Goal: Task Accomplishment & Management: Manage account settings

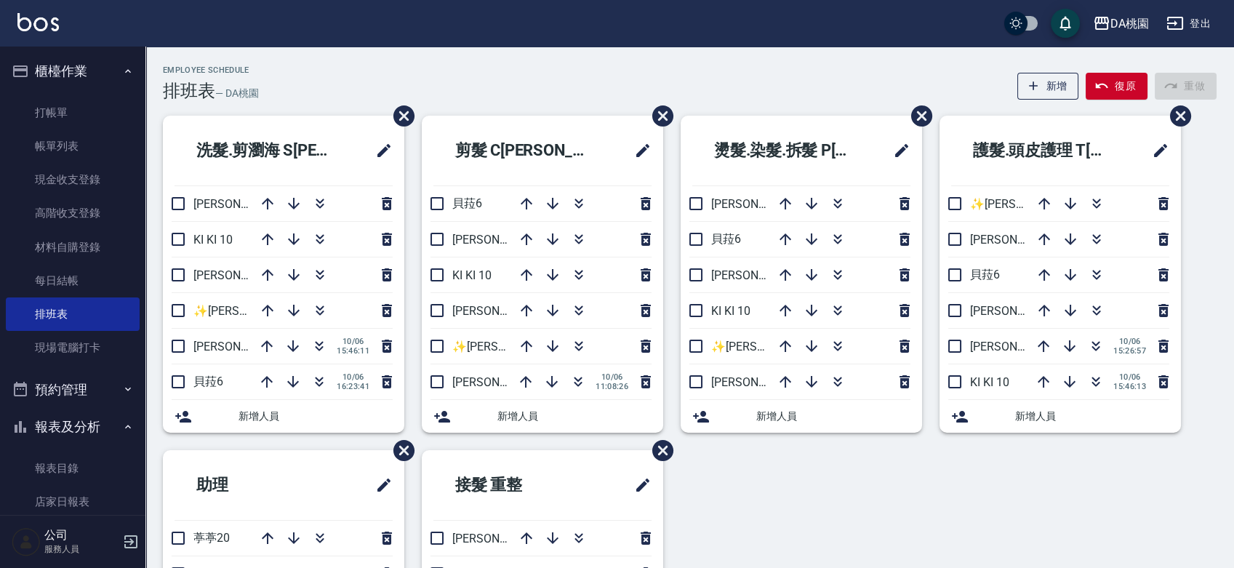
scroll to position [172, 0]
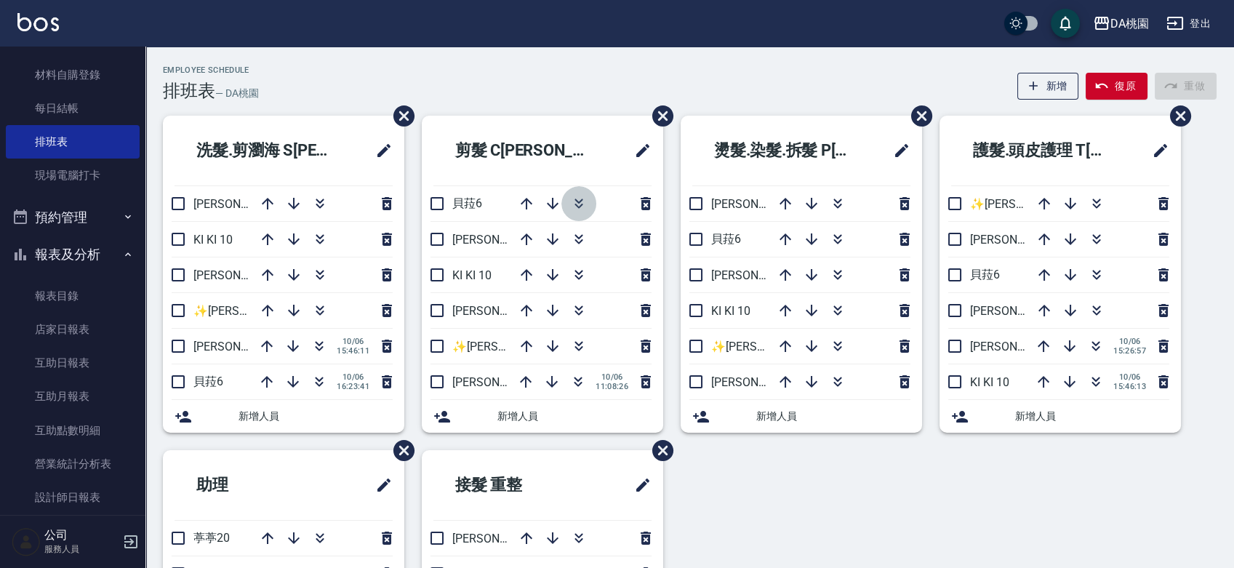
click at [580, 207] on icon "button" at bounding box center [579, 206] width 8 height 5
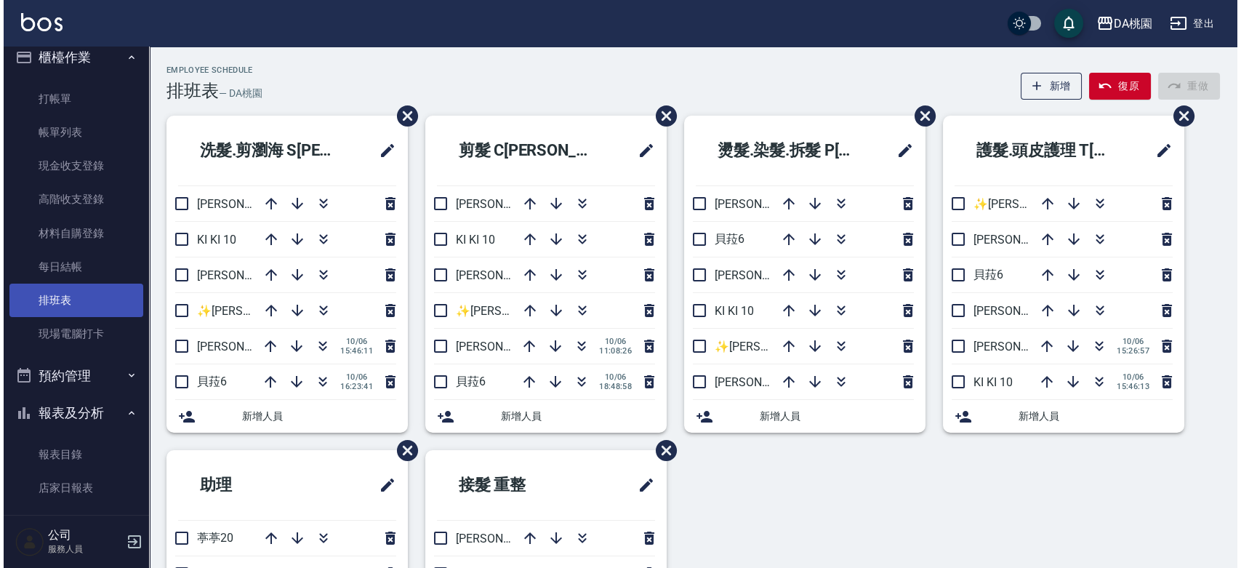
scroll to position [11, 0]
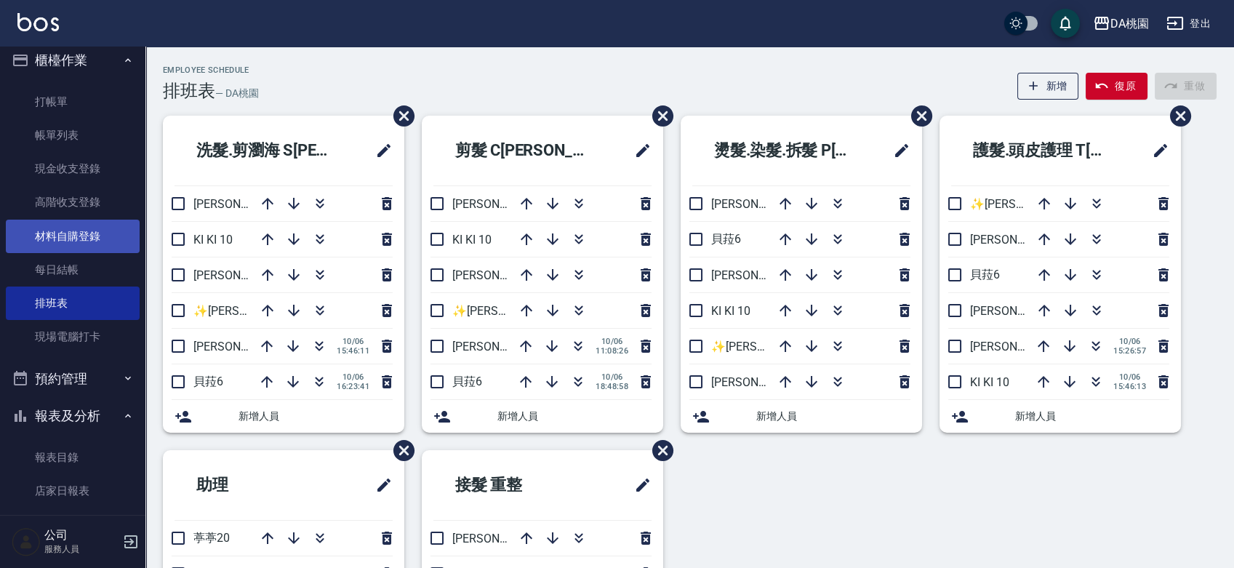
click at [80, 237] on link "材料自購登錄" at bounding box center [73, 236] width 134 height 33
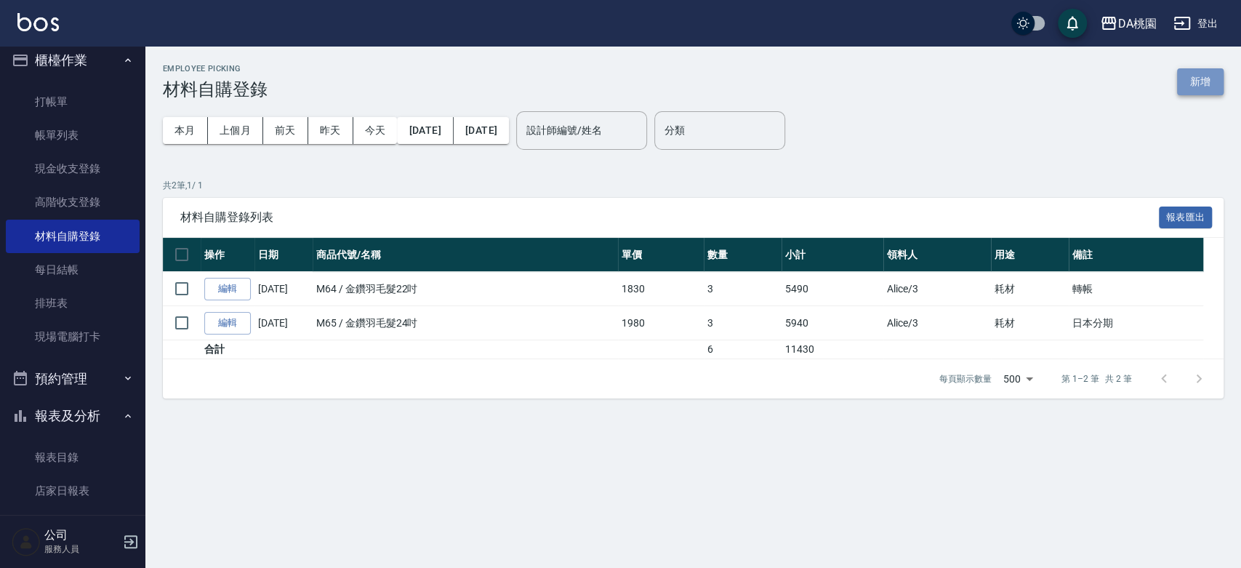
click at [1186, 78] on button "新增" at bounding box center [1200, 81] width 47 height 27
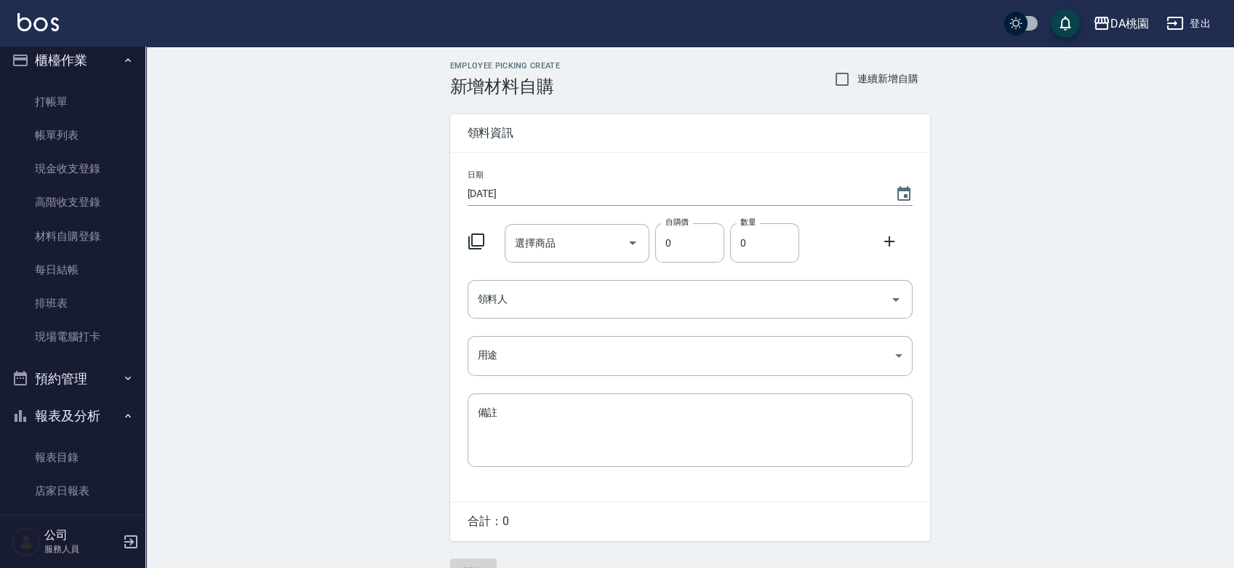
click at [477, 243] on icon at bounding box center [476, 241] width 17 height 17
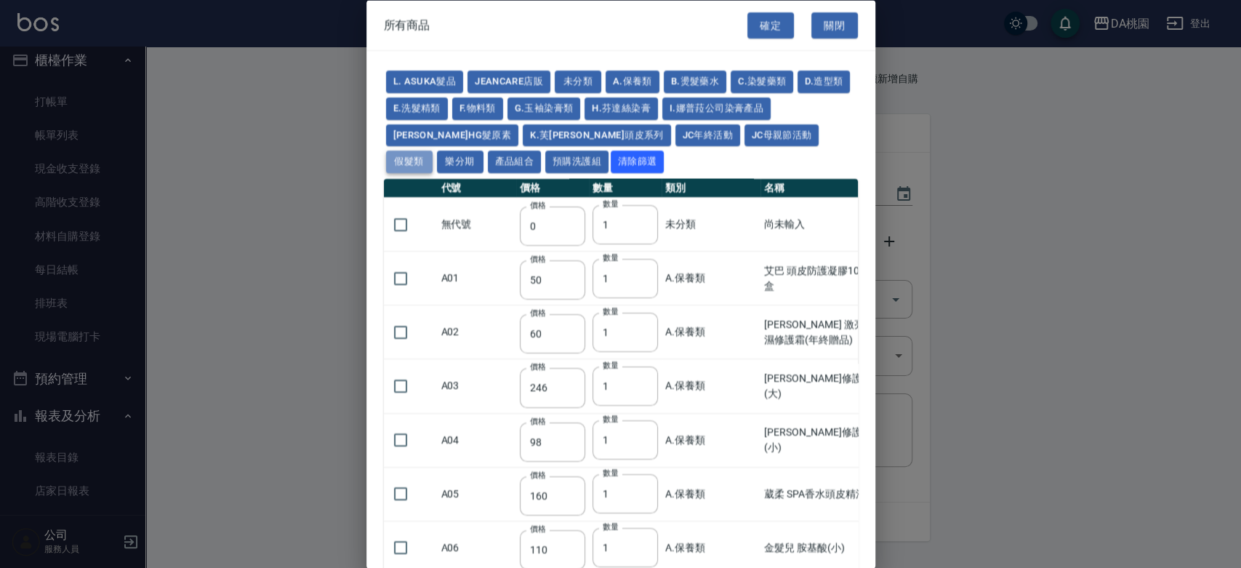
click at [433, 151] on button "假髮類" at bounding box center [409, 162] width 47 height 23
type input "2780"
type input "80"
type input "350"
type input "25"
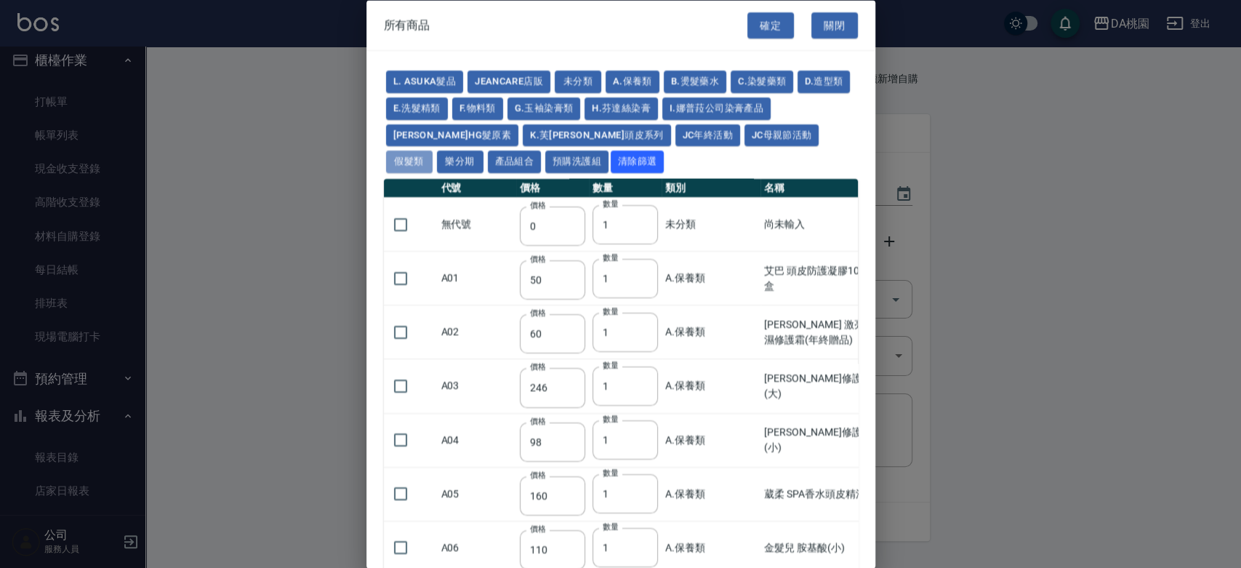
type input "400"
type input "100"
type input "880"
type input "930"
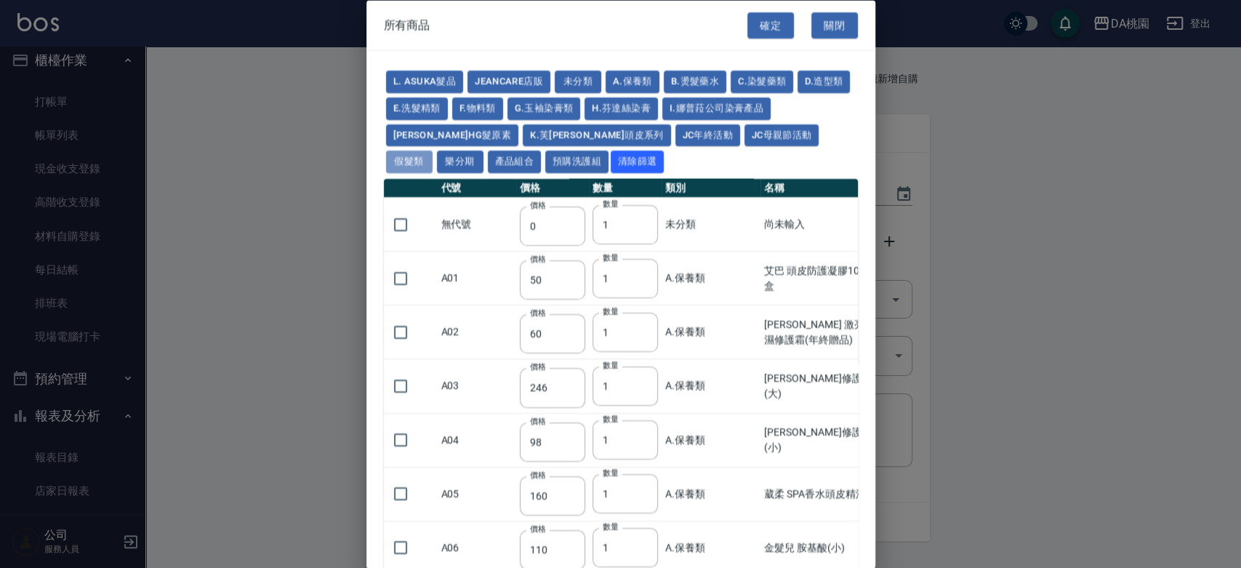
type input "980"
type input "1030"
type input "1130"
type input "1230"
type input "1330"
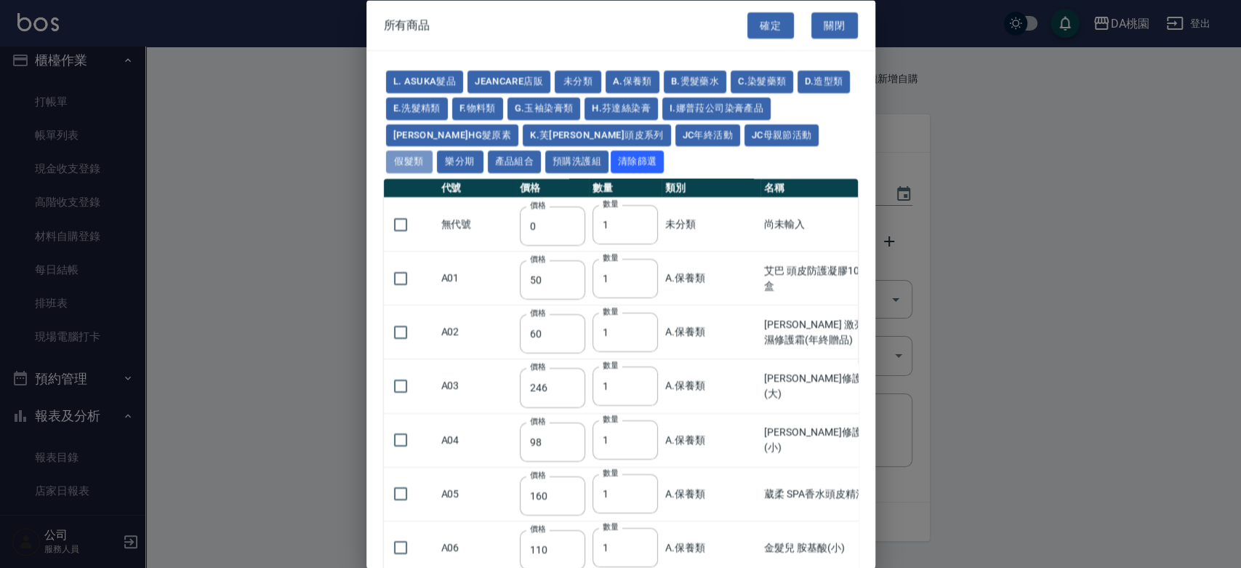
type input "1780"
type input "1980"
type input "2180"
type input "2380"
type input "2580"
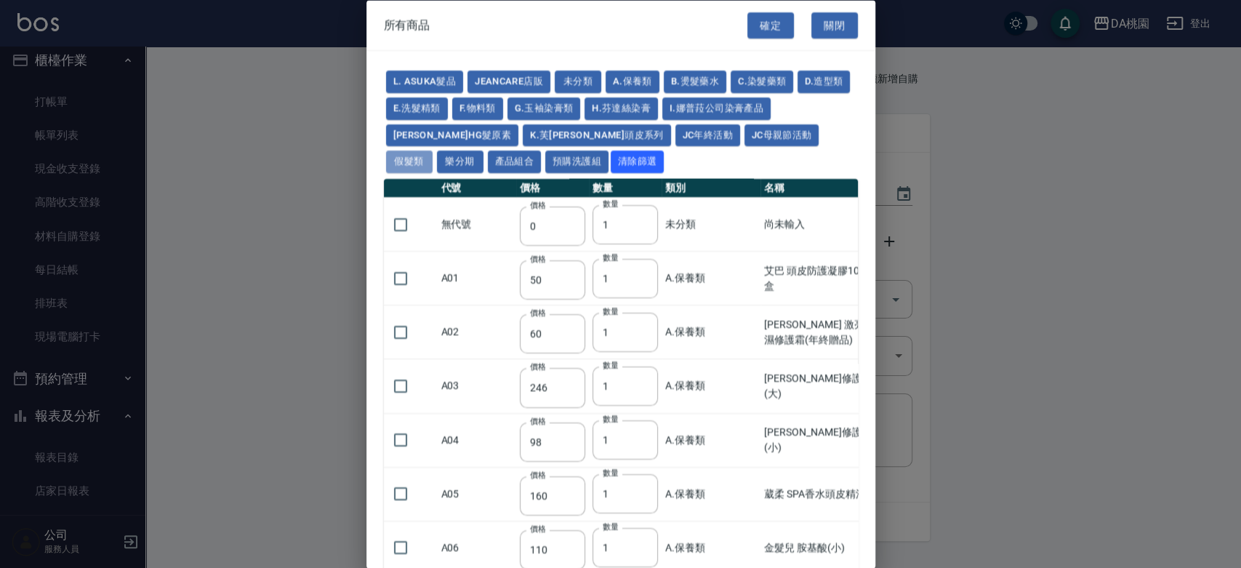
type input "2780"
type input "2980"
type input "1030"
type input "1080"
type input "1130"
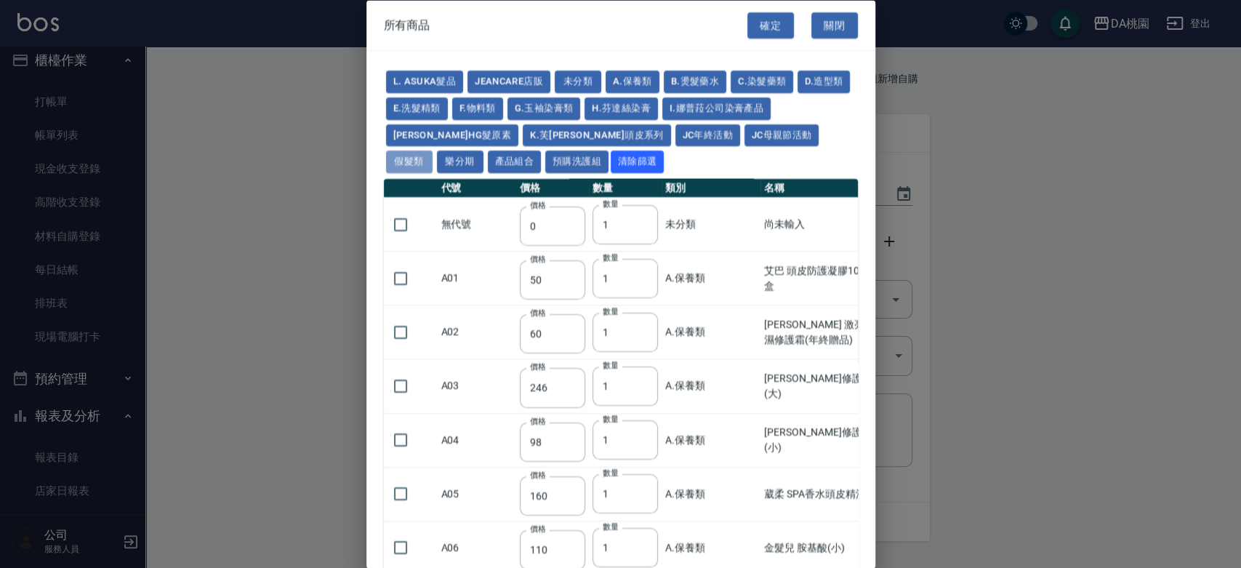
type input "1230"
type input "1280"
type input "1380"
type input "2180"
type input "2380"
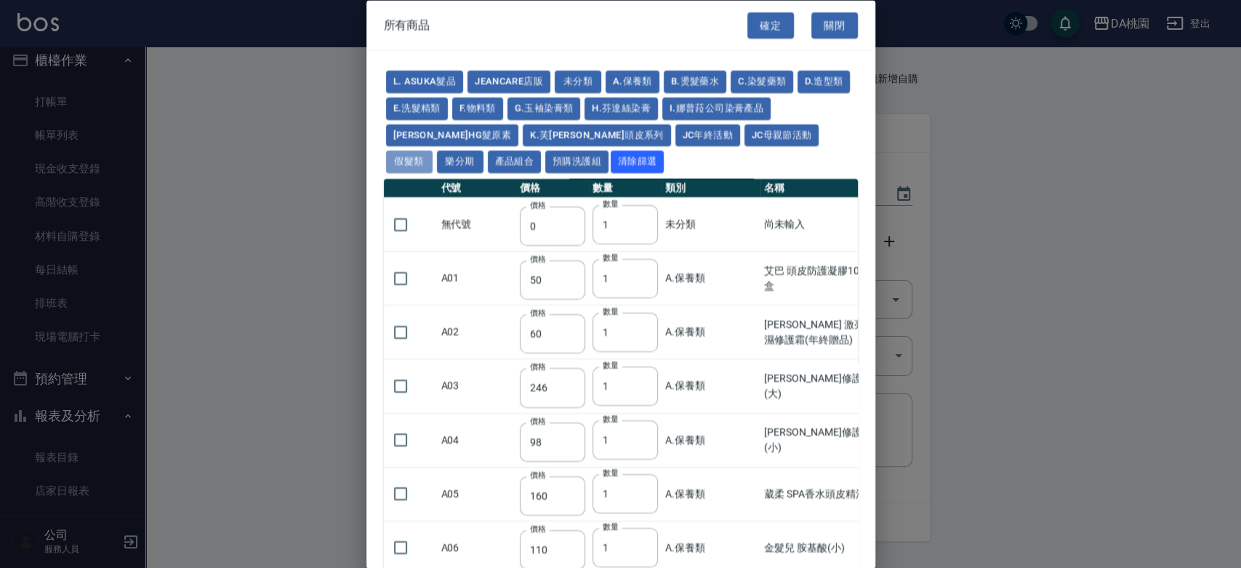
type input "2580"
type input "2780"
type input "2980"
type input "730"
type input "780"
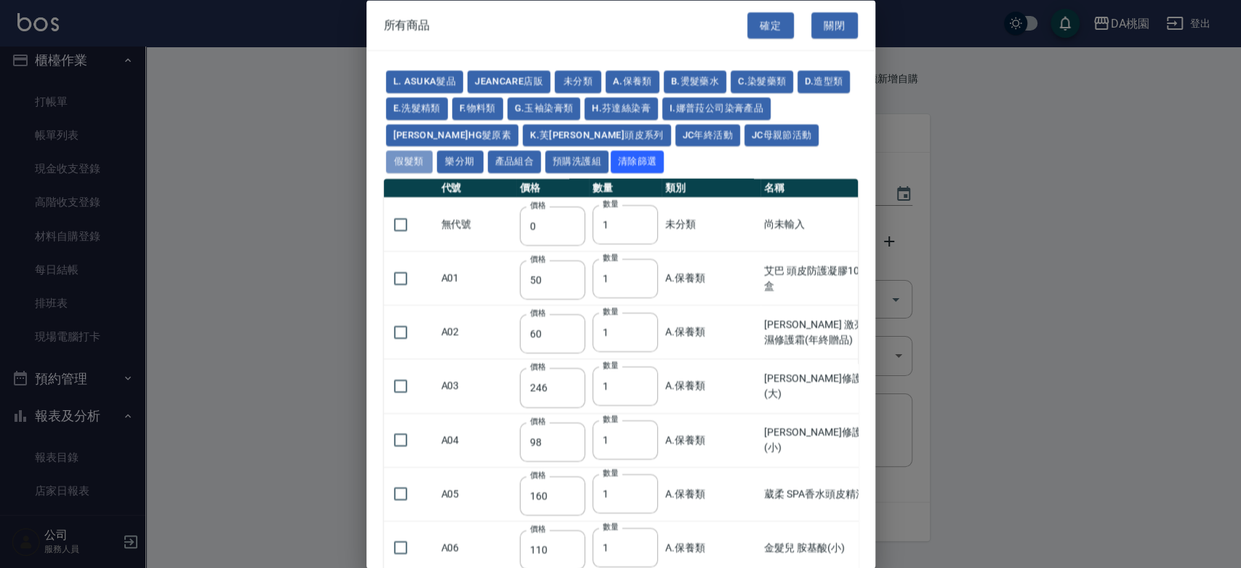
type input "830"
type input "930"
type input "980"
type input "560"
type input "775"
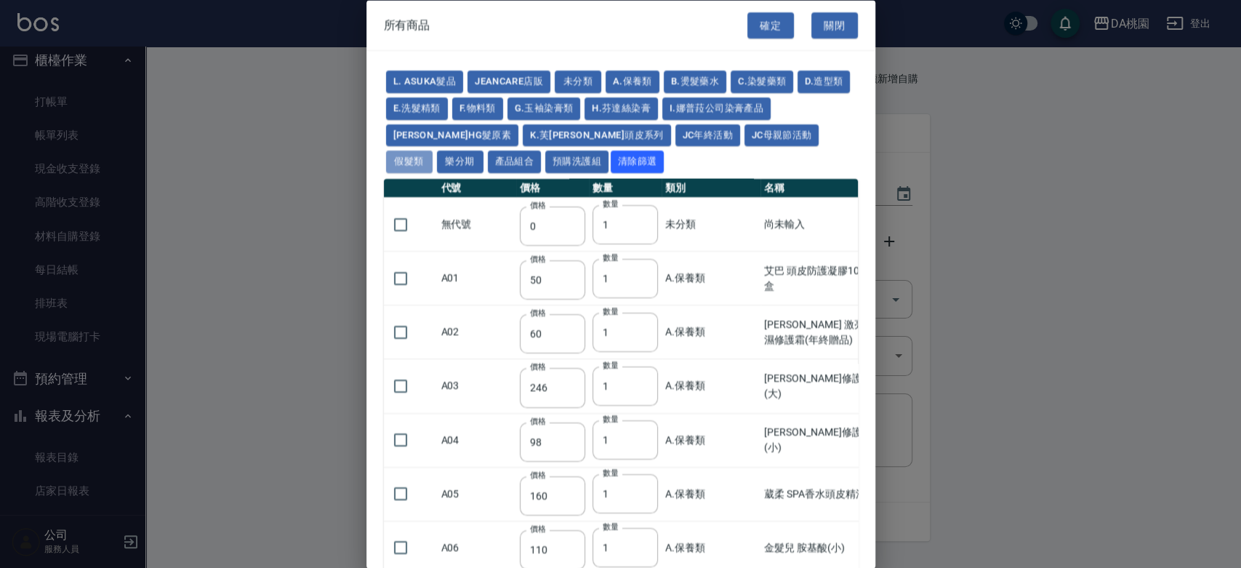
type input "580"
type input "2230"
type input "1180"
type input "1030"
type input "1080"
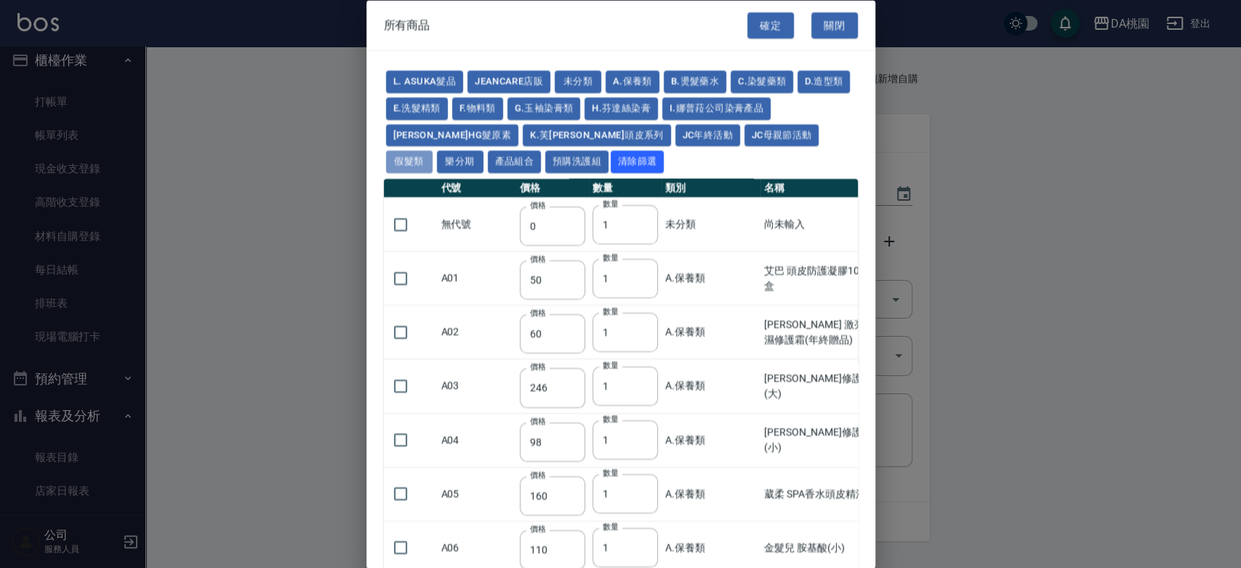
type input "1130"
type input "1180"
type input "1230"
type input "2130"
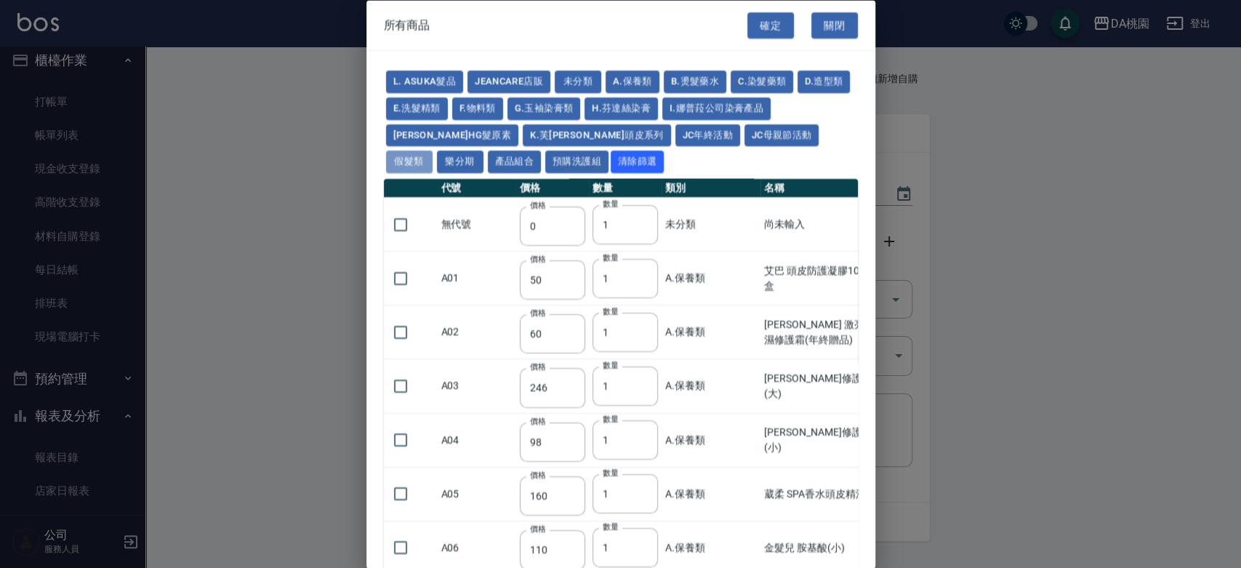
type input "2330"
type input "2530"
type input "930"
type input "170"
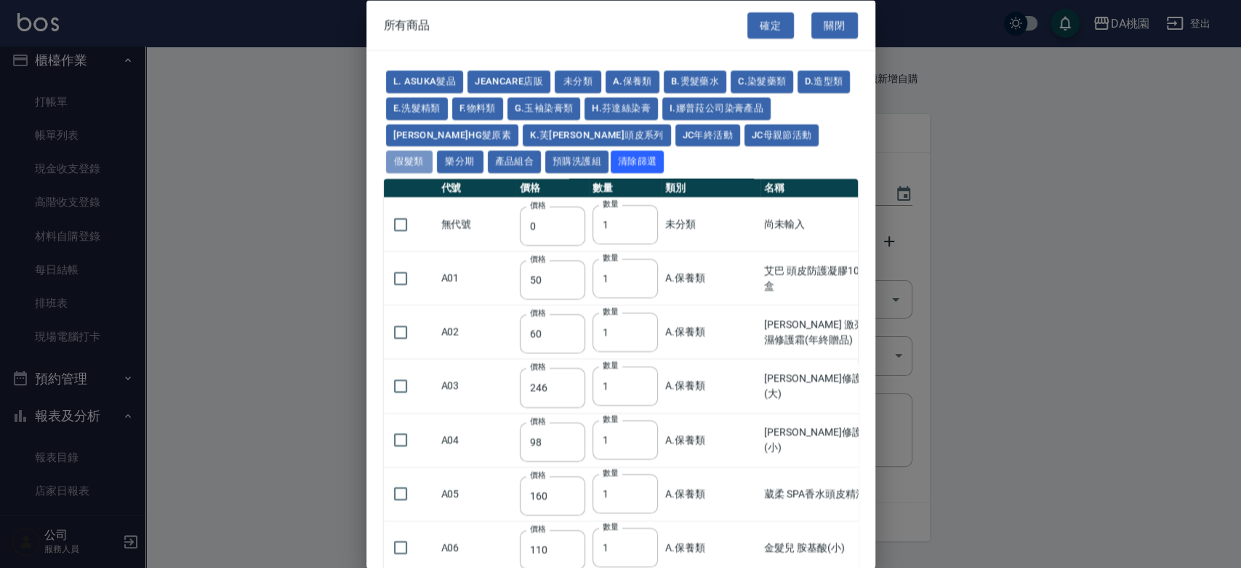
type input "170"
type input "1380"
type input "1530"
type input "1680"
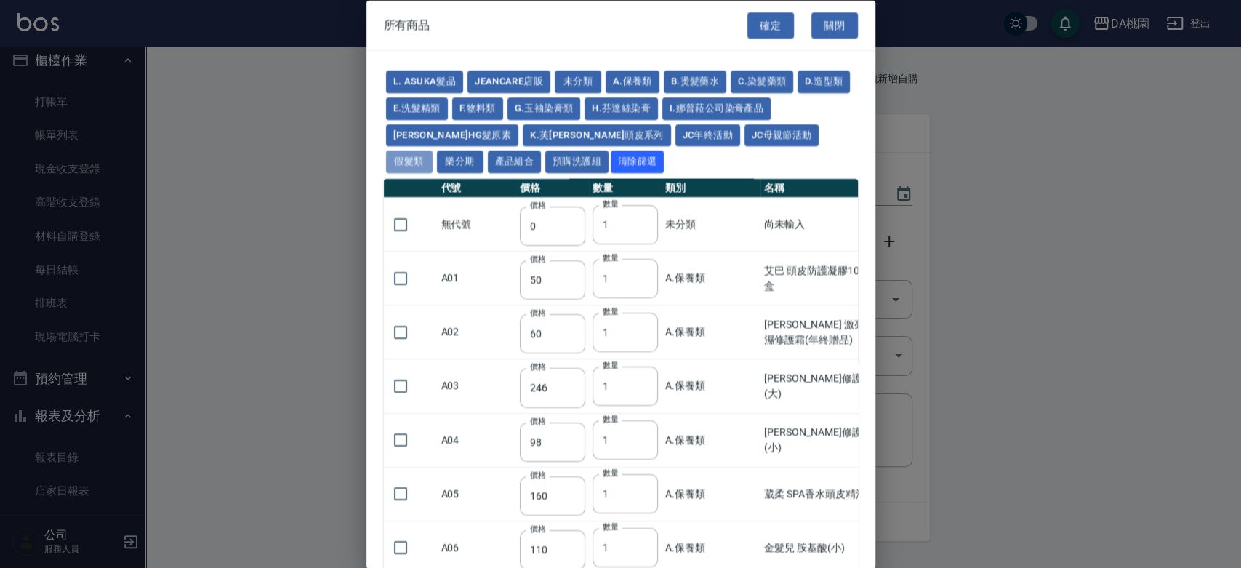
type input "1830"
type input "1980"
type input "2130"
type input "2780"
type input "1930"
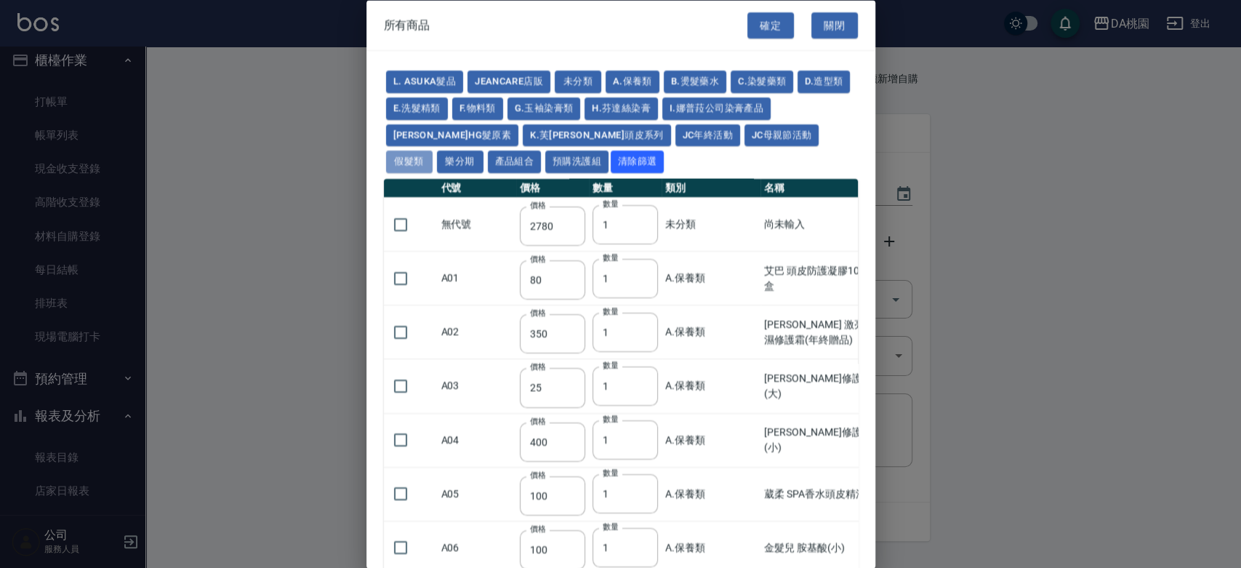
type input "2730"
type input "2380"
type input "2580"
type input "2780"
type input "2980"
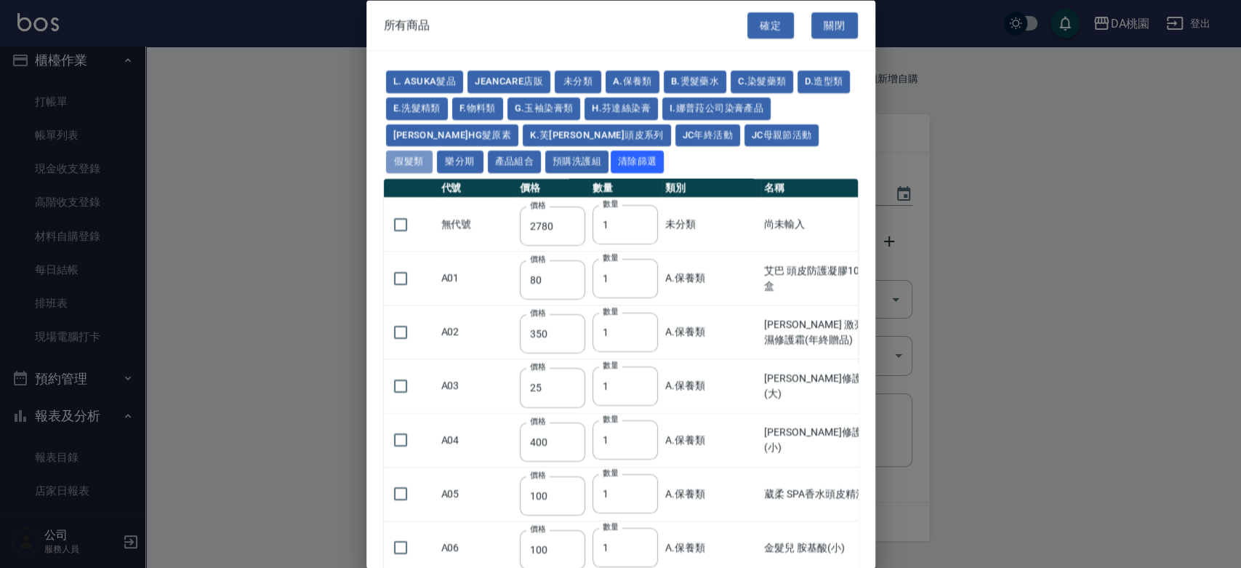
type input "3180"
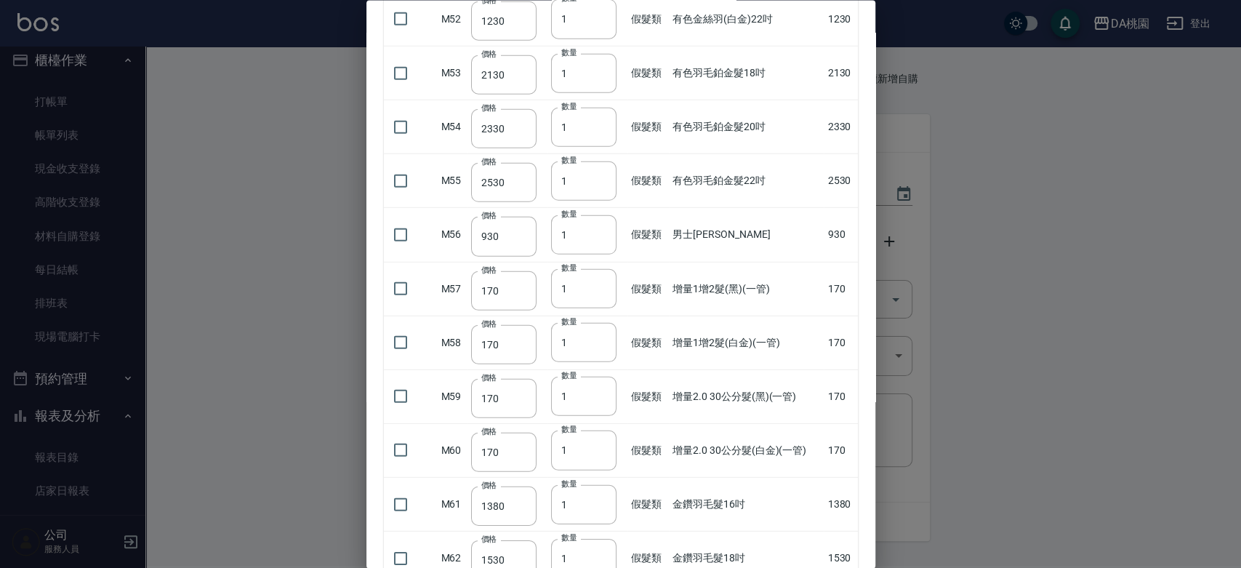
scroll to position [2827, 0]
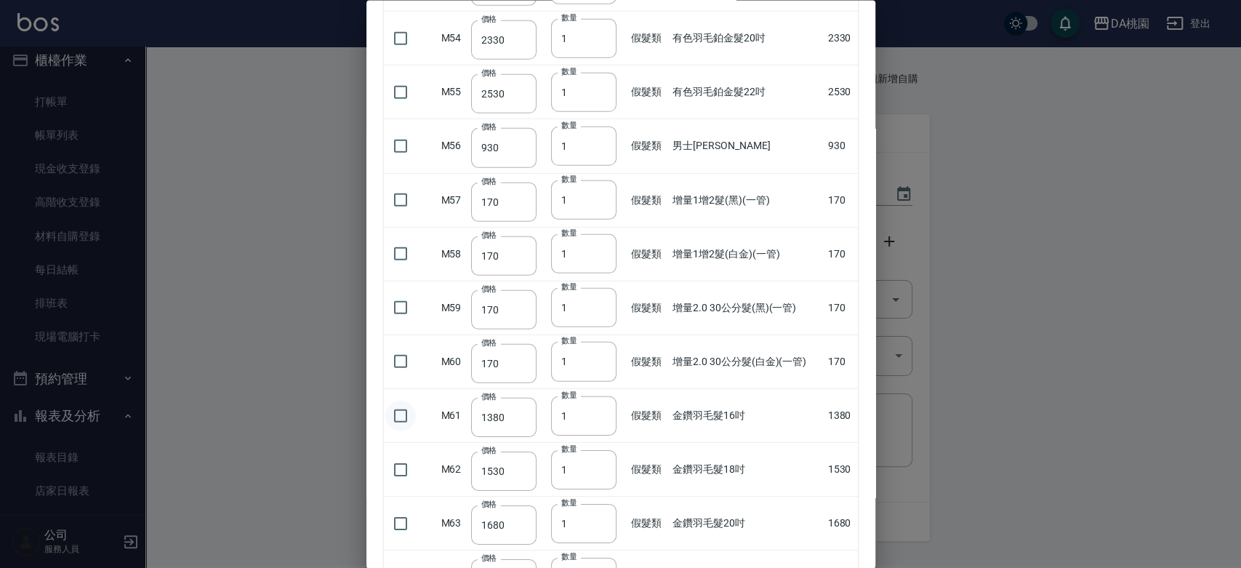
click at [395, 407] on input "checkbox" at bounding box center [400, 415] width 31 height 31
checkbox input "true"
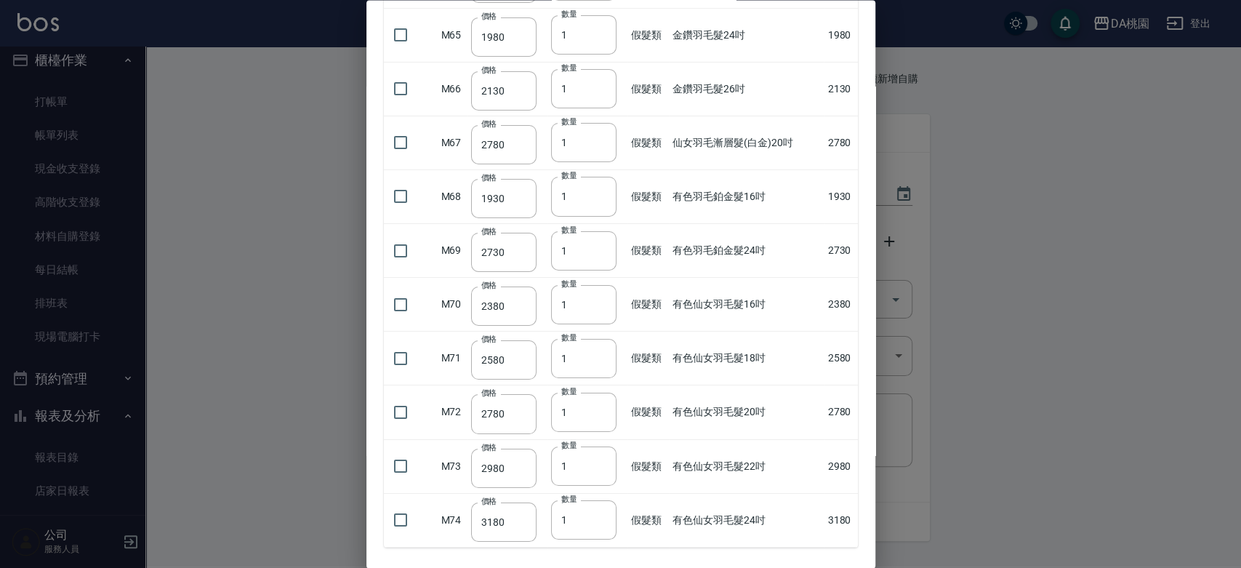
scroll to position [3474, 0]
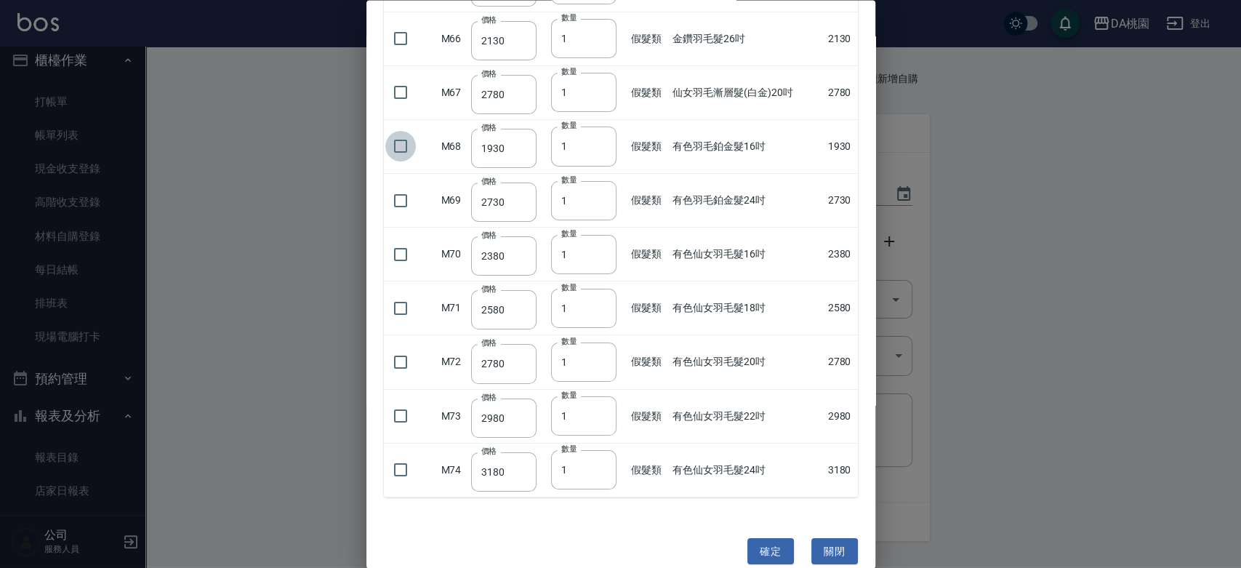
click at [398, 142] on input "checkbox" at bounding box center [400, 146] width 31 height 31
checkbox input "true"
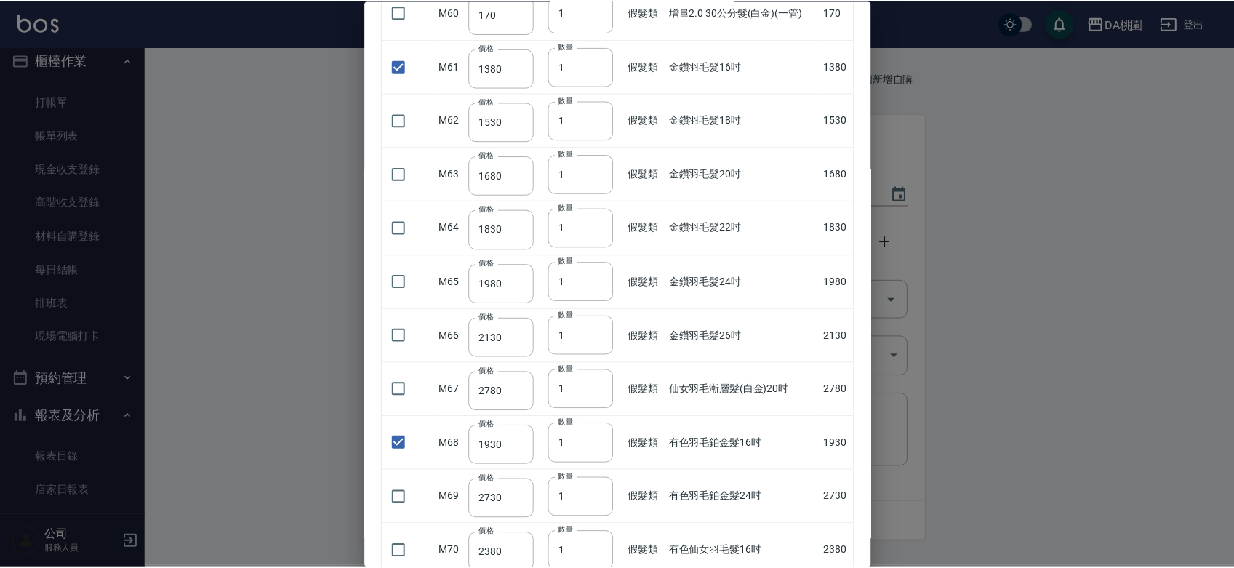
scroll to position [3486, 0]
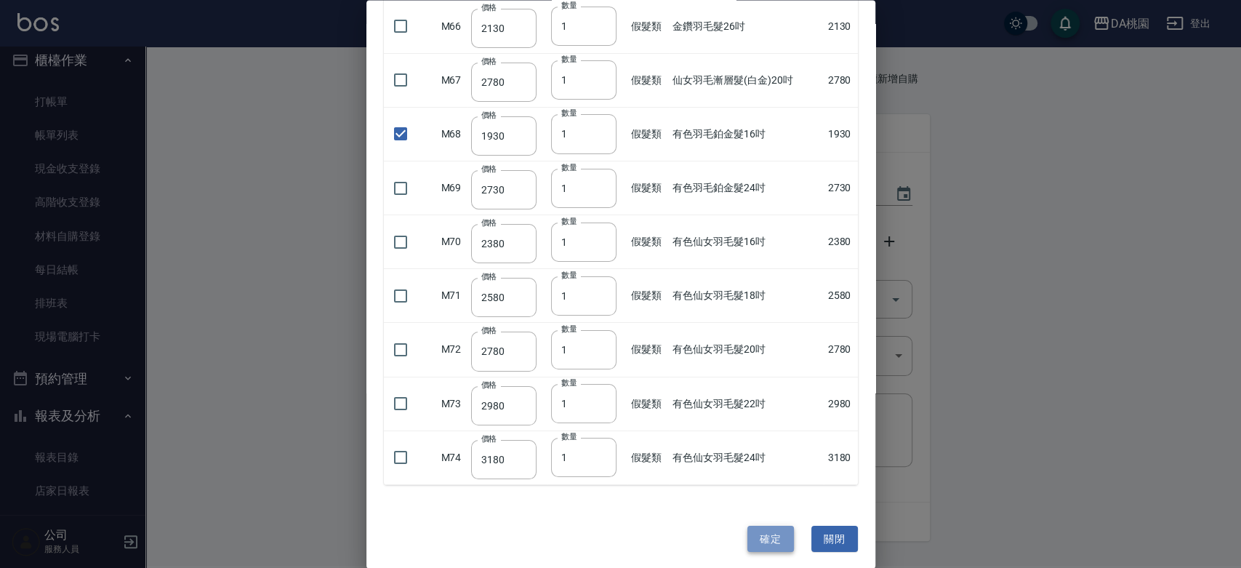
click at [751, 525] on button "確定" at bounding box center [771, 538] width 47 height 27
type input "金鑽羽毛髮16吋"
type input "1380"
type input "1"
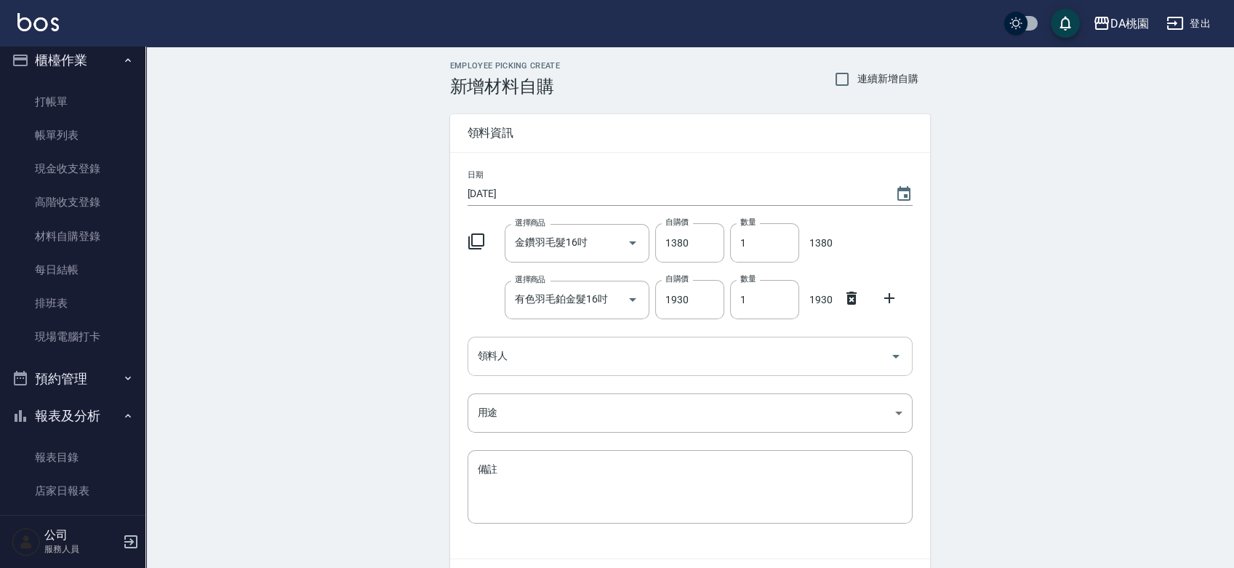
click at [524, 350] on input "領料人" at bounding box center [679, 355] width 410 height 25
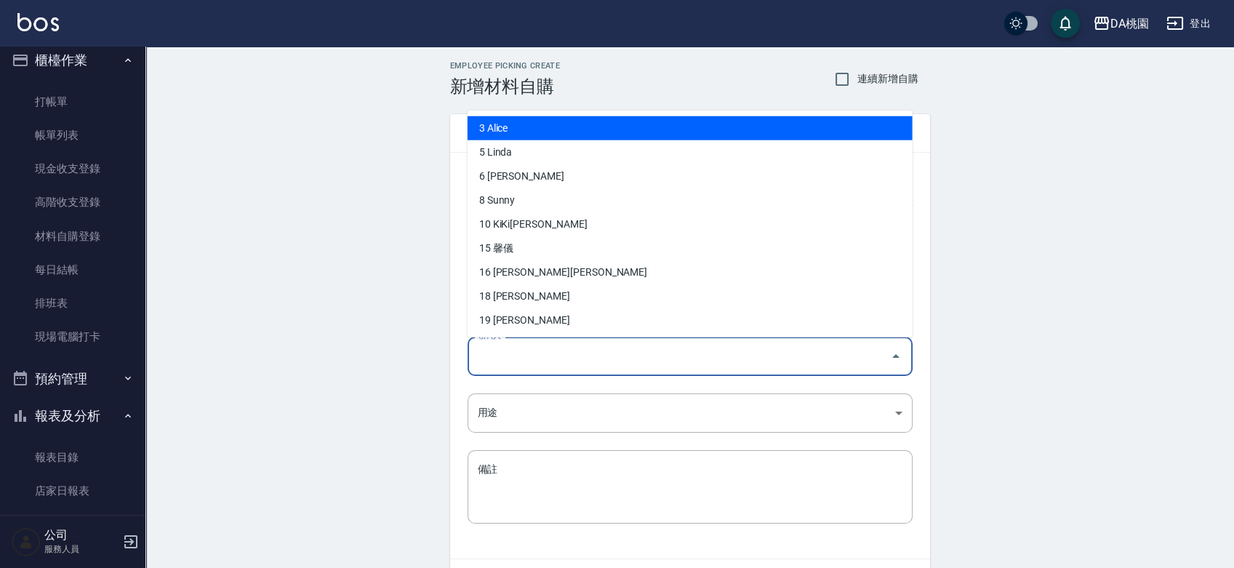
drag, startPoint x: 545, startPoint y: 126, endPoint x: 545, endPoint y: 138, distance: 12.4
click at [545, 125] on li "3 Alice" at bounding box center [690, 128] width 445 height 24
type input "Alice"
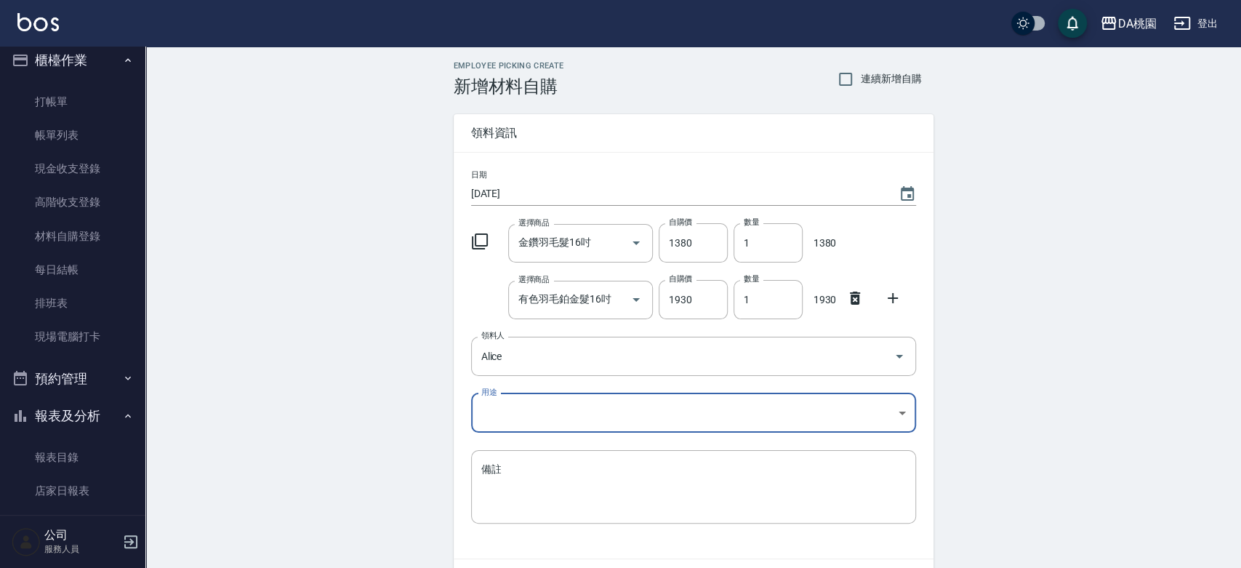
click at [542, 411] on body "DA桃園 登出 櫃檯作業 打帳單 帳單列表 現金收支登錄 高階收支登錄 材料自購登錄 每日結帳 排班表 現場電腦打卡 預約管理 預約管理 單日預約紀錄 單週預…" at bounding box center [620, 328] width 1241 height 656
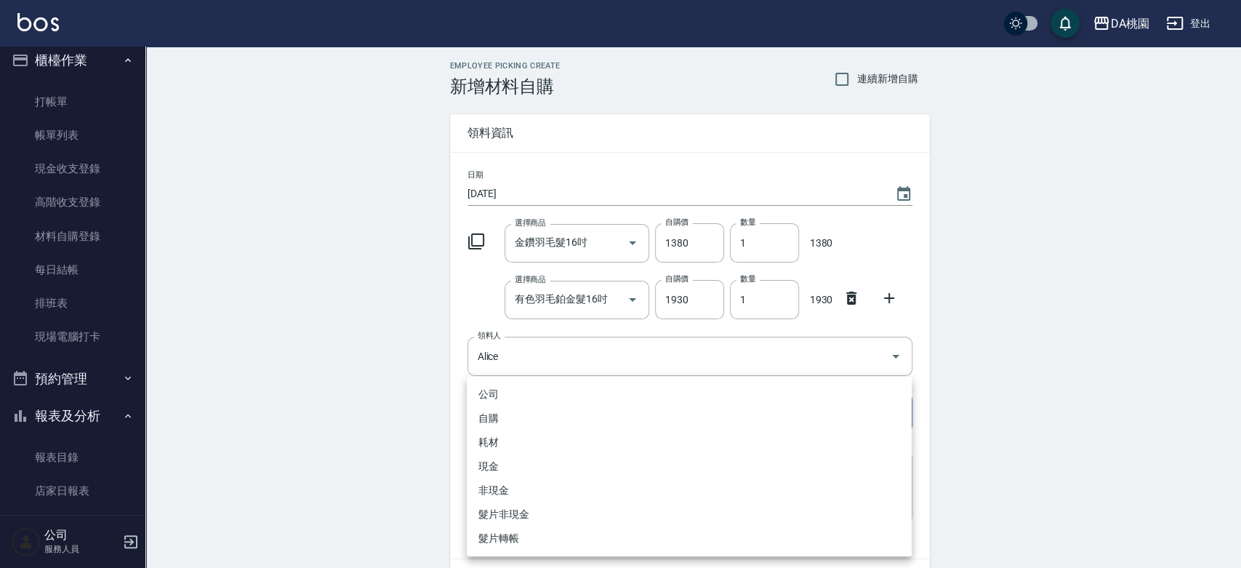
click at [529, 465] on li "現金" at bounding box center [689, 467] width 445 height 24
type input "現金"
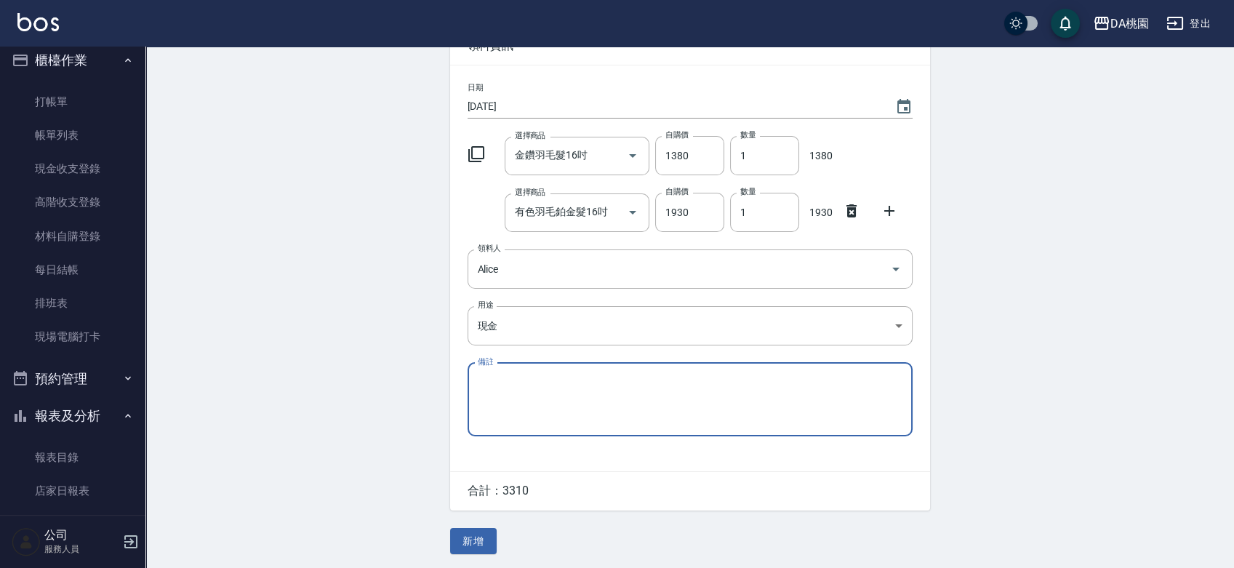
scroll to position [89, 0]
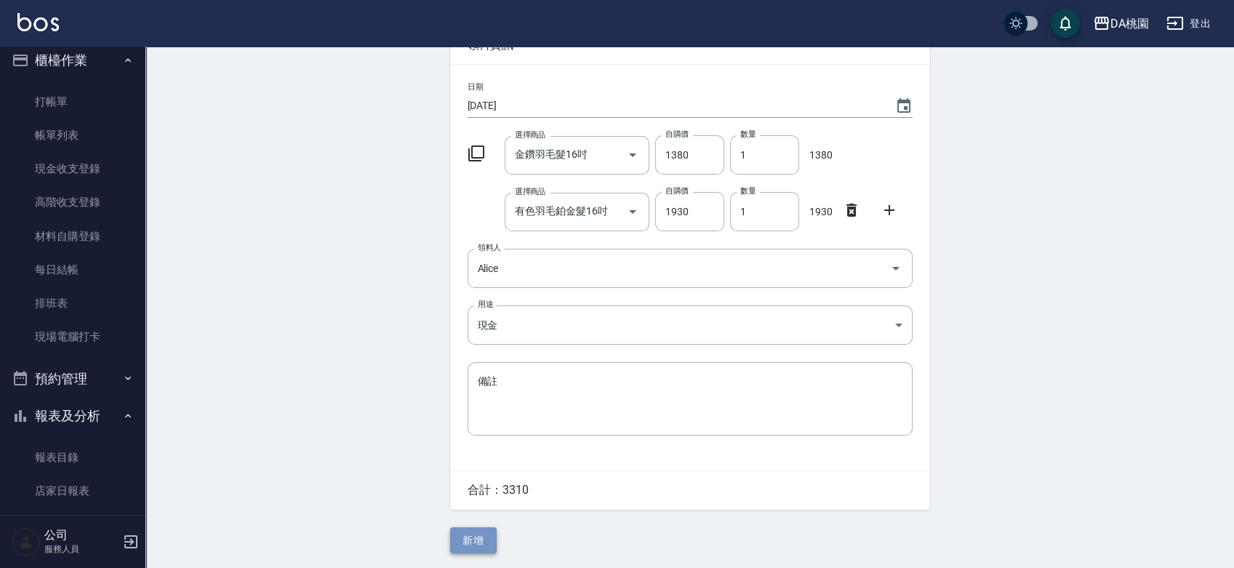
click at [487, 543] on button "新增" at bounding box center [473, 540] width 47 height 27
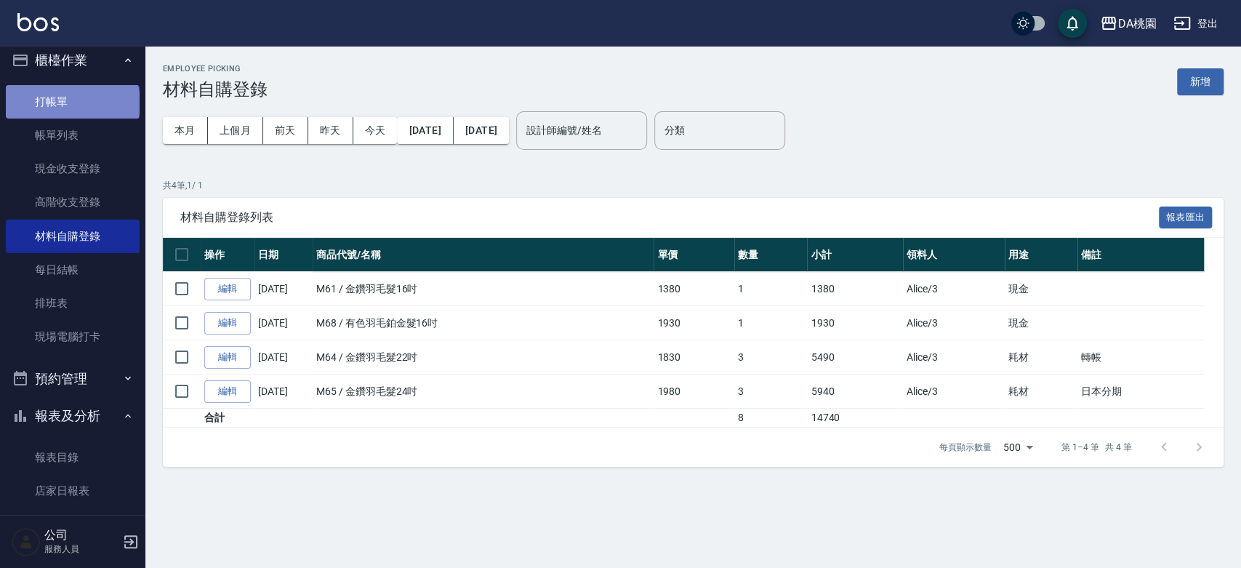
click at [71, 103] on link "打帳單" at bounding box center [73, 101] width 134 height 33
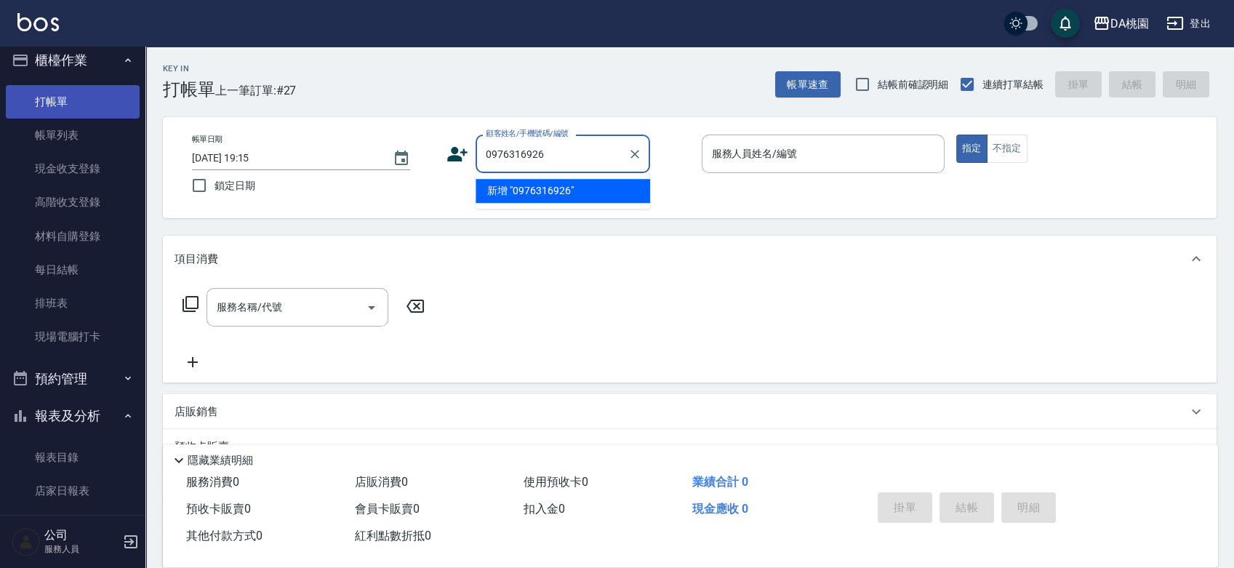
type input "0976316926"
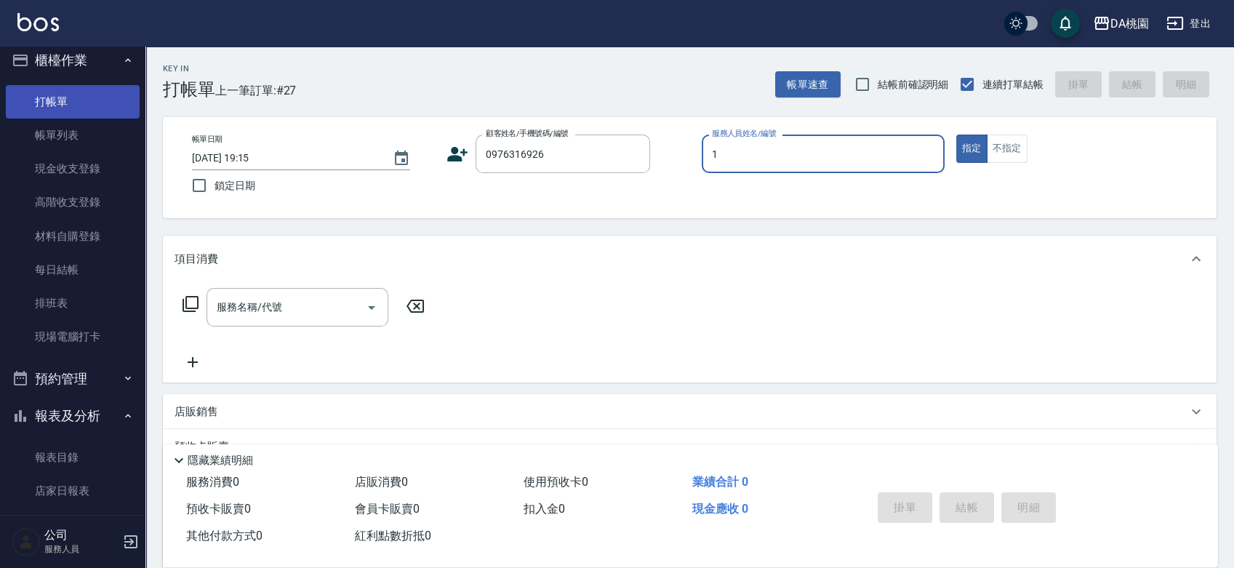
type input "16"
type input "鄒承叡/0976316926/null"
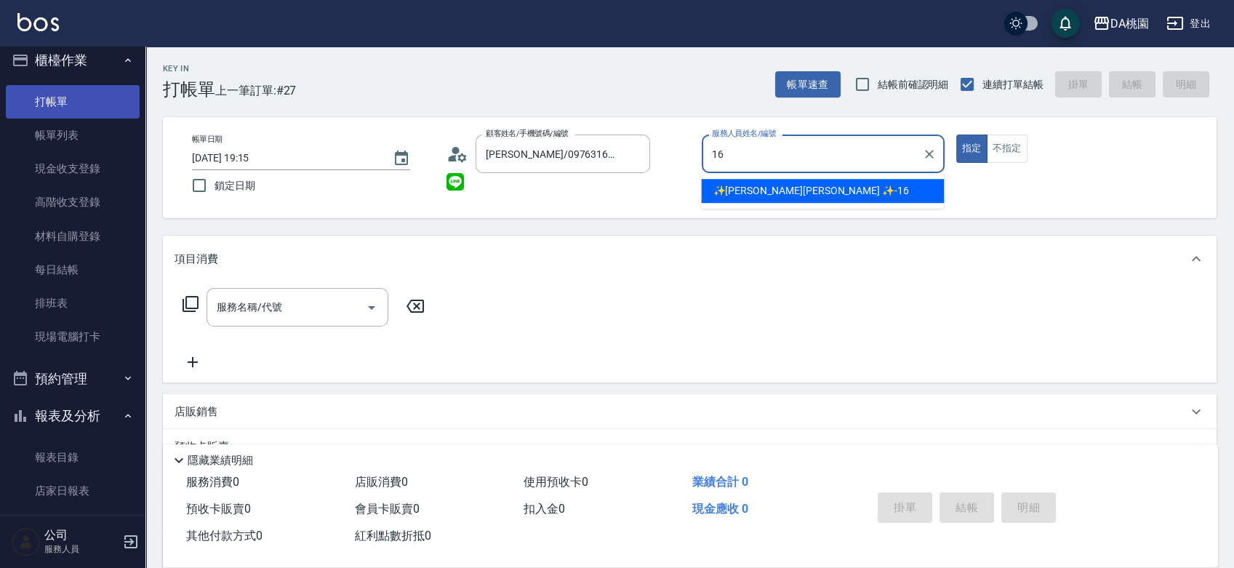
type input "✨[PERSON_NAME][PERSON_NAME] ✨-16"
type button "true"
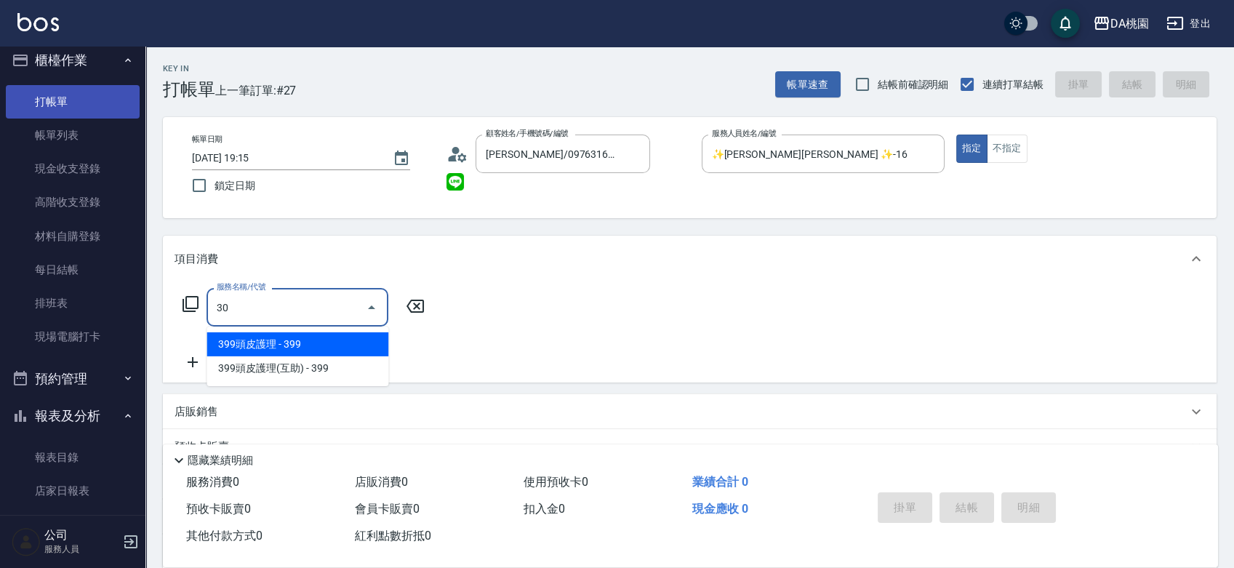
type input "303"
type input "30"
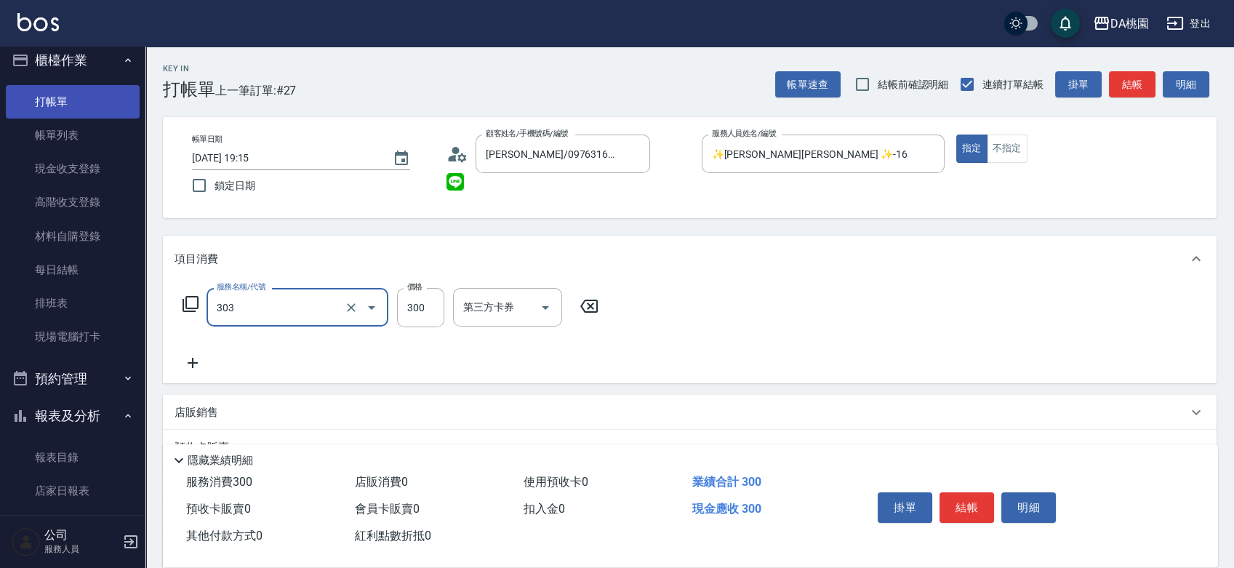
type input "A級剪髮(303)"
type input "0"
type input "50"
type input "500"
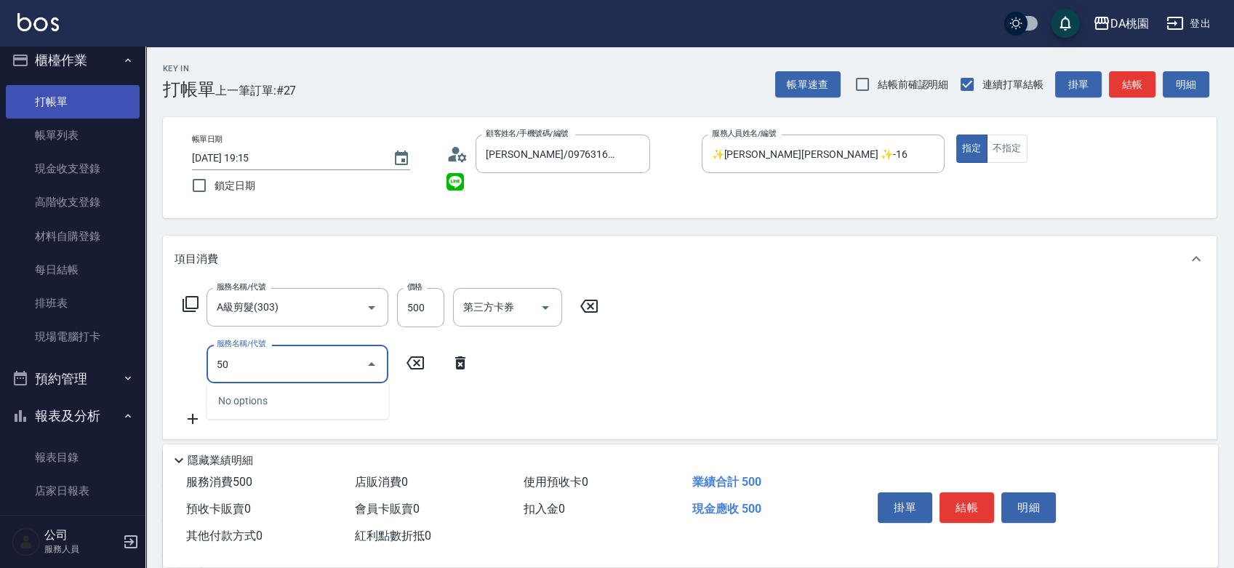
type input "500"
type input "70"
type input "洗髮(500)"
type input "2"
type input "50"
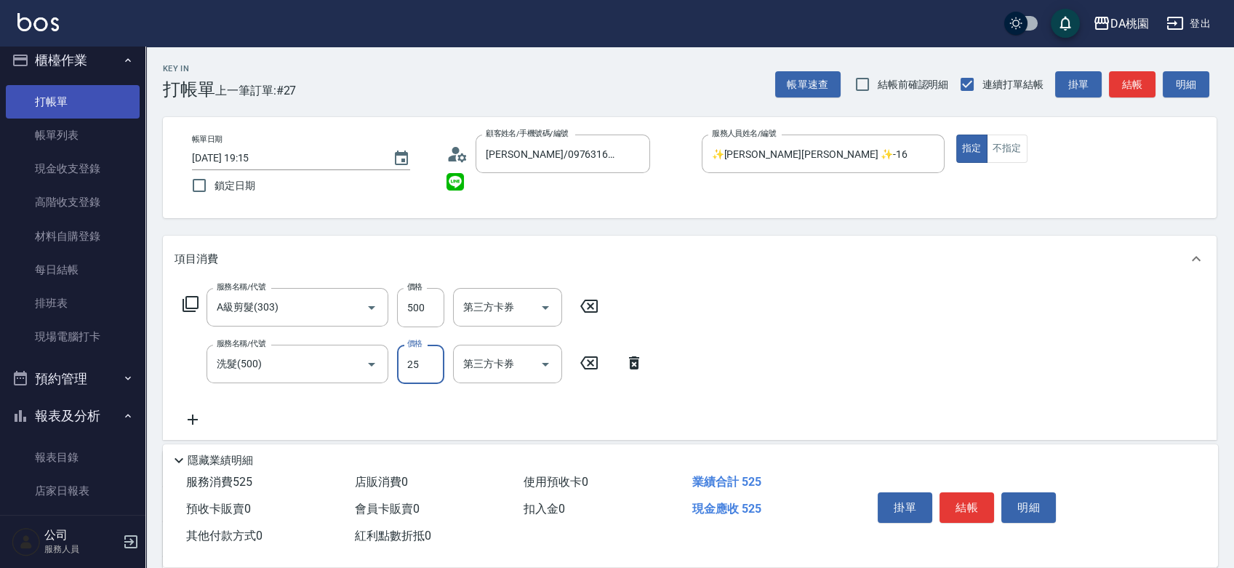
type input "250"
type input "70"
type input "250"
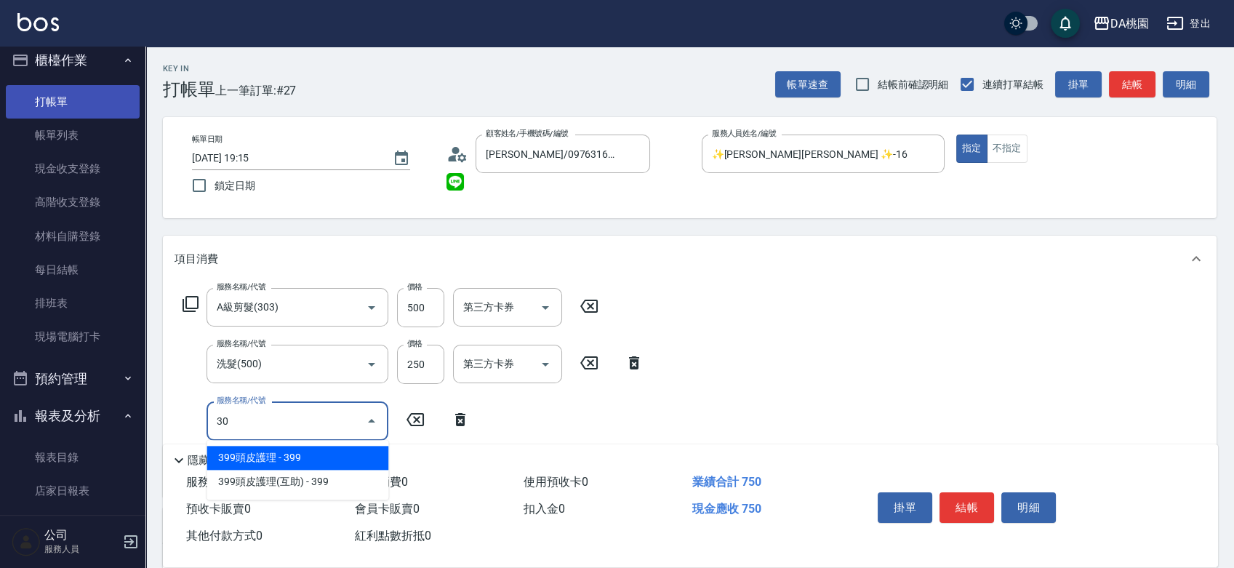
type input "303"
type input "100"
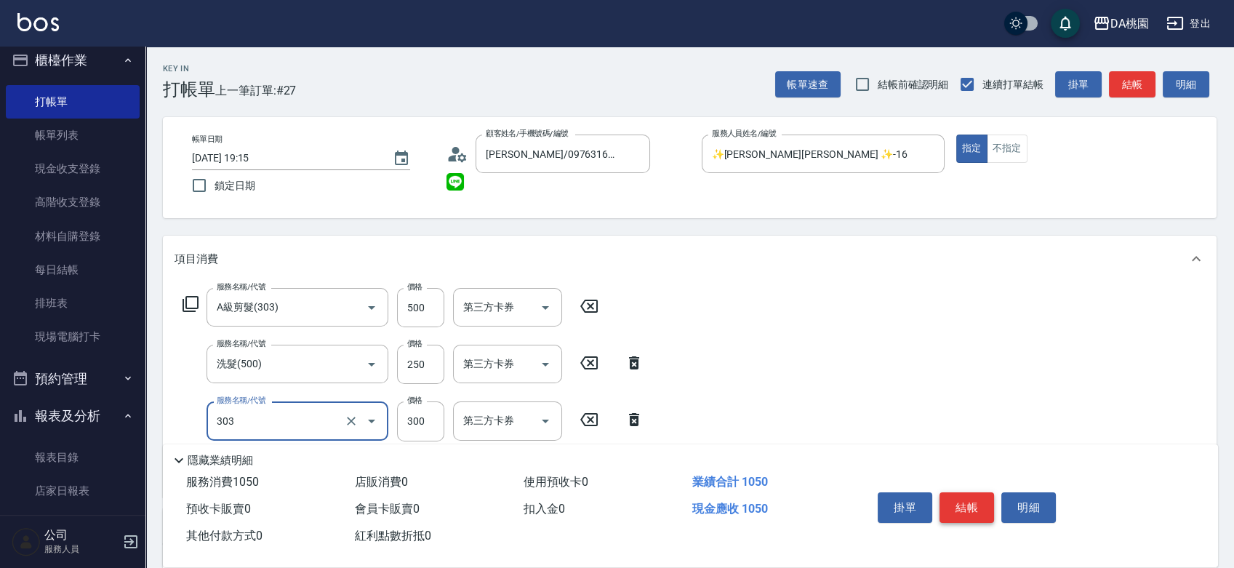
type input "A級剪髮(303)"
click at [977, 505] on button "結帳" at bounding box center [967, 507] width 55 height 31
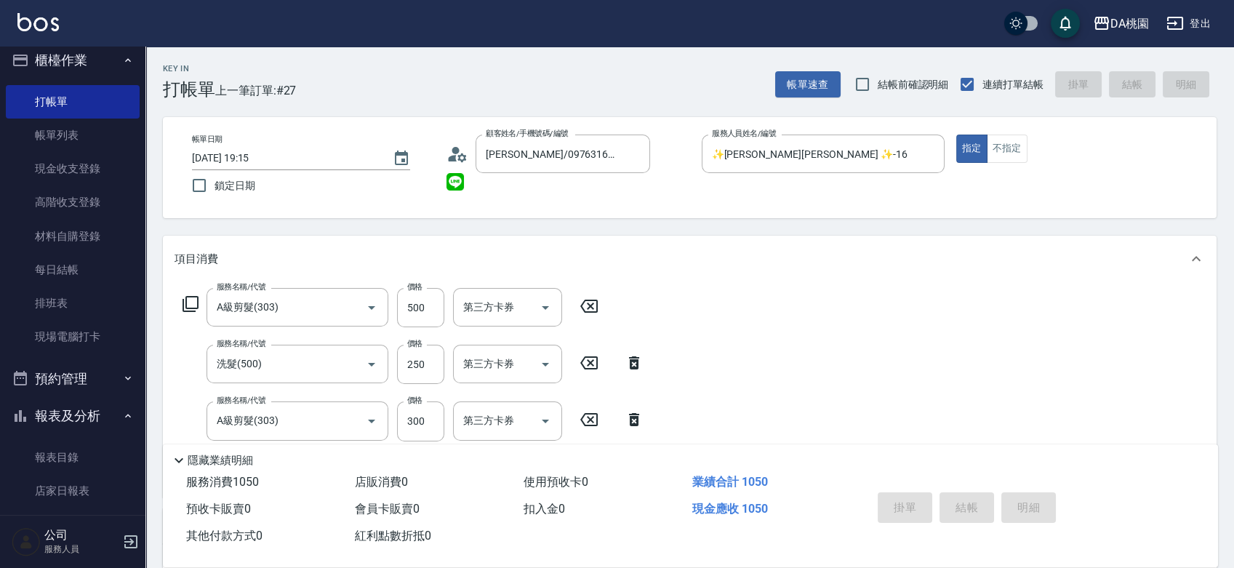
type input "2025/10/06 19:16"
type input "0"
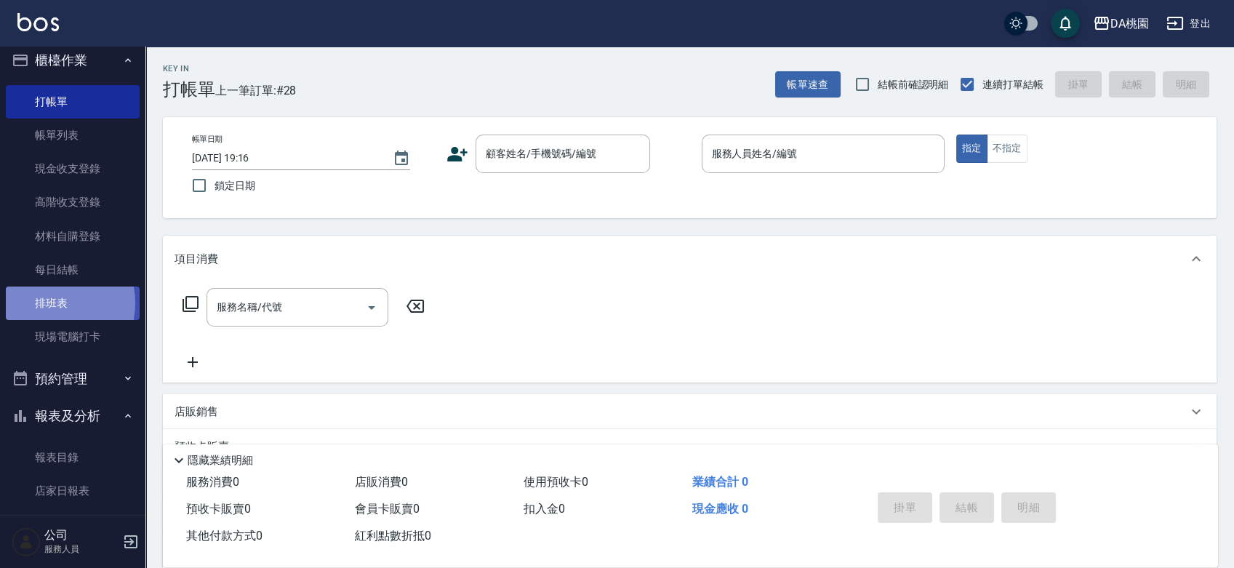
click at [43, 303] on link "排班表" at bounding box center [73, 303] width 134 height 33
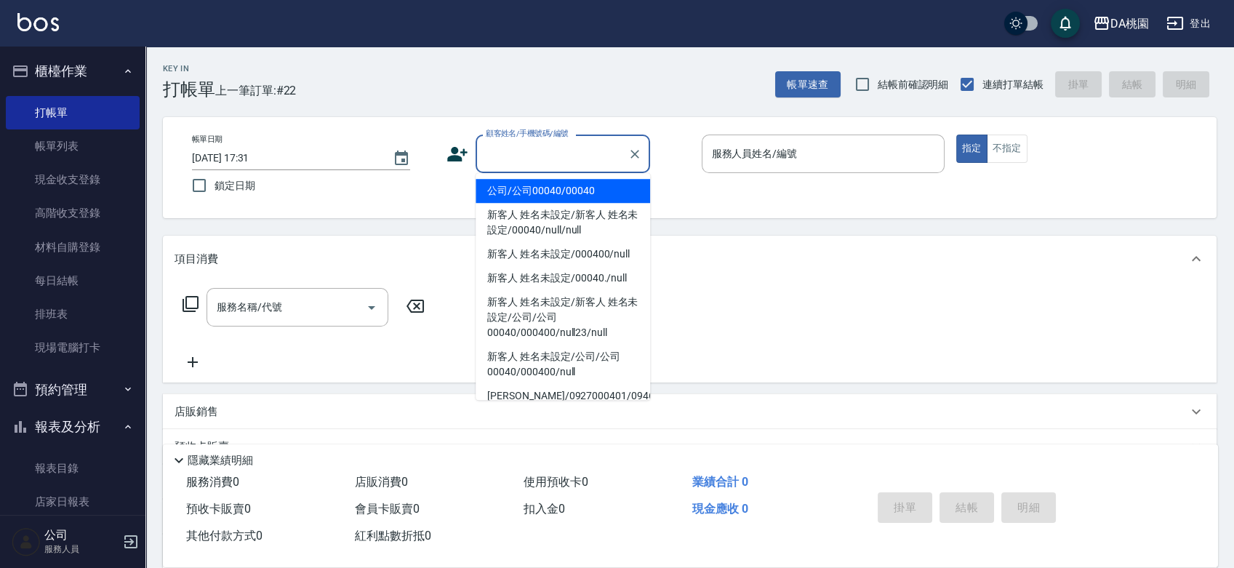
click at [564, 164] on input "顧客姓名/手機號碼/編號" at bounding box center [552, 153] width 140 height 25
type input "公司/公司00040/00040"
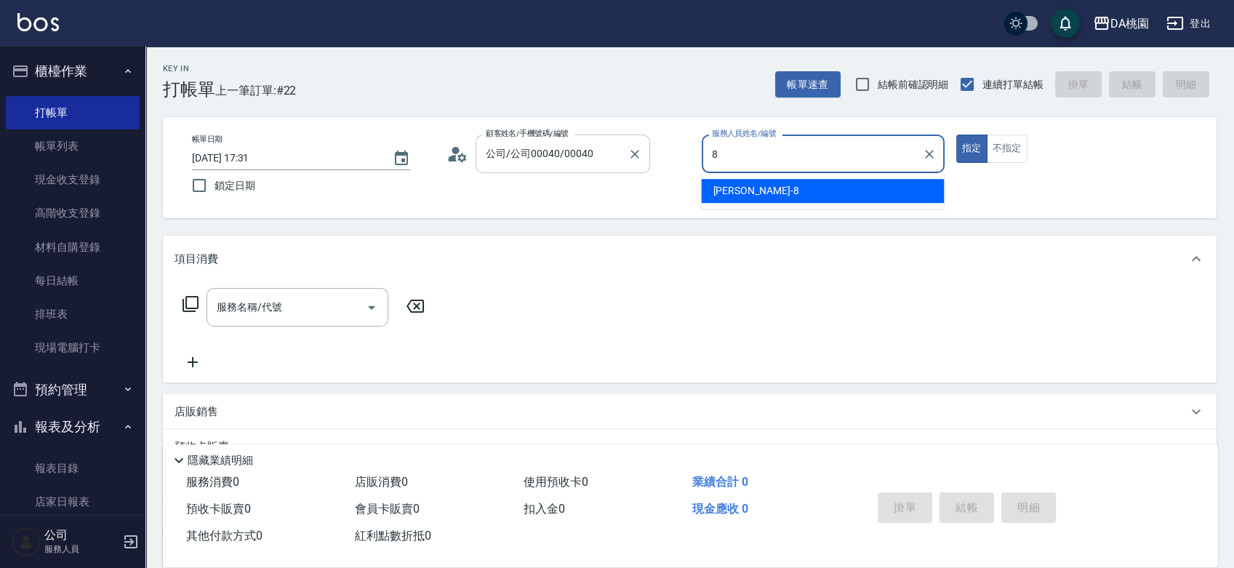
type input "[PERSON_NAME]-8"
type button "true"
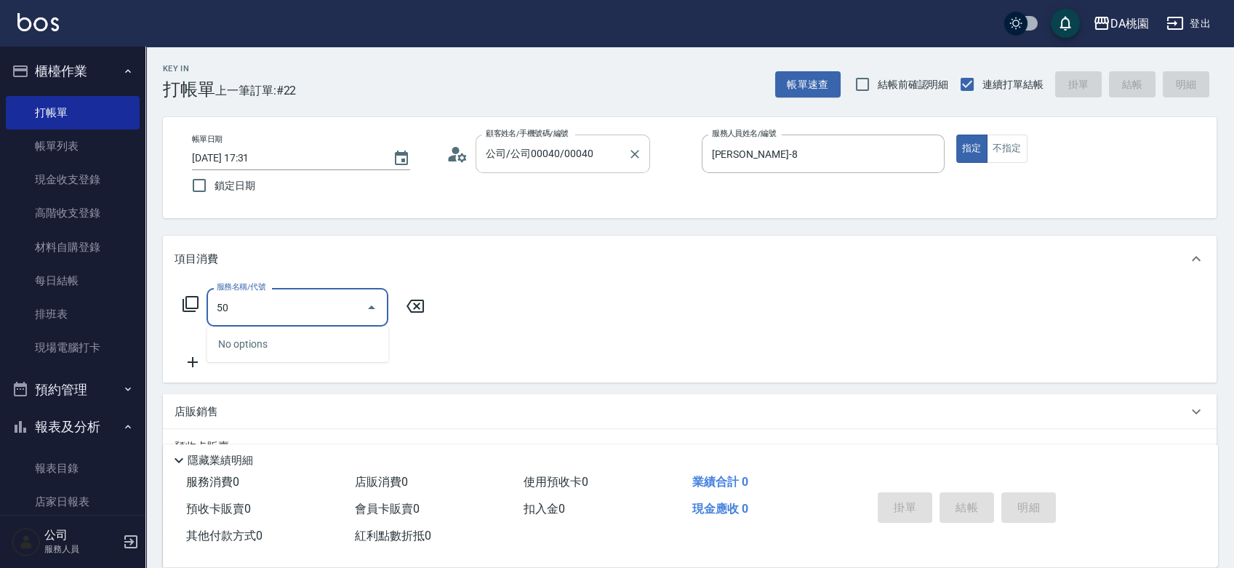
type input "500"
type input "20"
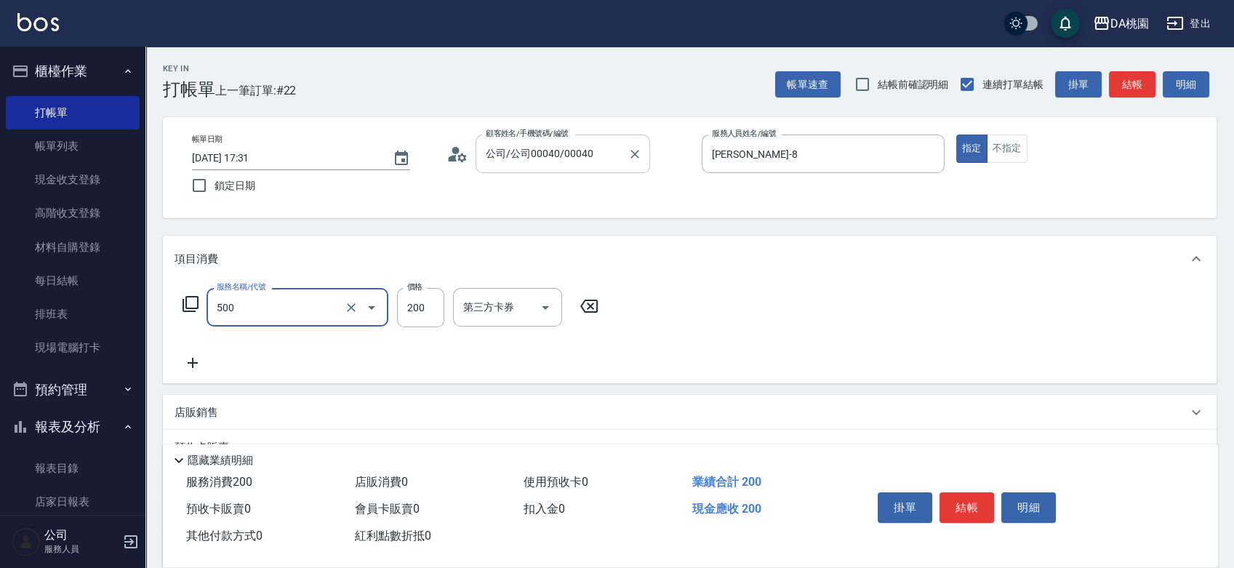
type input "洗髮(500)"
type input "2"
type input "0"
type input "25"
type input "20"
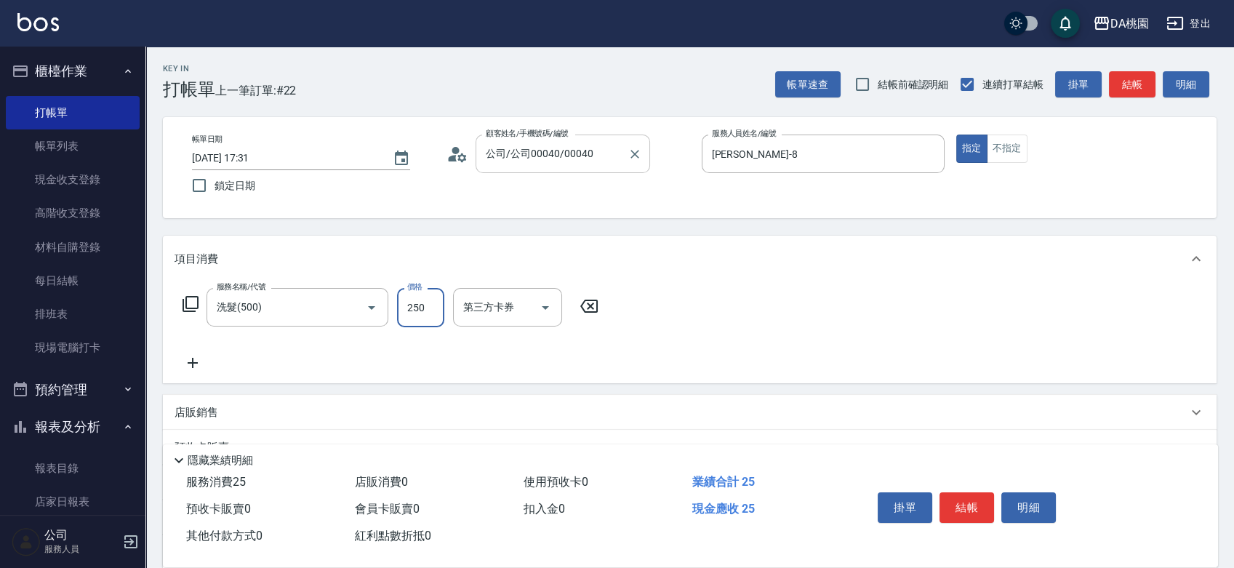
type input "250"
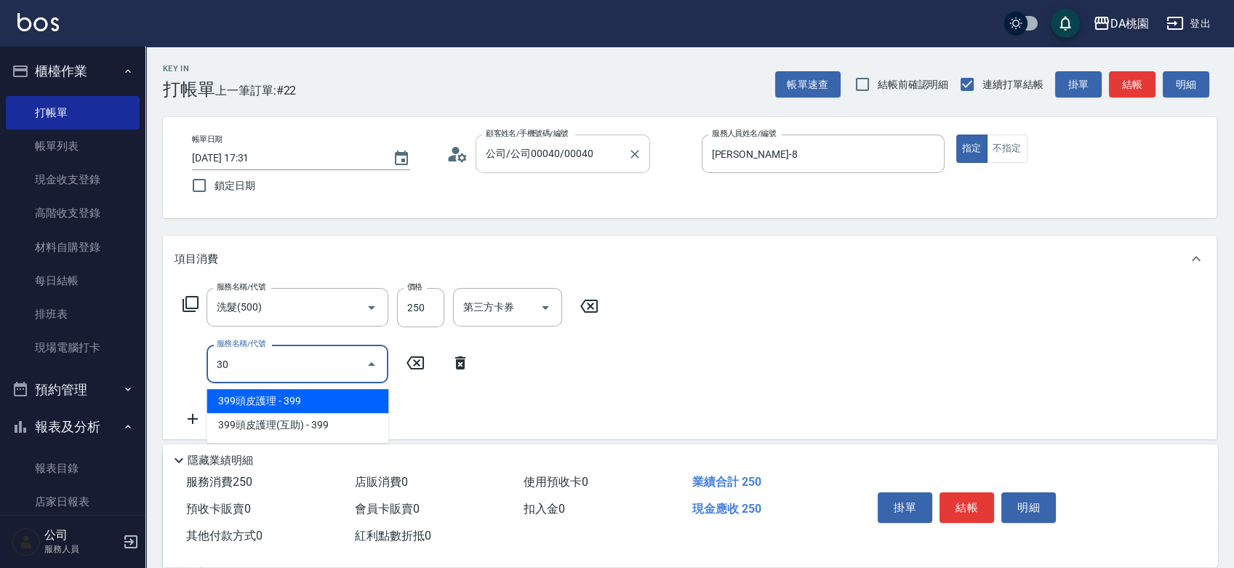
type input "303"
type input "50"
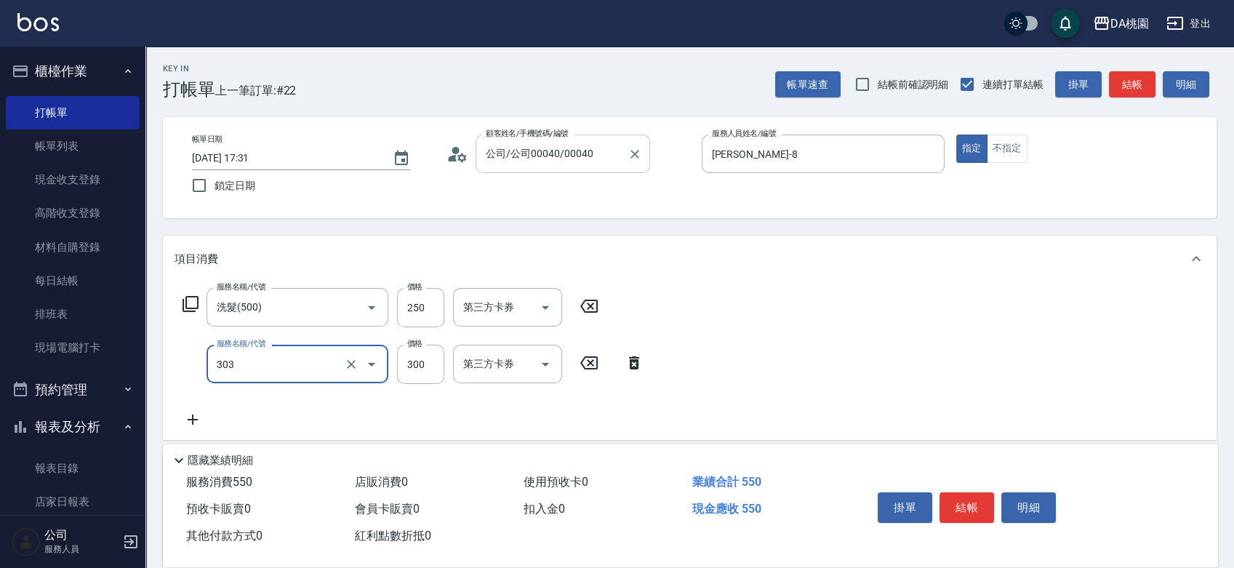
type input "303"
type input "3"
type input "20"
type input "A級剪髮(303)"
type input "350"
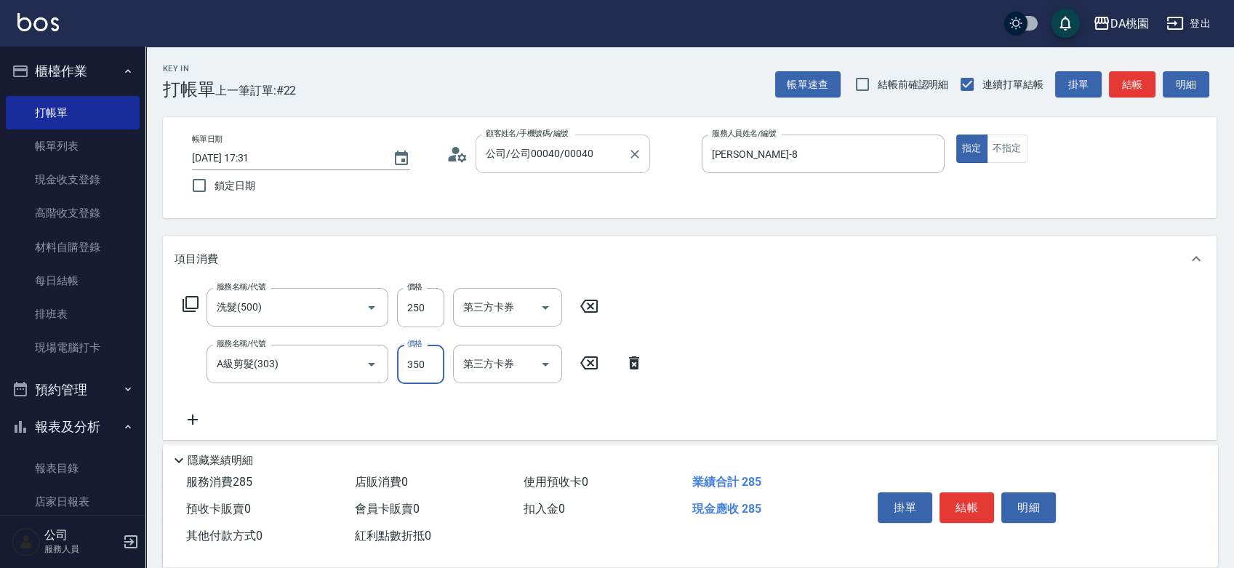
type input "60"
type input "350"
click at [960, 503] on button "結帳" at bounding box center [967, 507] width 55 height 31
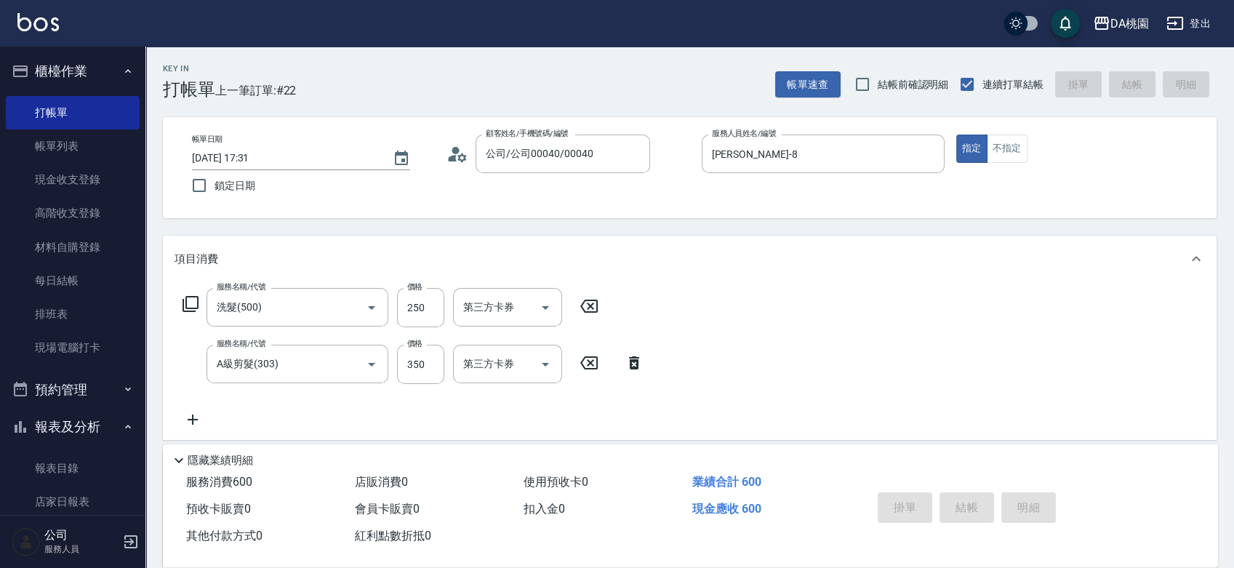
type input "[DATE] 18:52"
type input "0"
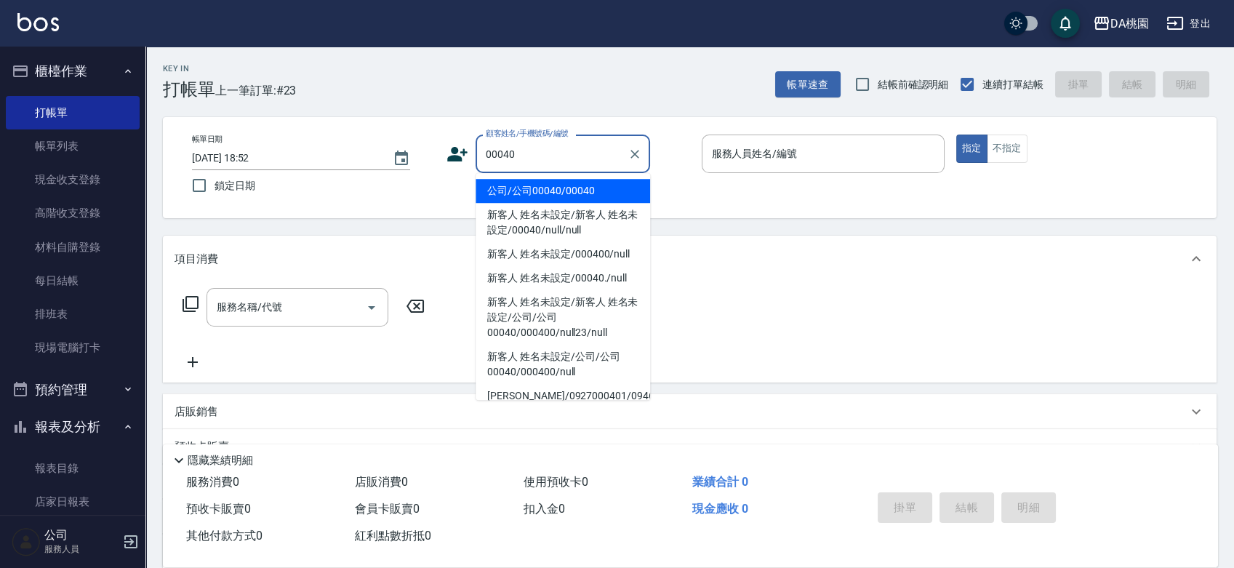
type input "公司/公司00040/00040"
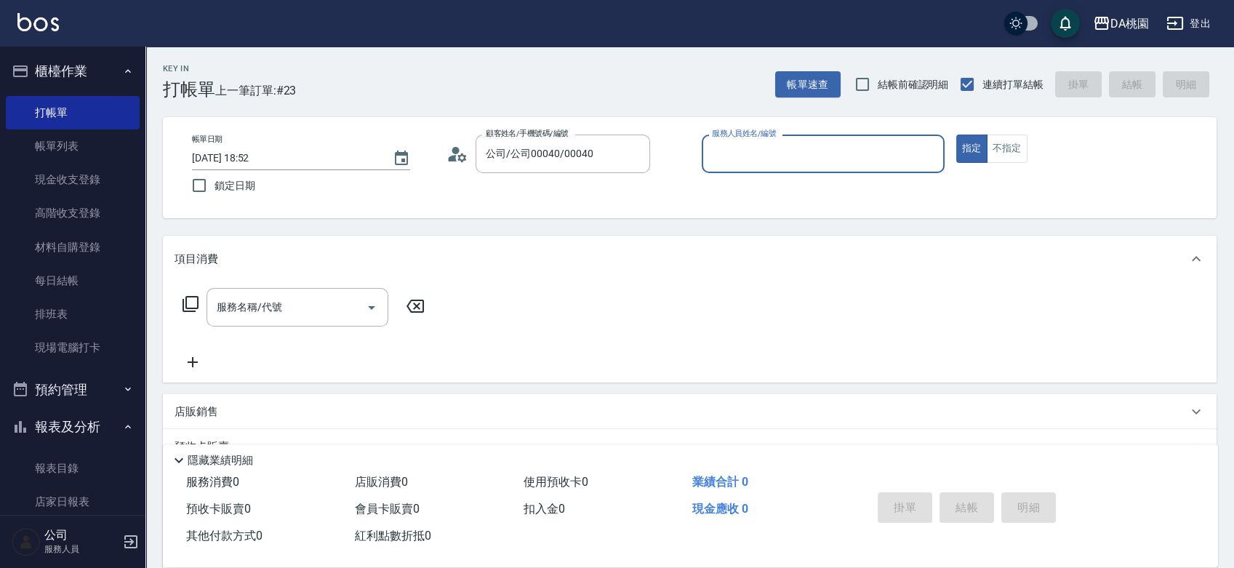
type input "8"
type input "[PERSON_NAME]-3"
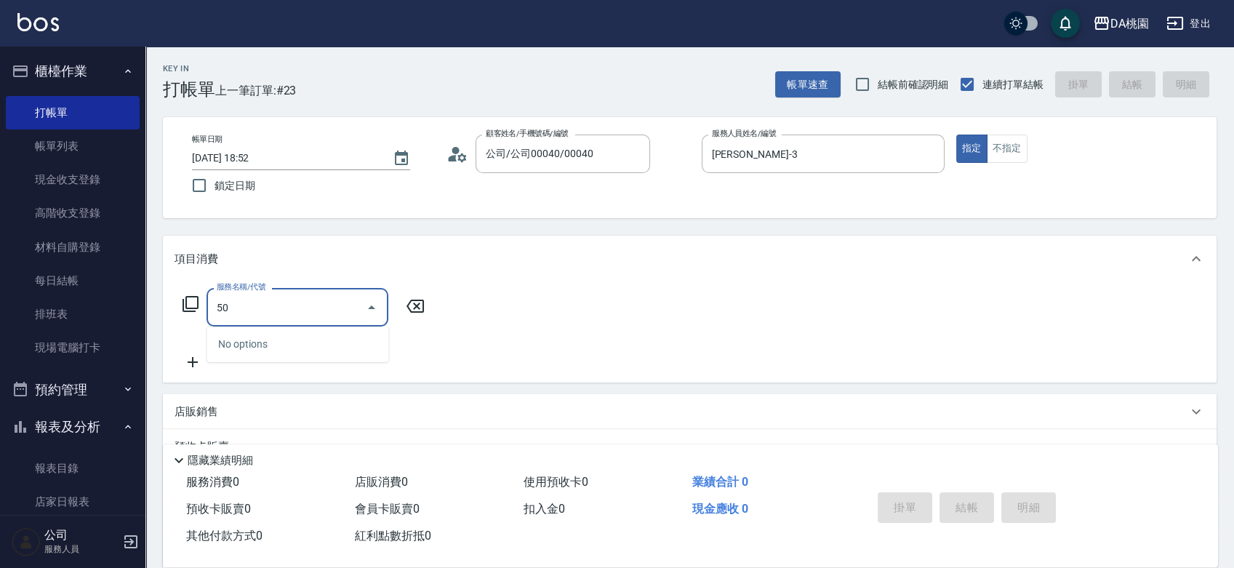
type input "501"
type input "20"
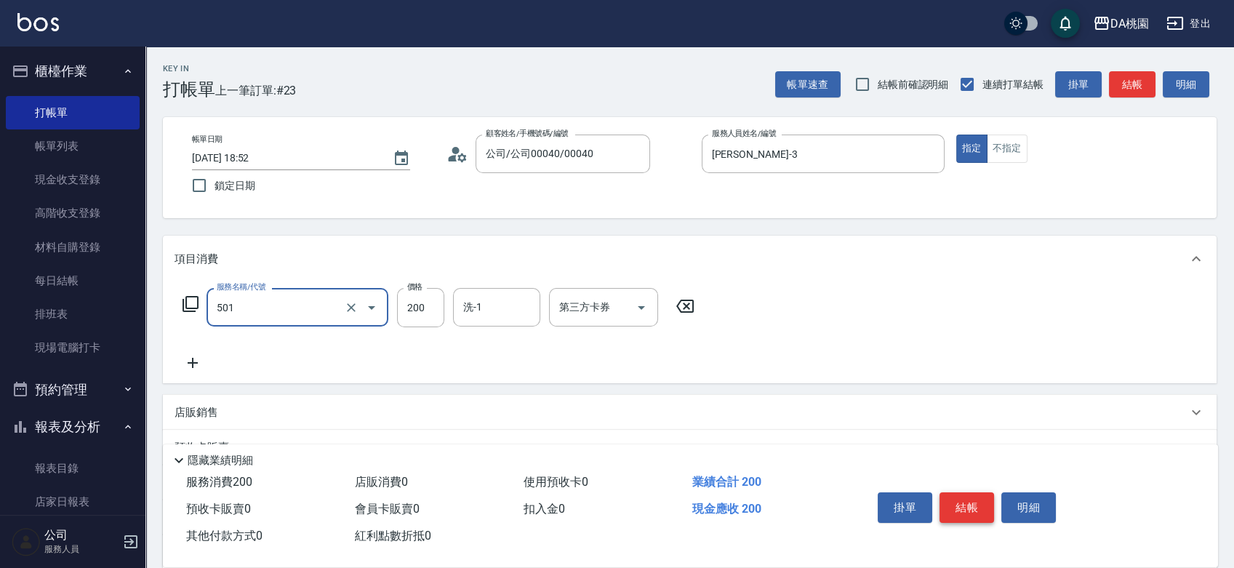
type input "洗髮(互助)(501)"
type input "0"
type input "35"
type input "30"
type input "350"
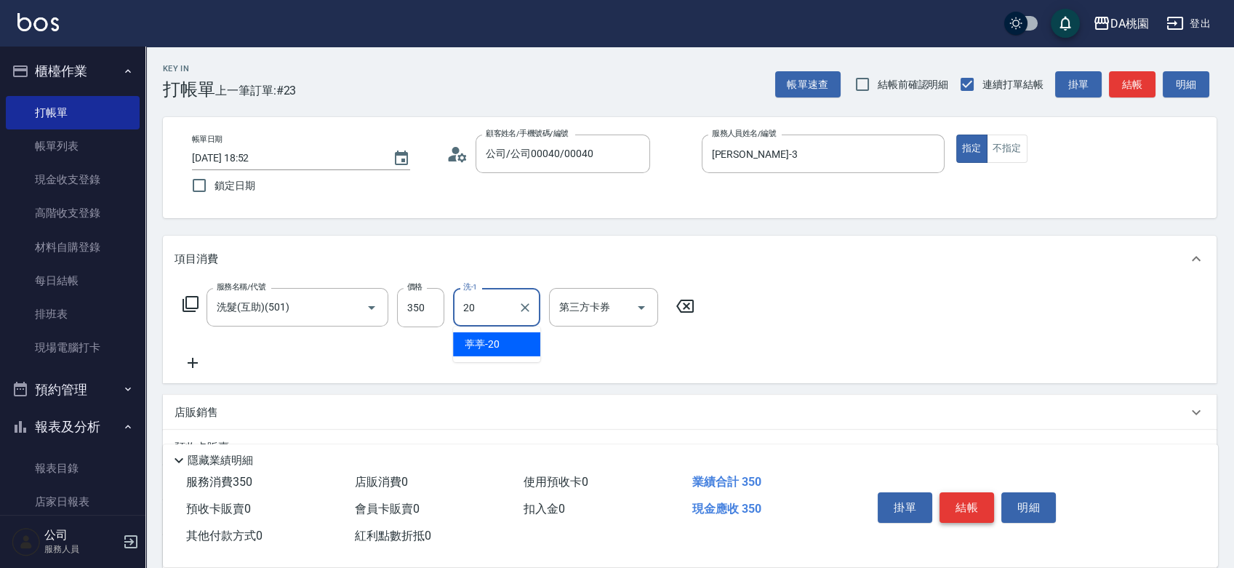
type input "葶葶-20"
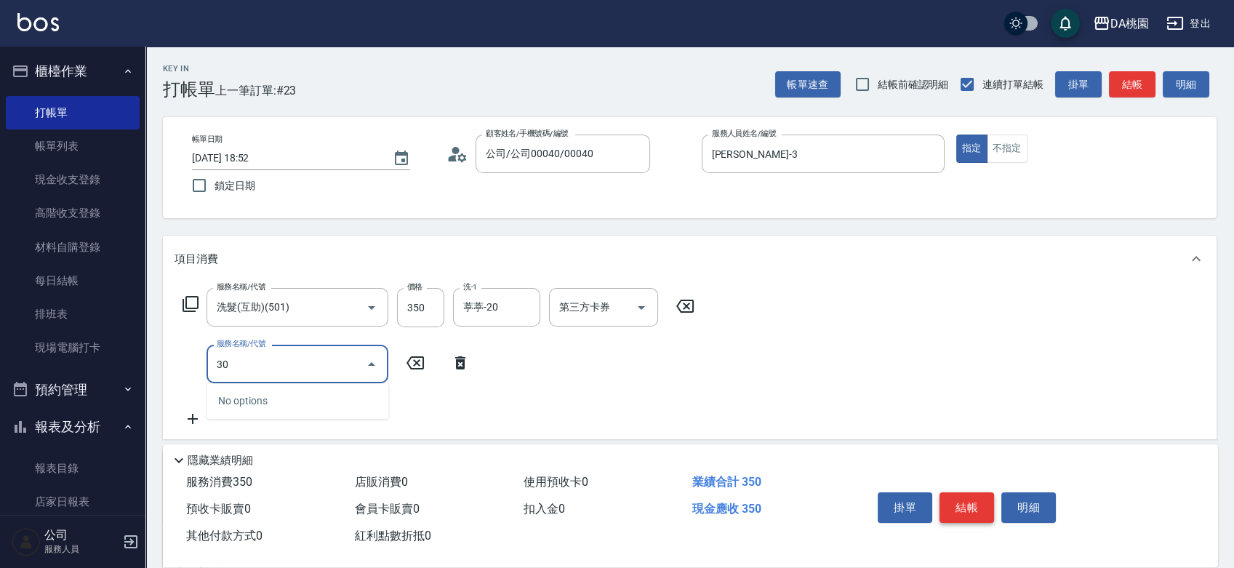
type input "300"
type input "40"
type input "剪瀏海(300)"
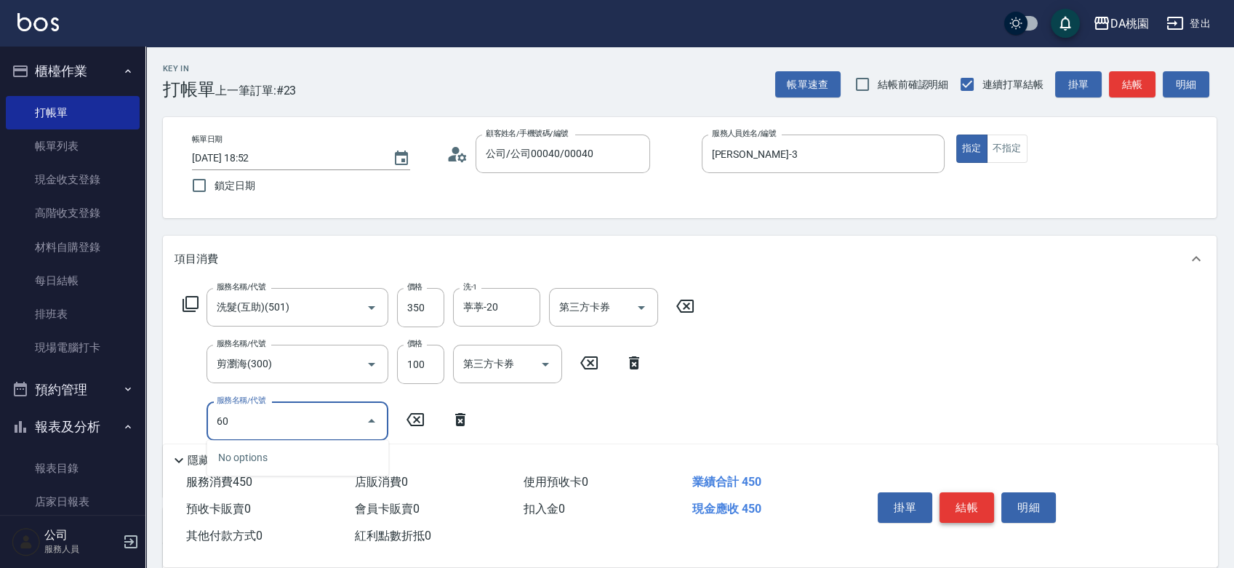
type input "607"
type input "140"
type input "小麥護髮(互助)(607)"
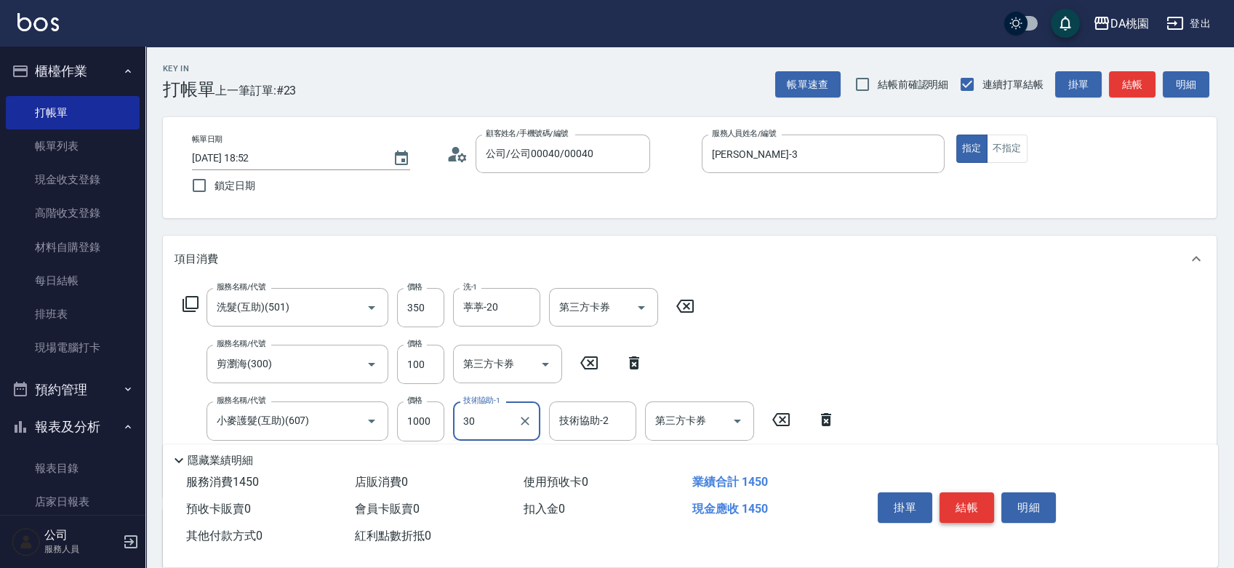
type input "3"
type input "葶葶-20"
click at [960, 503] on button "結帳" at bounding box center [967, 507] width 55 height 31
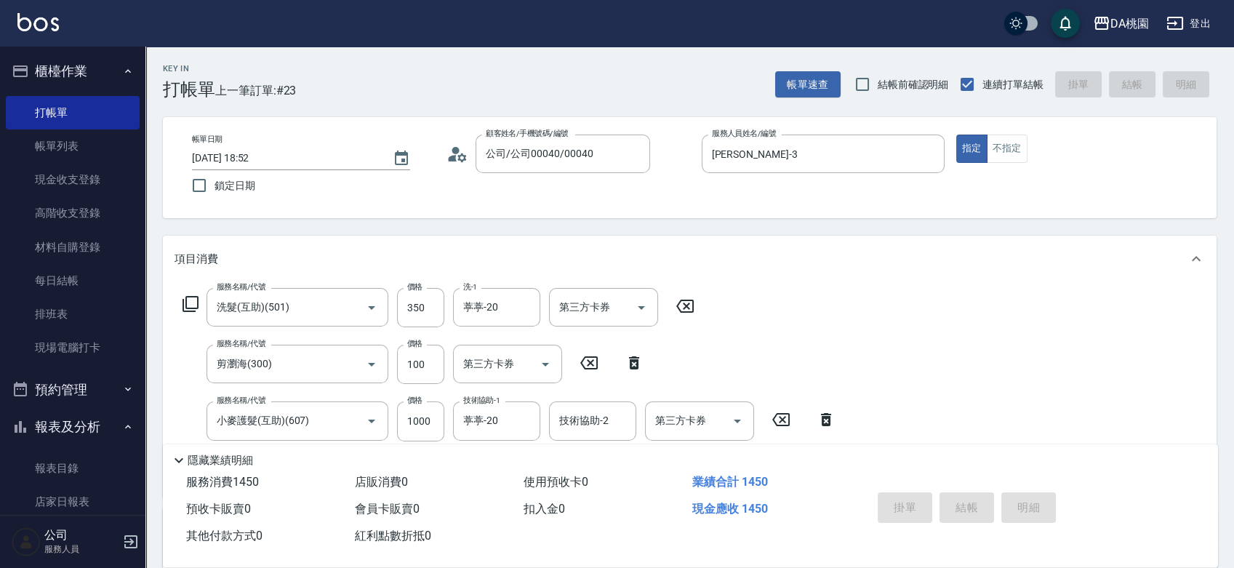
type input "0"
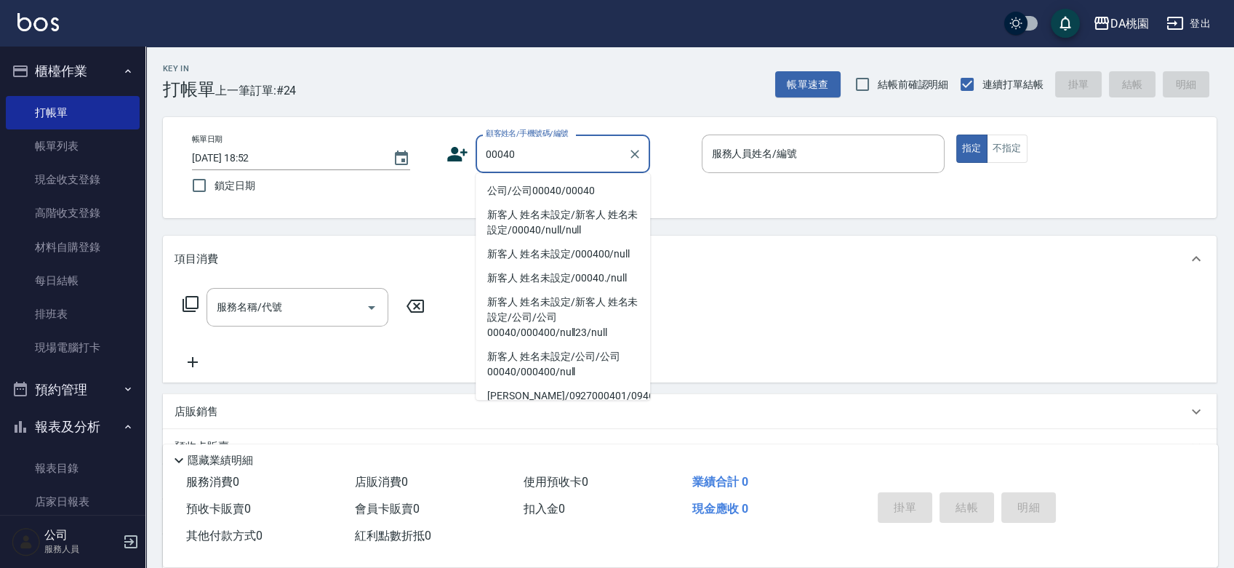
type input "公司/公司00040/00040"
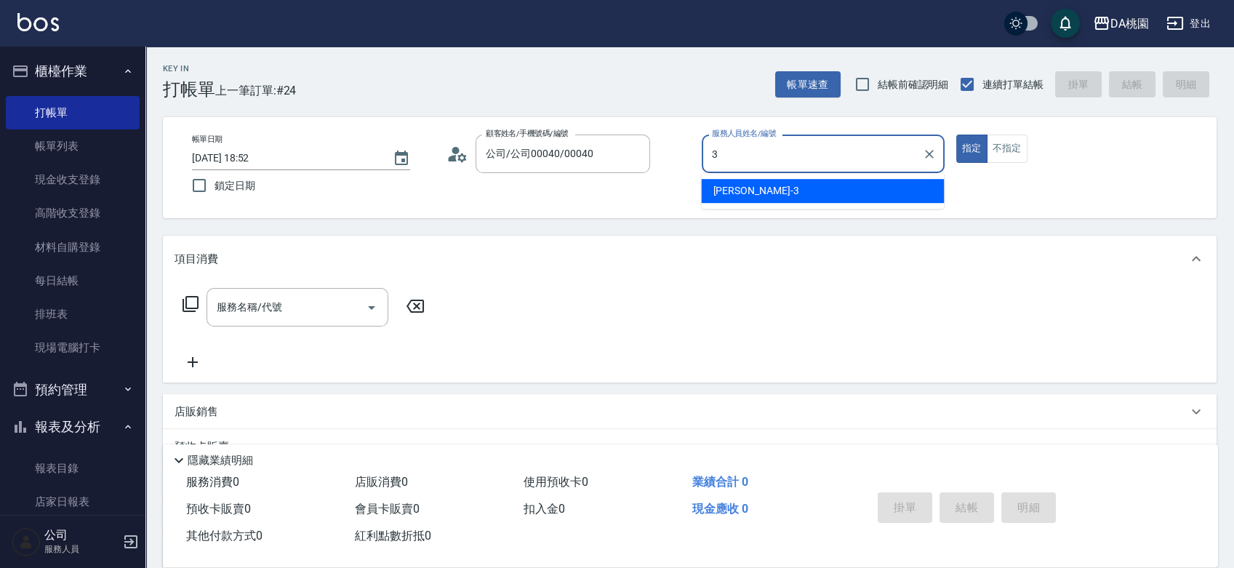
type input "[PERSON_NAME]-3"
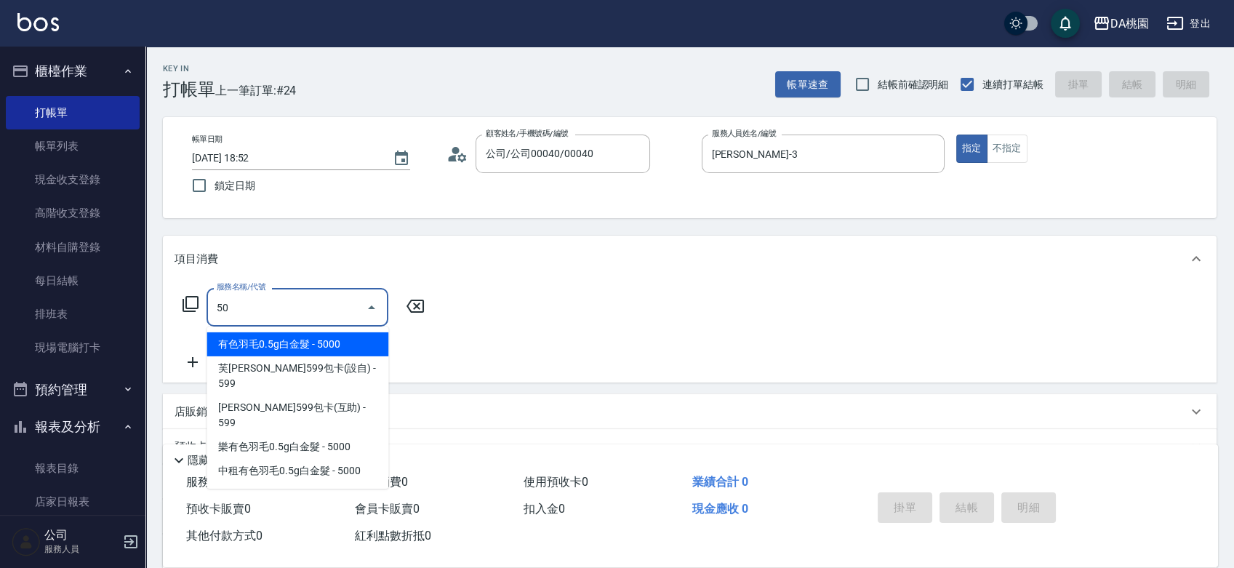
type input "501"
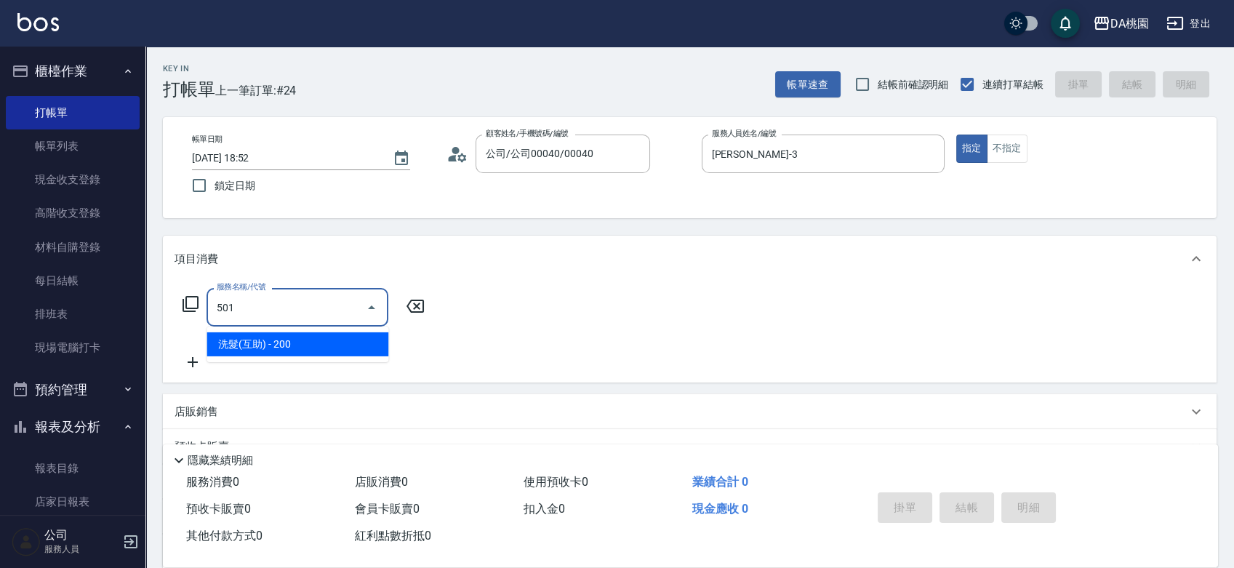
type input "20"
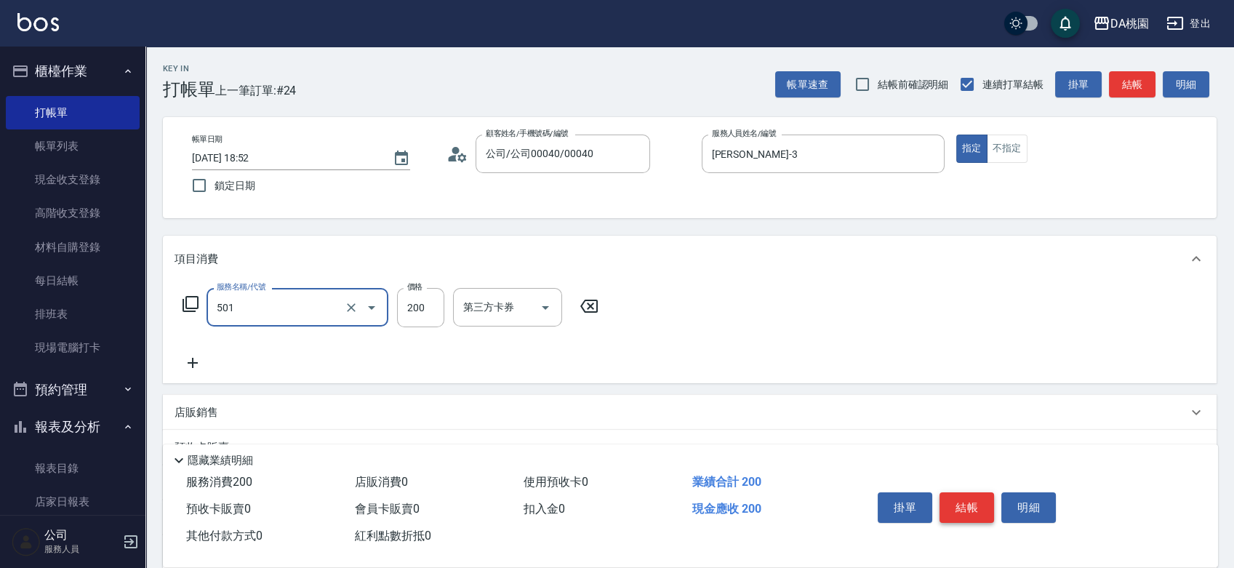
type input "洗髮(互助)(501)"
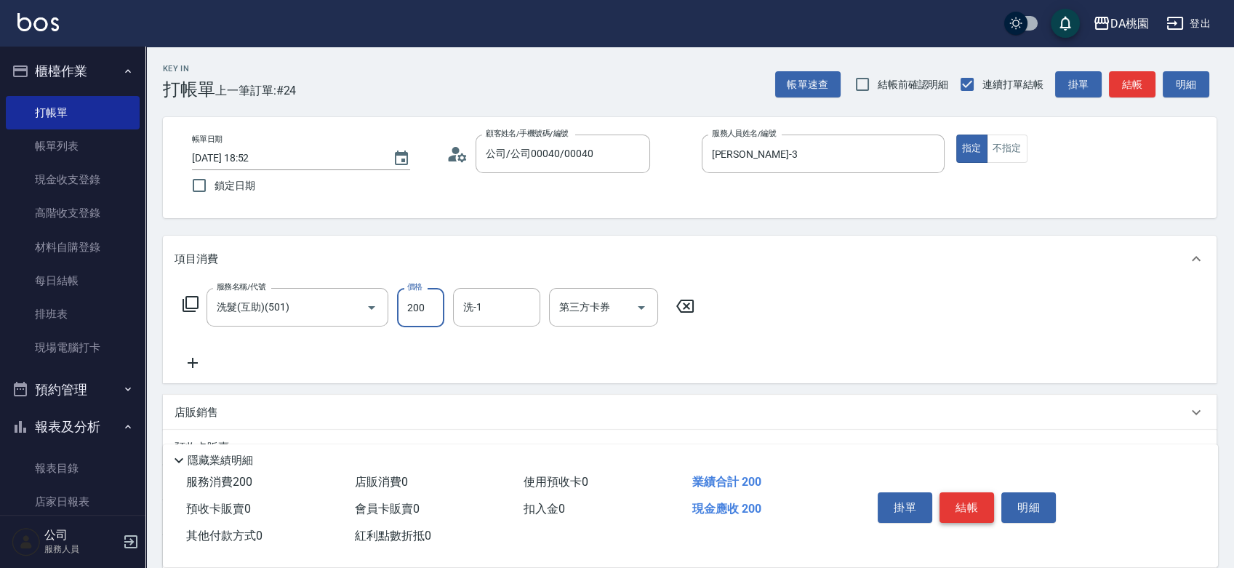
type input "0"
type input "250"
type input "20"
type input "250"
type input "葶葶-20"
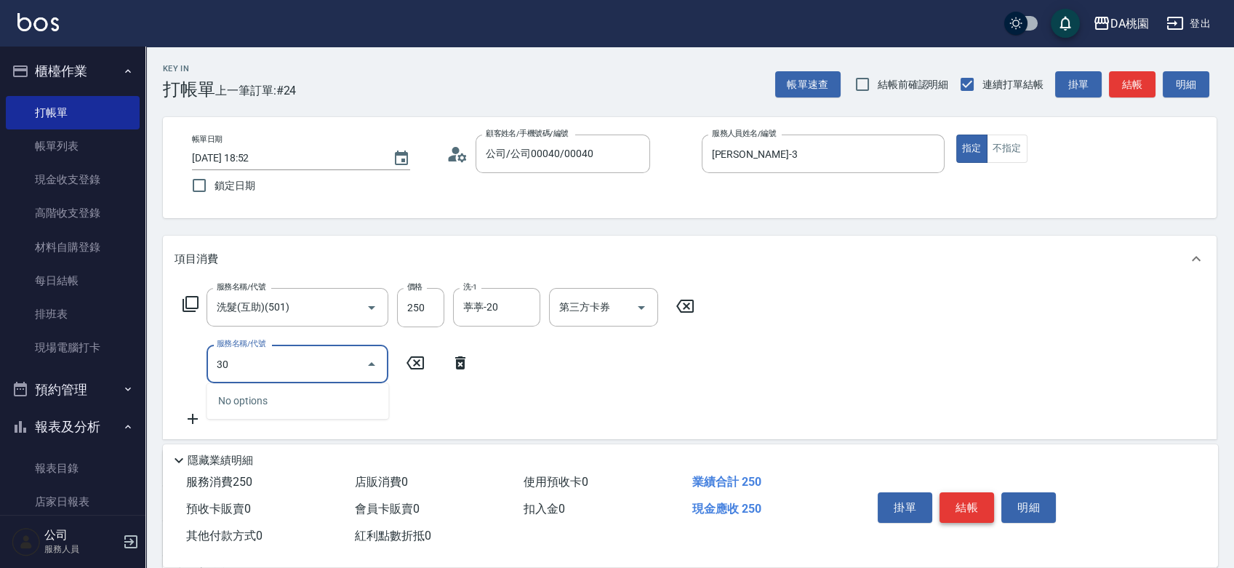
type input "303"
type input "50"
type input "A級剪髮(303)"
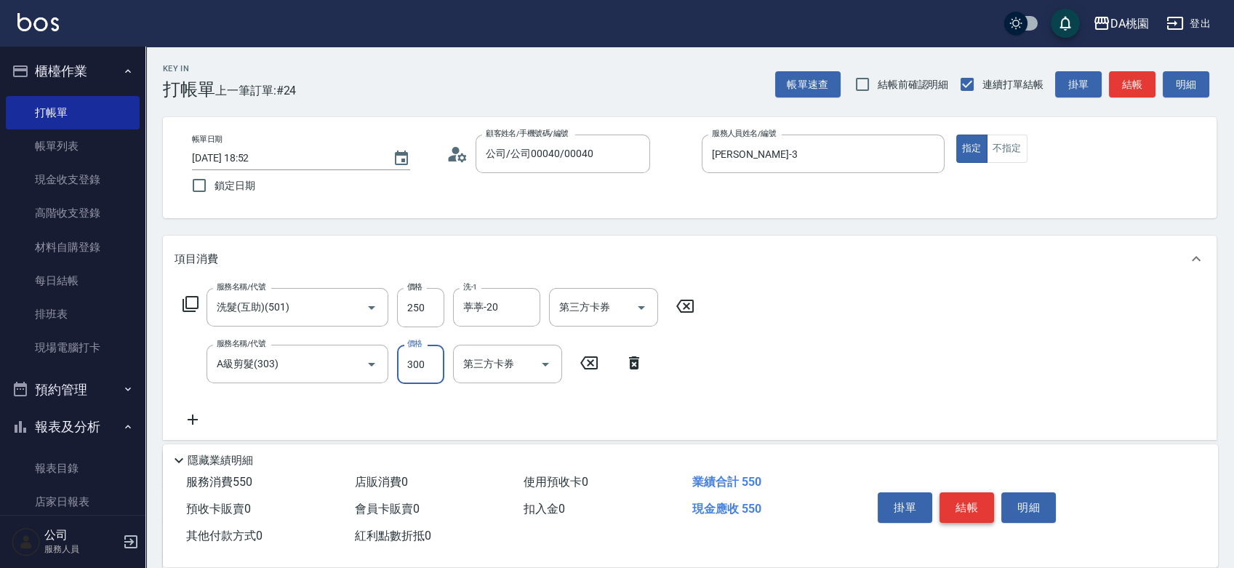
type input "20"
type input "350"
type input "60"
type input "350"
type input "x"
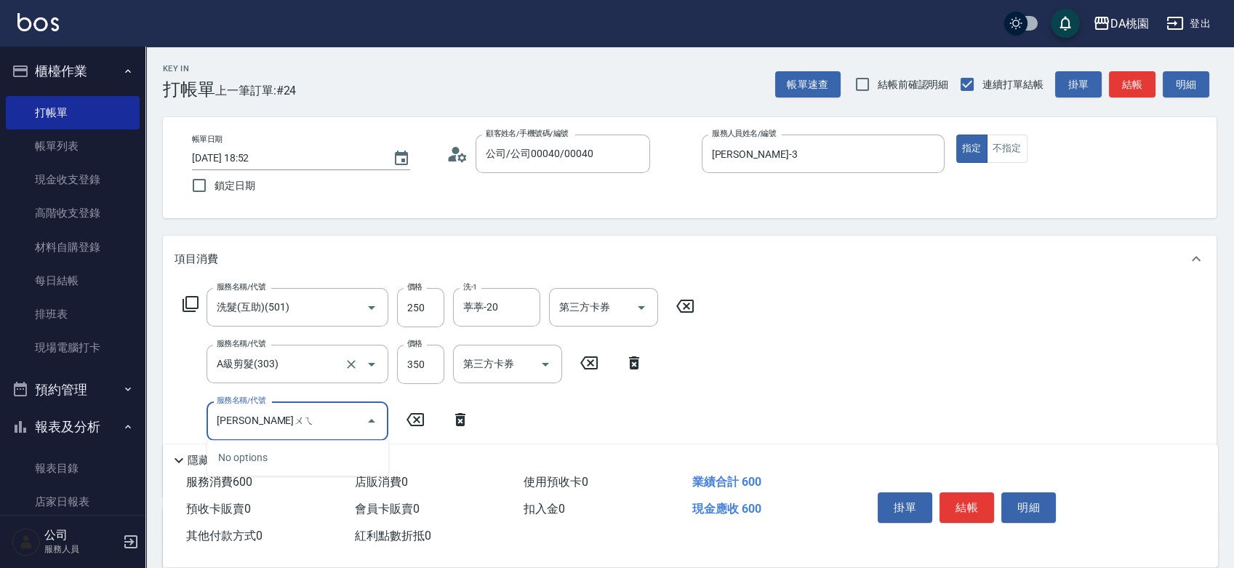
type input "蘆薈"
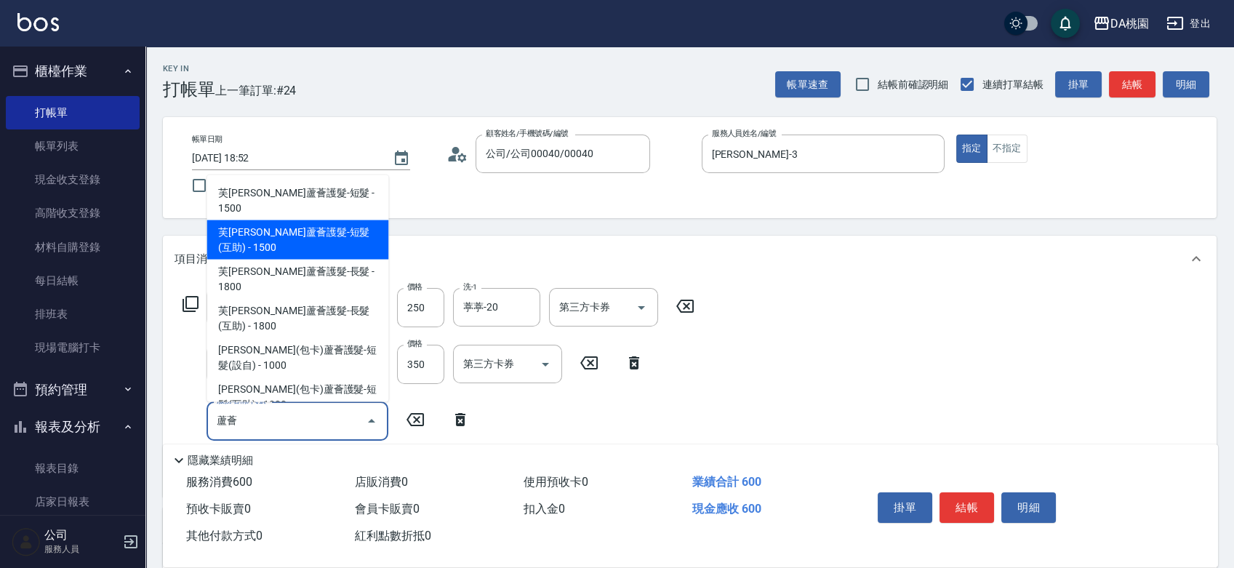
click at [236, 236] on span "芙[PERSON_NAME]蘆薈護髮-短髮(互助) - 1500" at bounding box center [298, 239] width 182 height 39
type input "210"
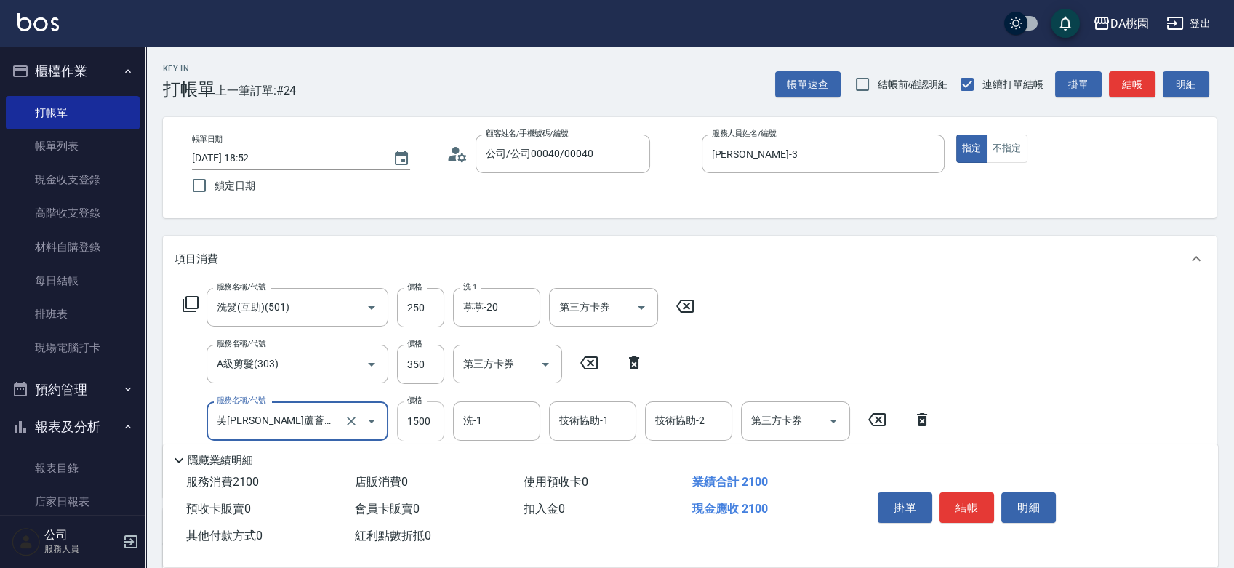
type input "芙[PERSON_NAME]蘆薈護髮-短髮(互助)(619)"
click at [414, 422] on input "1500" at bounding box center [420, 420] width 47 height 39
type input "2"
type input "60"
click at [414, 422] on input "20" at bounding box center [420, 420] width 47 height 39
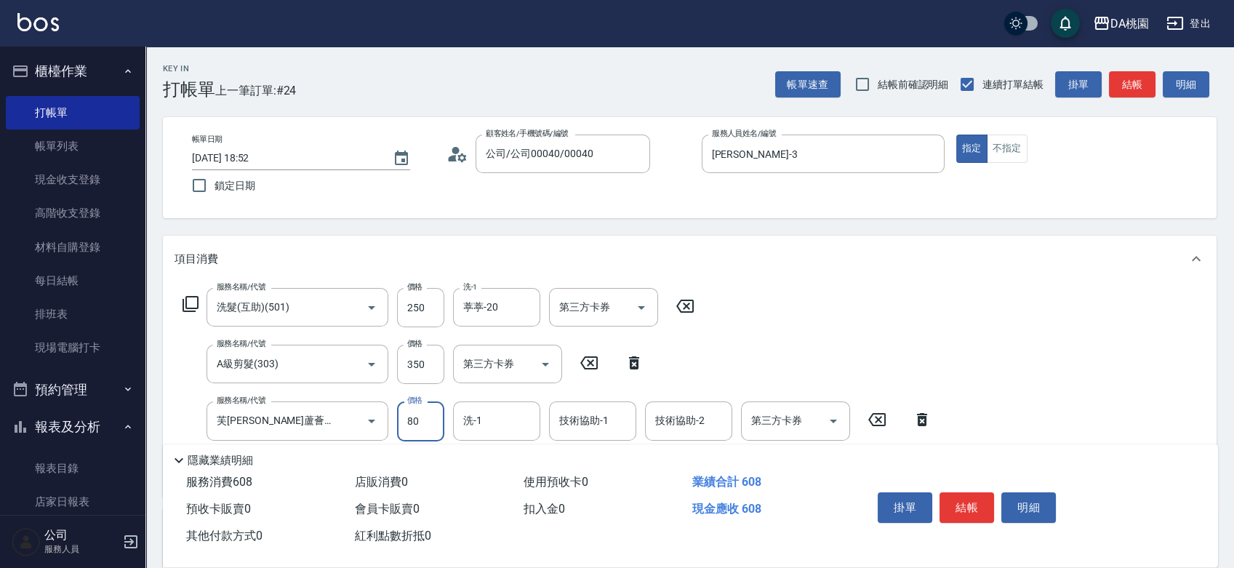
type input "800"
type input "140"
type input "800"
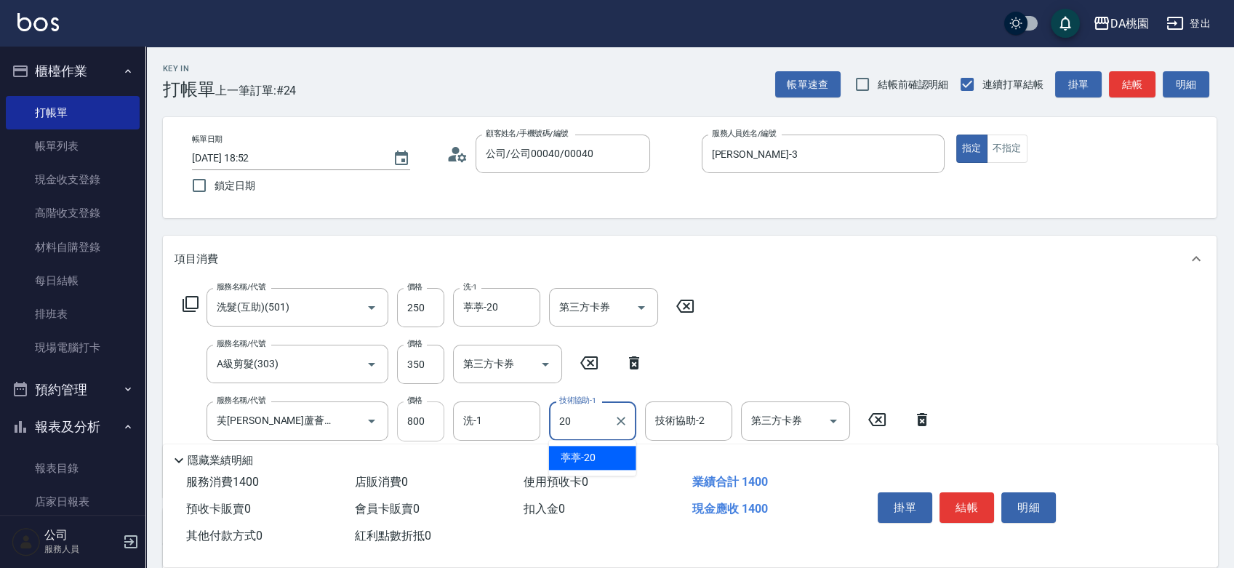
type input "葶葶-20"
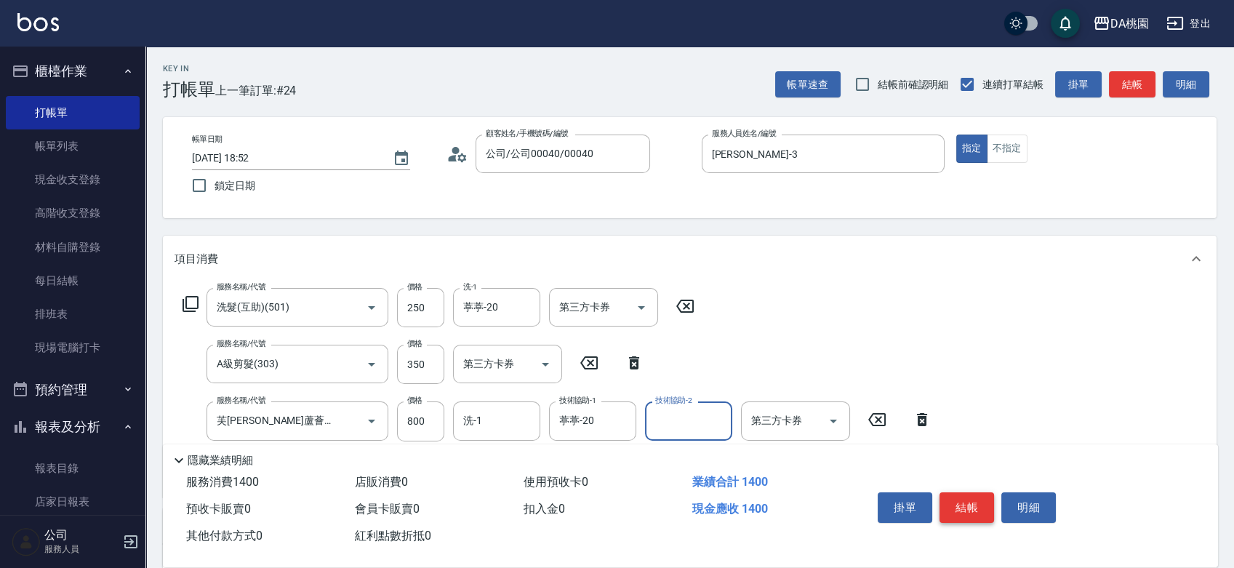
click at [965, 495] on button "結帳" at bounding box center [967, 507] width 55 height 31
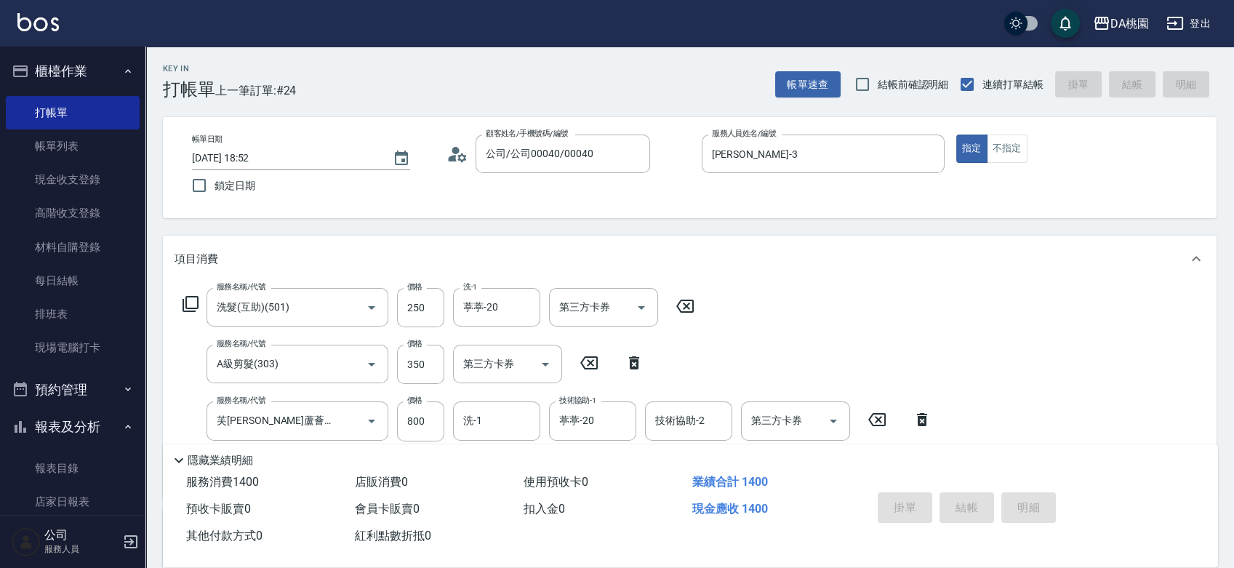
type input "[DATE] 18:53"
type input "0"
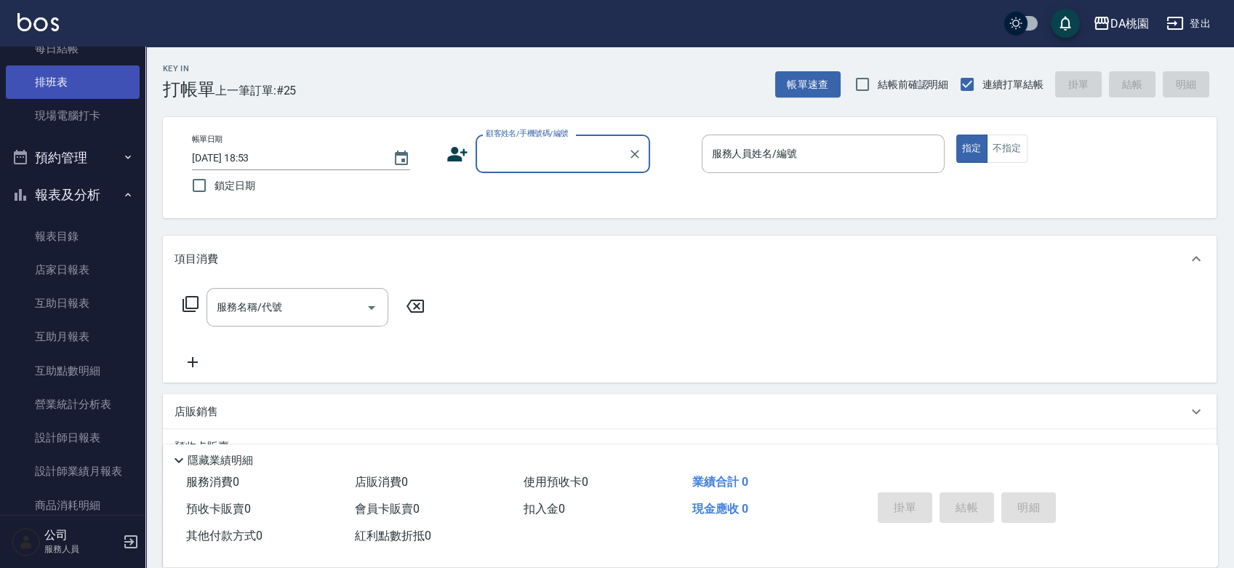
scroll to position [242, 0]
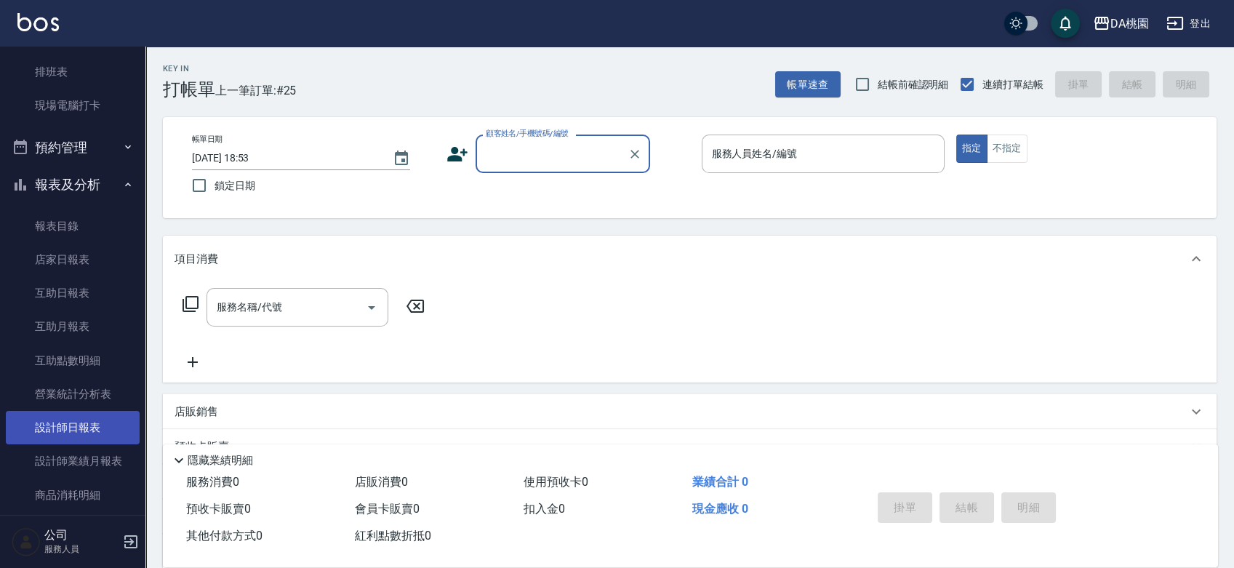
click at [71, 433] on link "設計師日報表" at bounding box center [73, 427] width 134 height 33
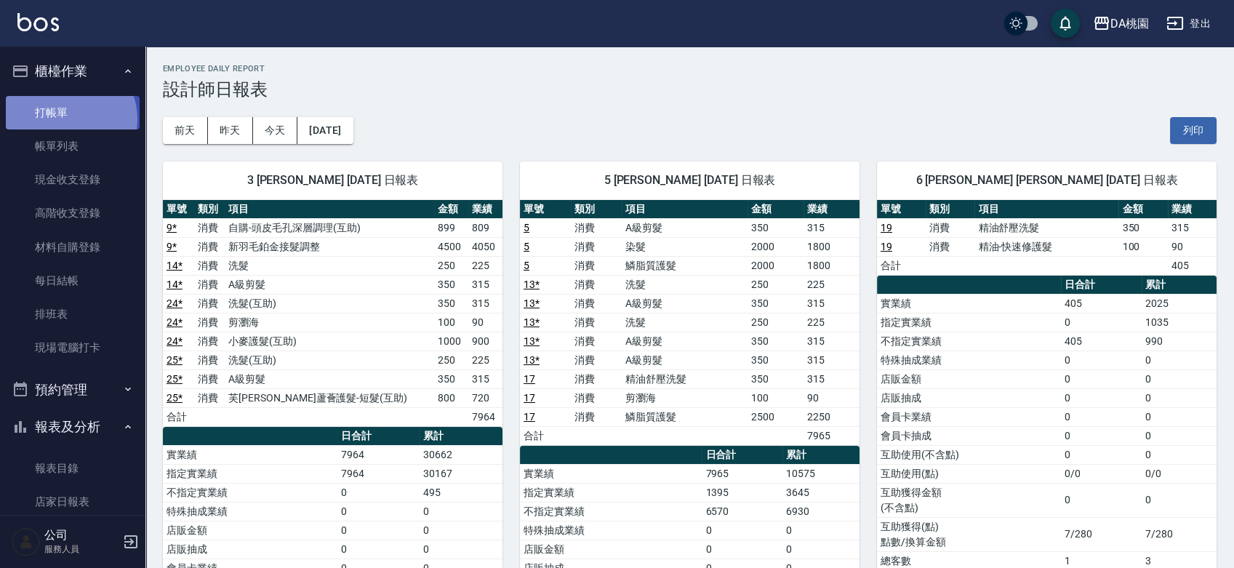
click at [65, 119] on link "打帳單" at bounding box center [73, 112] width 134 height 33
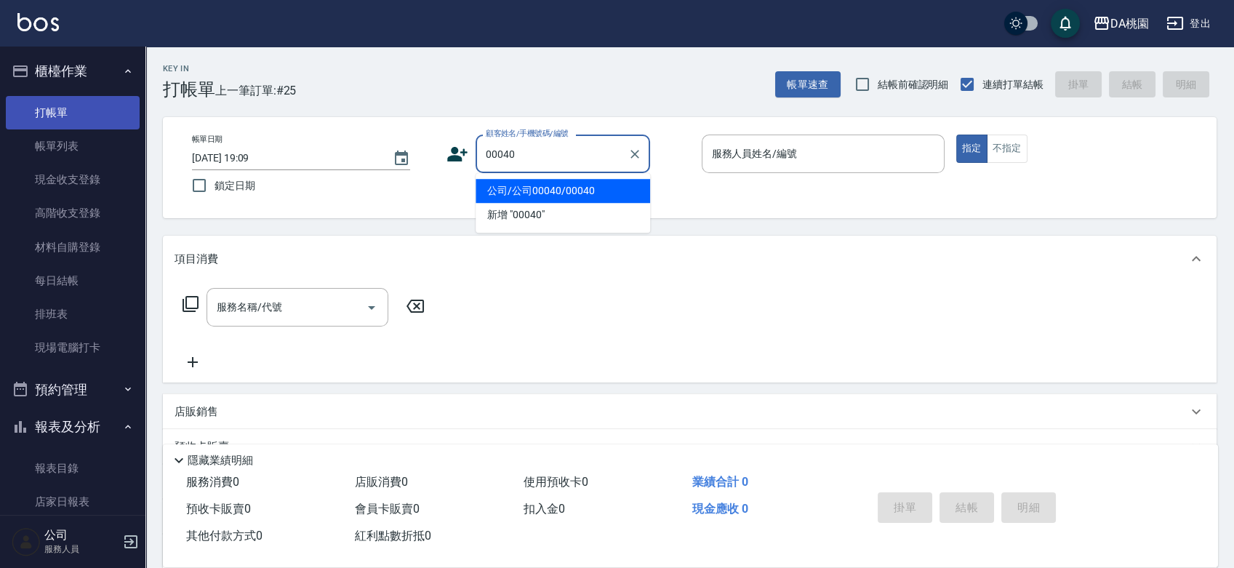
type input "公司/公司00040/00040"
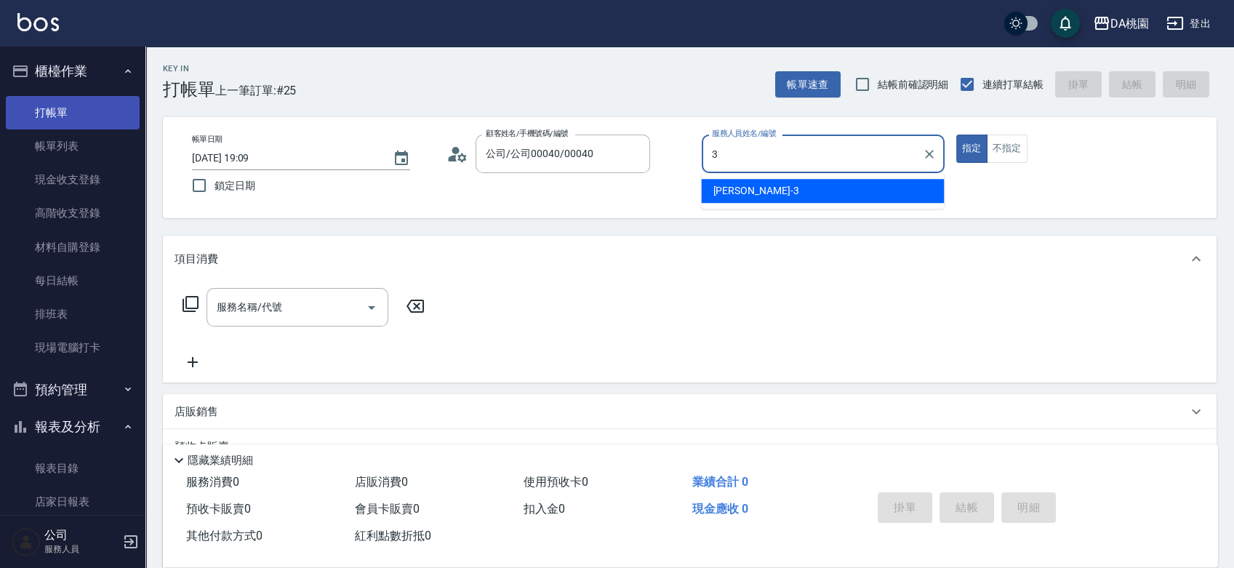
type input "[PERSON_NAME]-3"
type button "true"
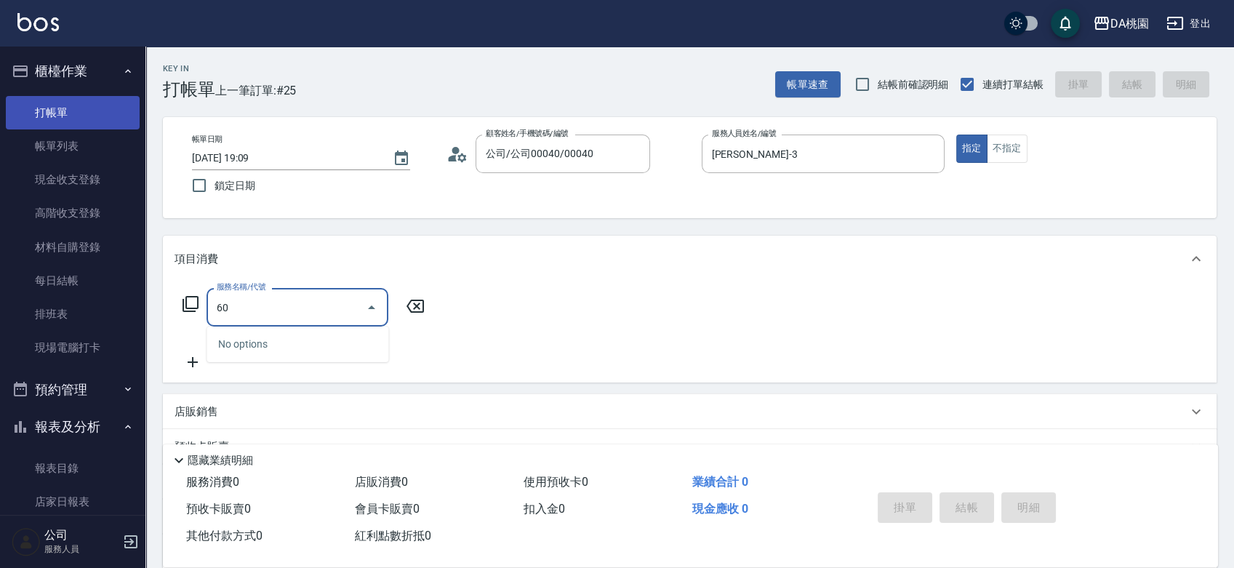
type input "605"
type input "80"
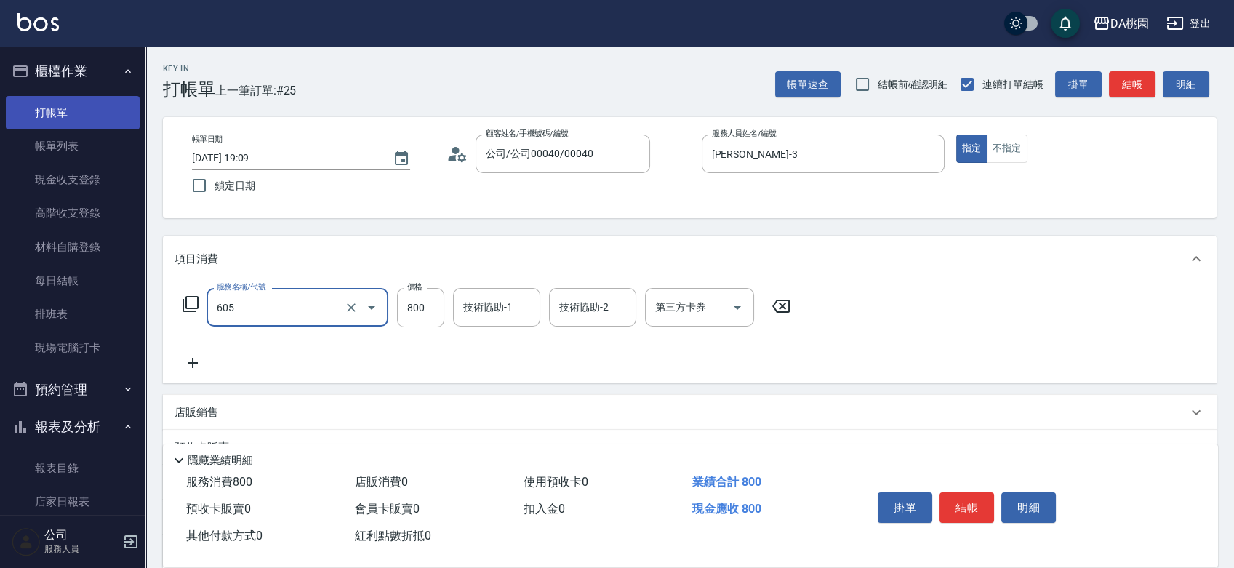
type input "炫色護髮(互助)(605)"
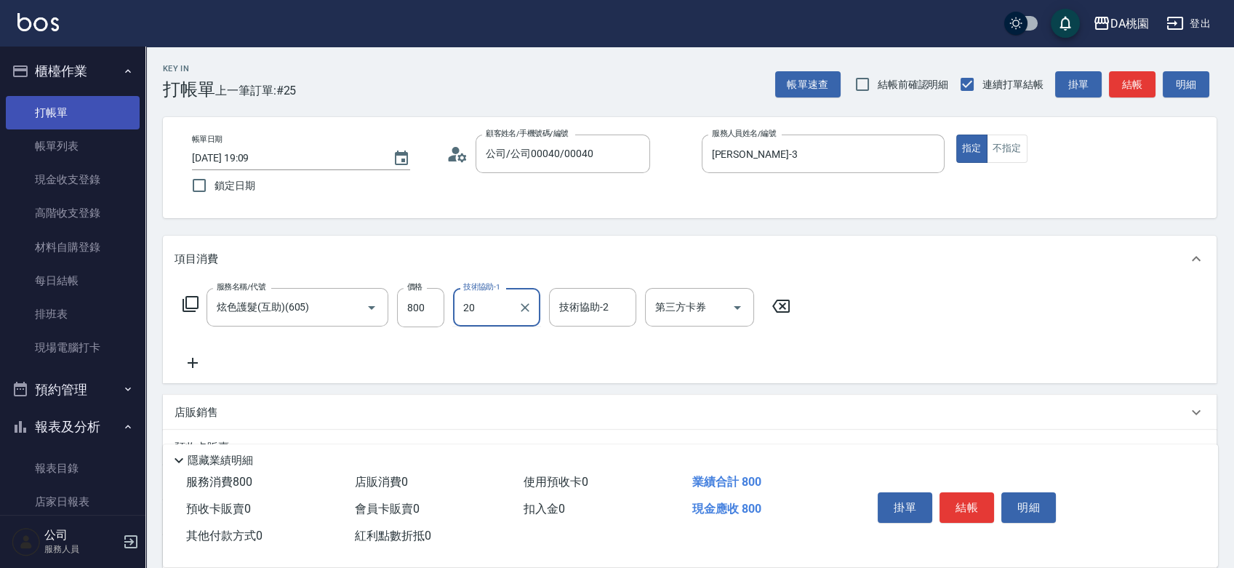
type input "葶葶-20"
click at [191, 301] on icon at bounding box center [190, 303] width 17 height 17
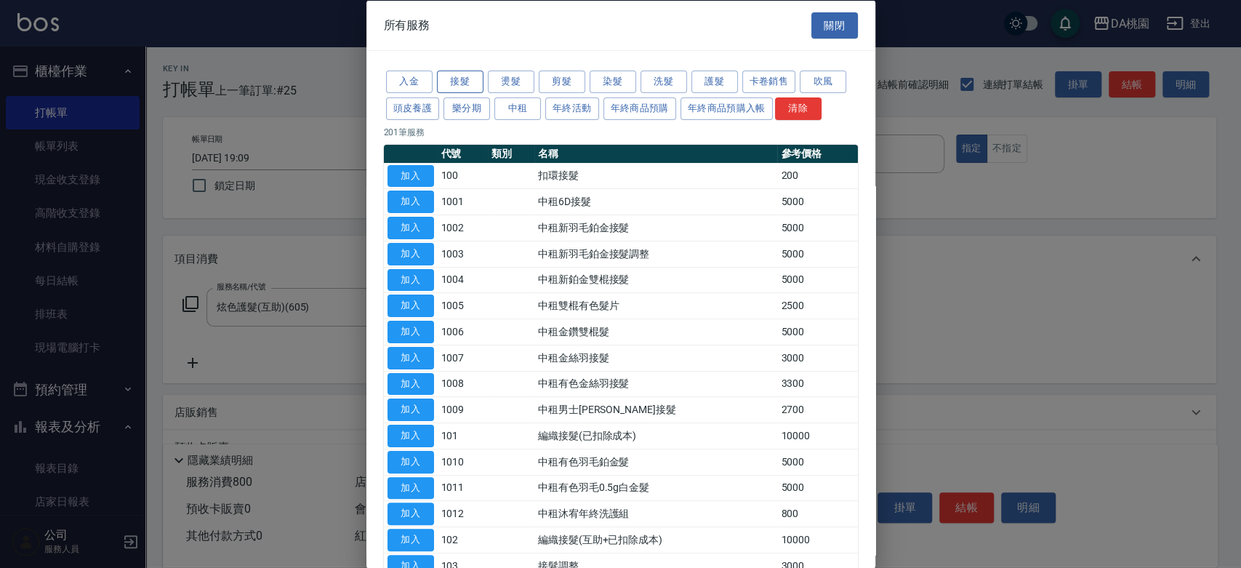
click at [454, 81] on button "接髮" at bounding box center [460, 82] width 47 height 23
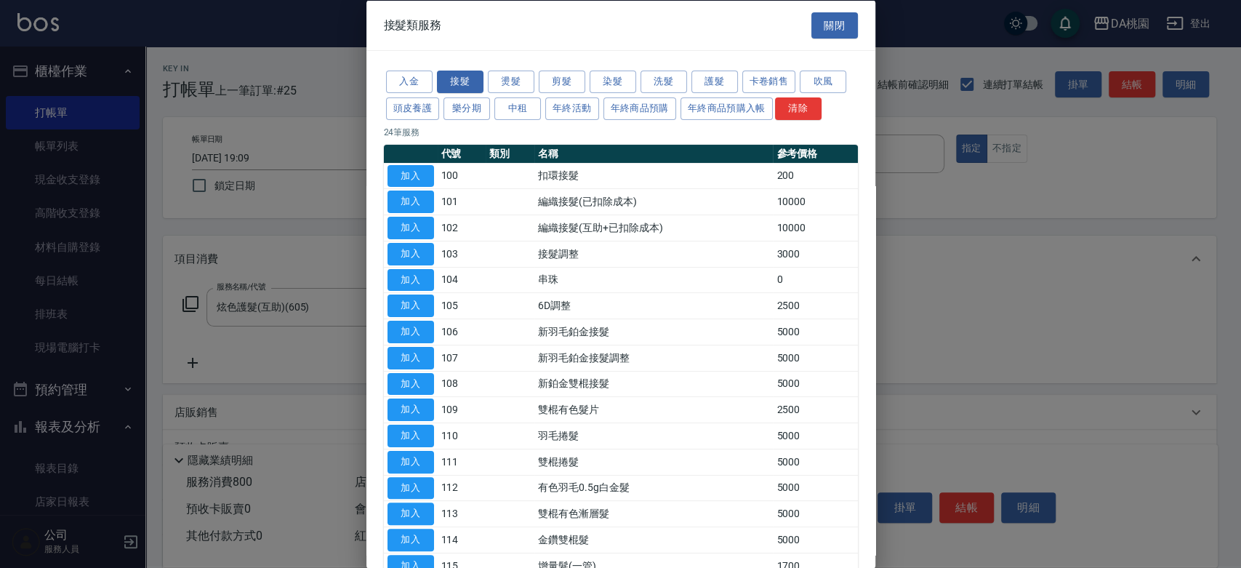
scroll to position [296, 0]
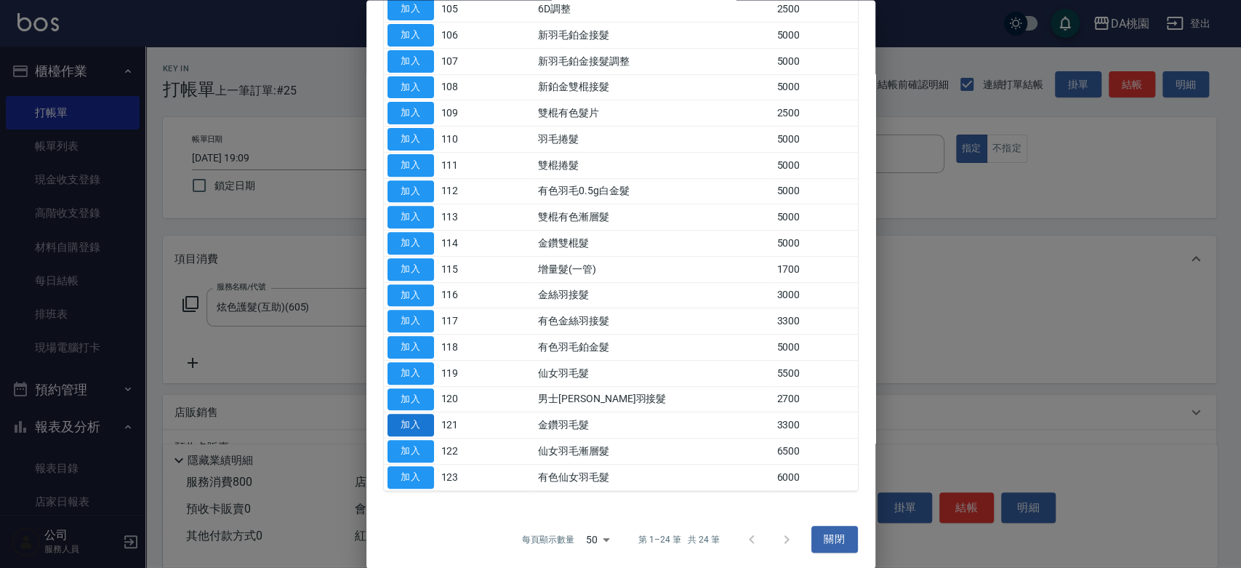
click at [415, 415] on button "加入" at bounding box center [411, 426] width 47 height 23
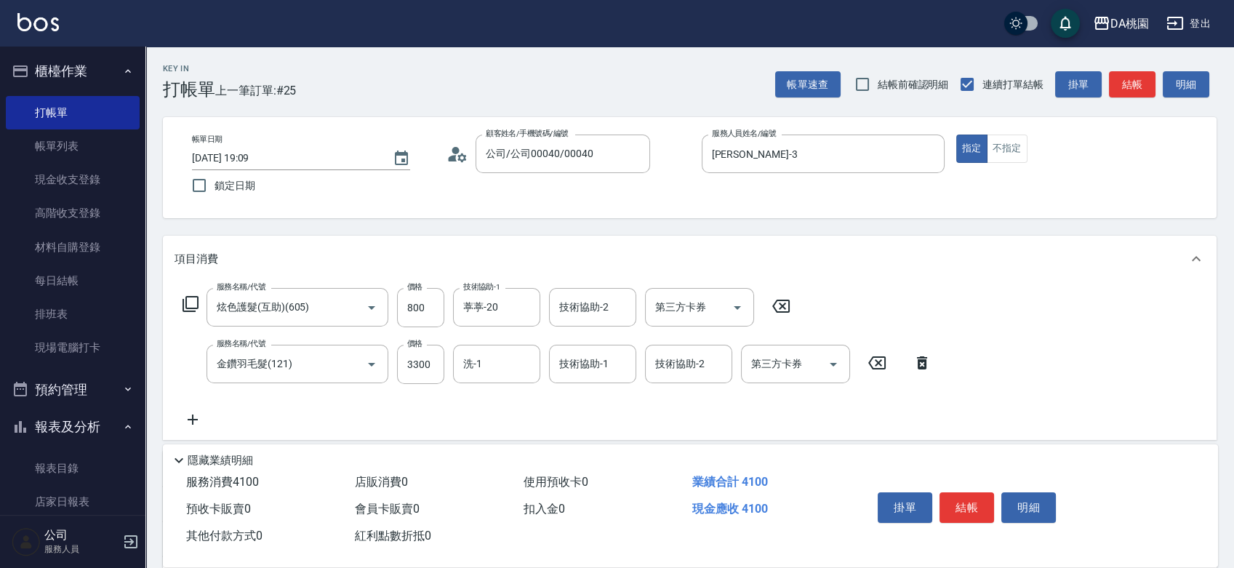
click at [195, 301] on icon at bounding box center [190, 303] width 17 height 17
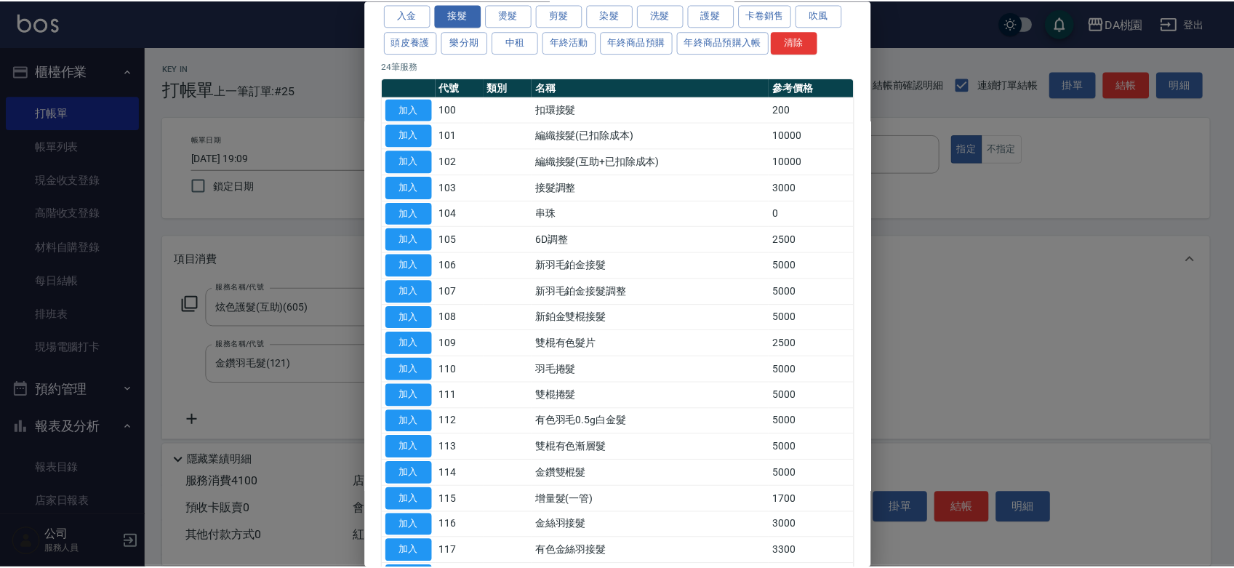
scroll to position [161, 0]
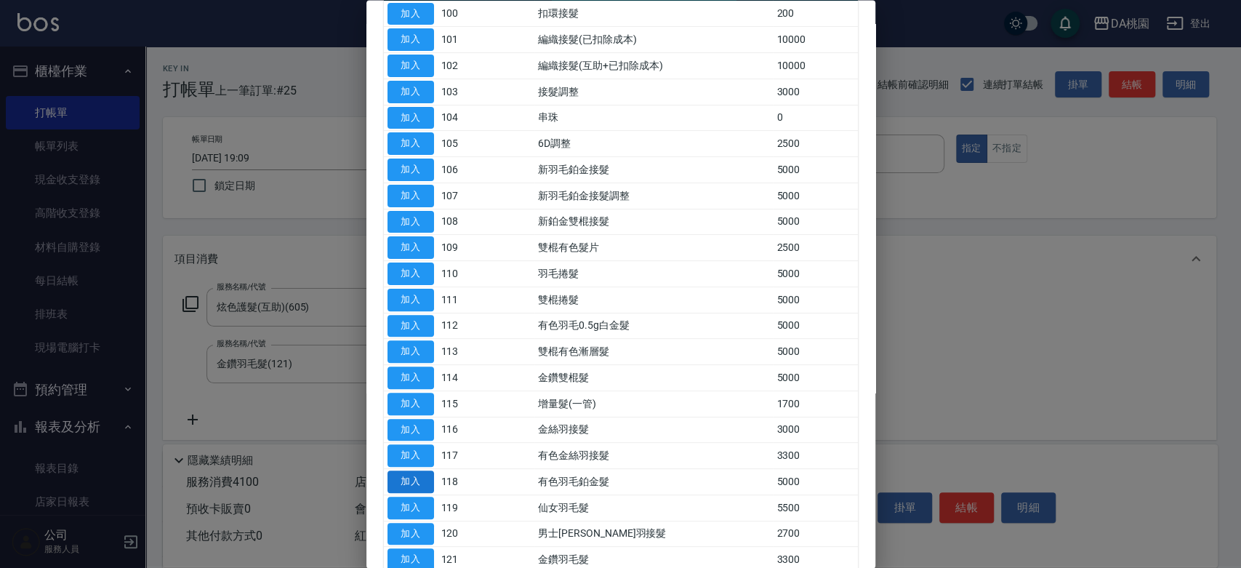
click at [403, 477] on button "加入" at bounding box center [411, 482] width 47 height 23
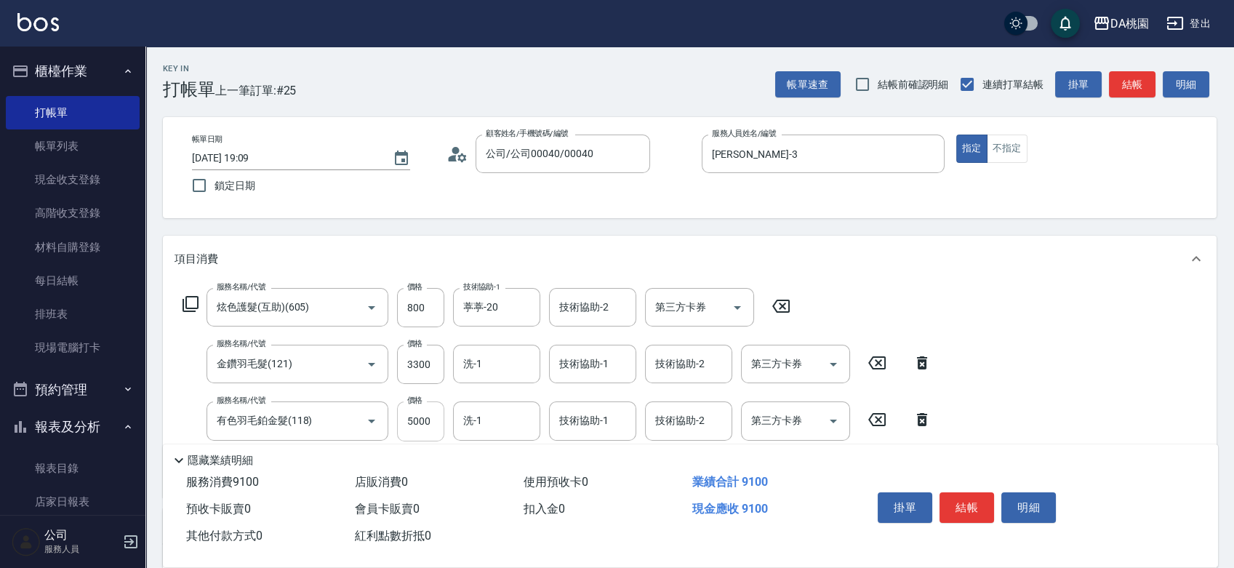
click at [431, 424] on input "5000" at bounding box center [420, 420] width 47 height 39
type input "410"
type input "0"
click at [427, 365] on input "3300" at bounding box center [420, 364] width 47 height 39
type input "80"
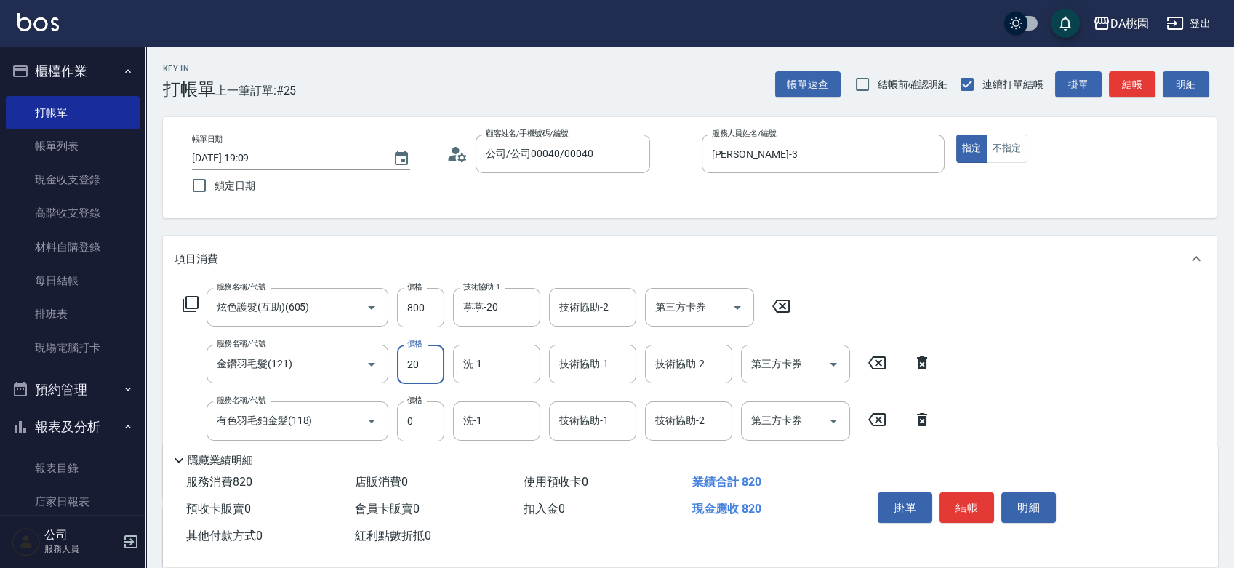
type input "200"
type input "100"
type input "2000"
type input "280"
type input "2000"
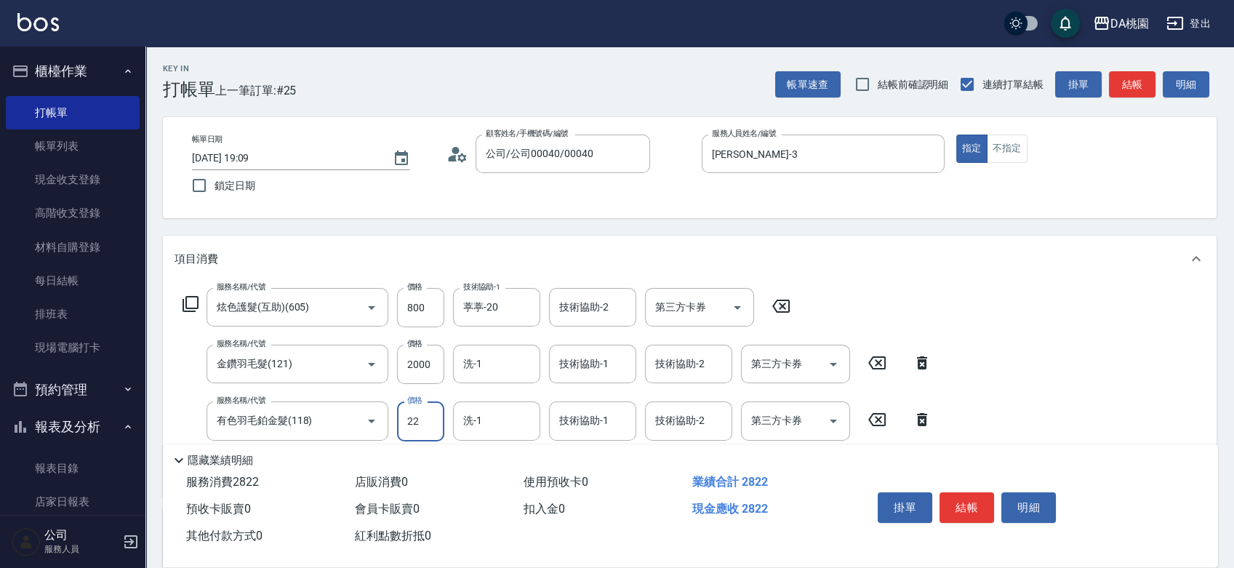
type input "229"
type input "300"
type input "2290"
type input "500"
type input "2290"
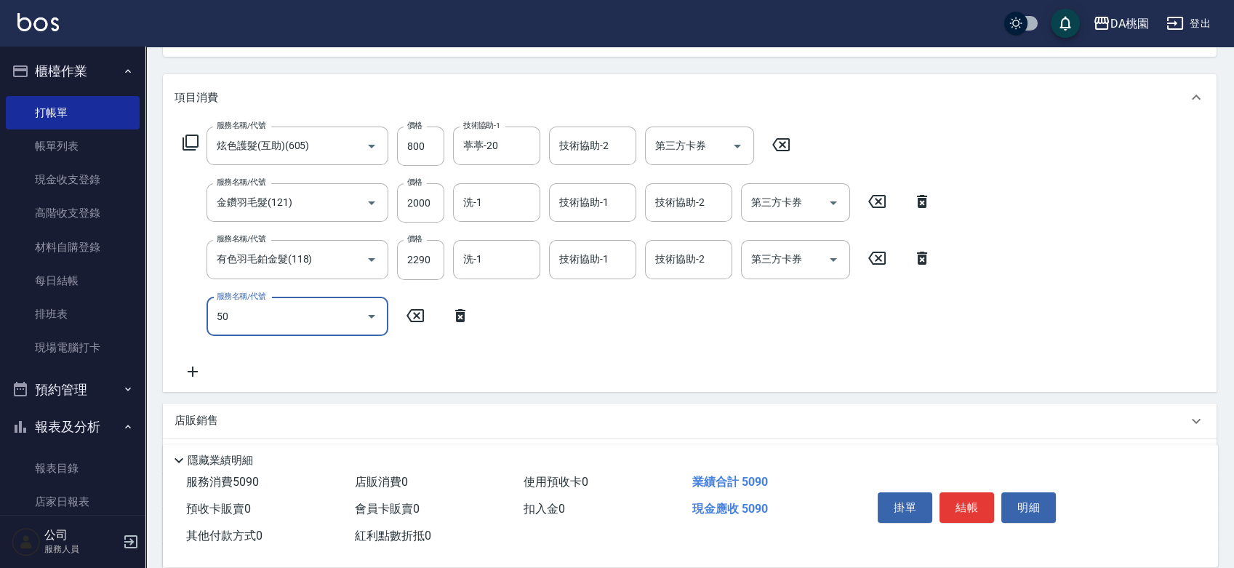
type input "501"
type input "520"
type input "洗髮(互助)(501)"
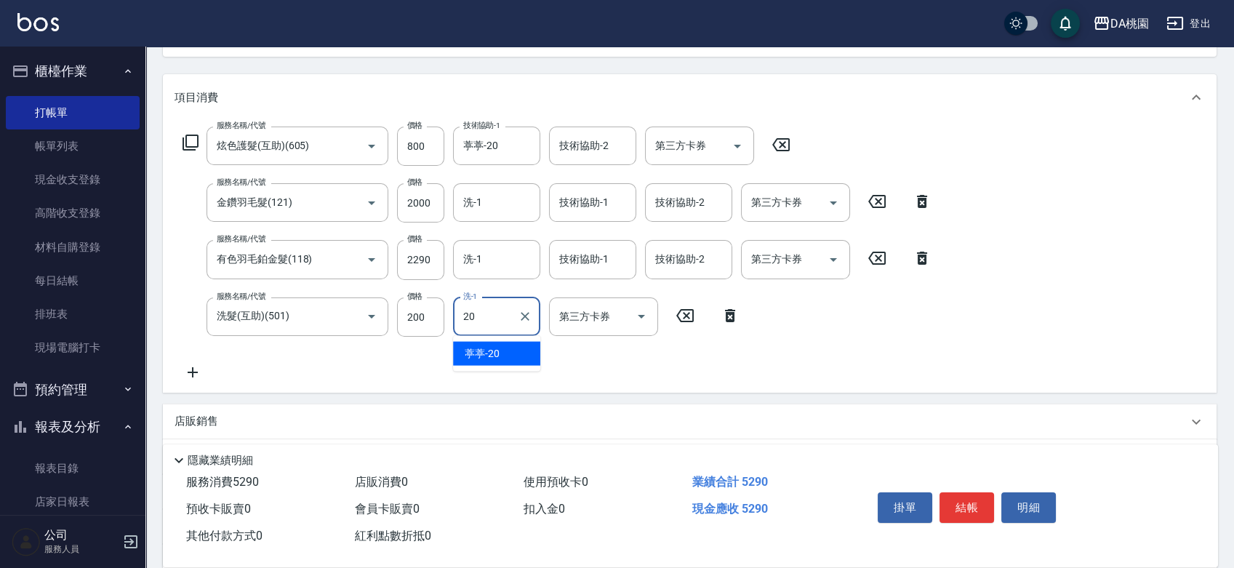
type input "葶葶-20"
type input "Line酷券"
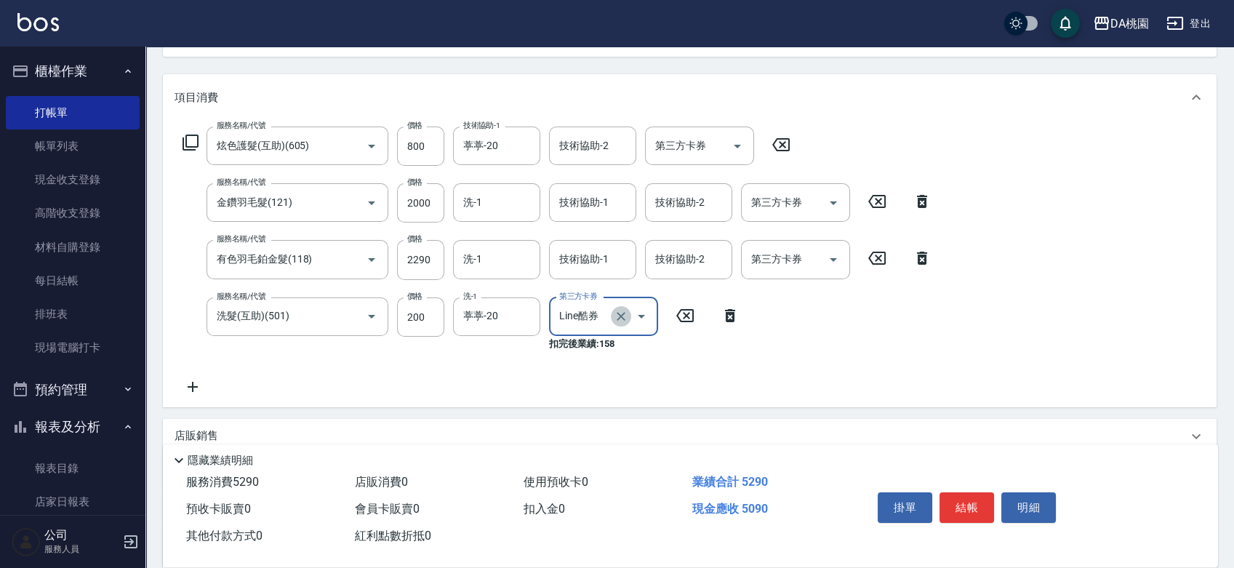
click at [620, 316] on icon "Clear" at bounding box center [621, 316] width 9 height 9
type input "520"
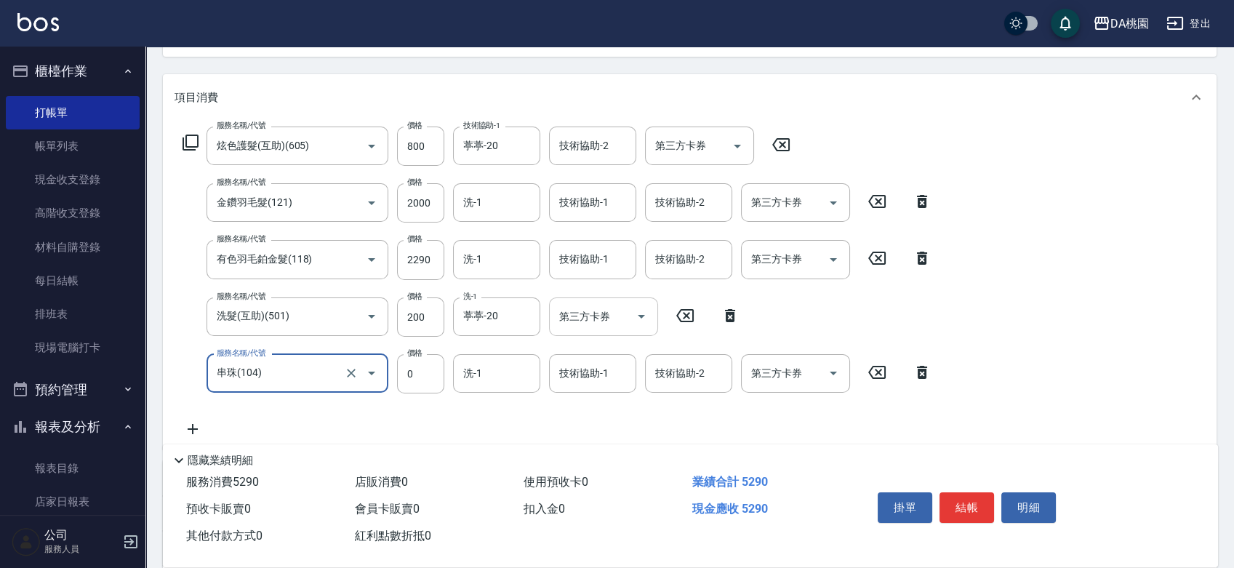
type input "串珠(104)"
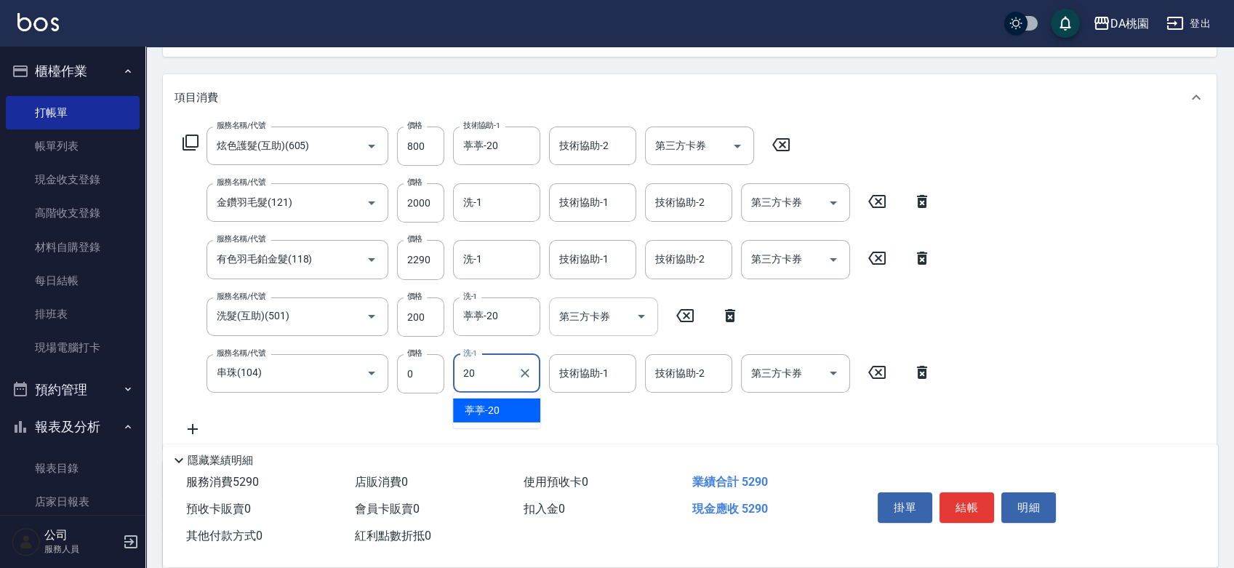
type input "葶葶-20"
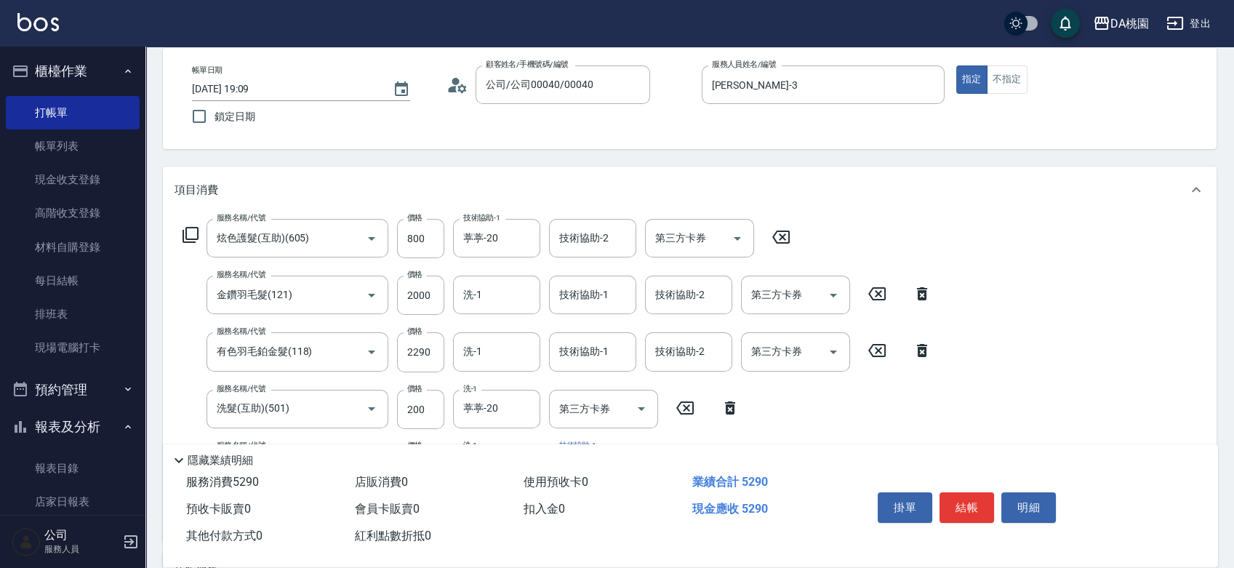
scroll to position [0, 0]
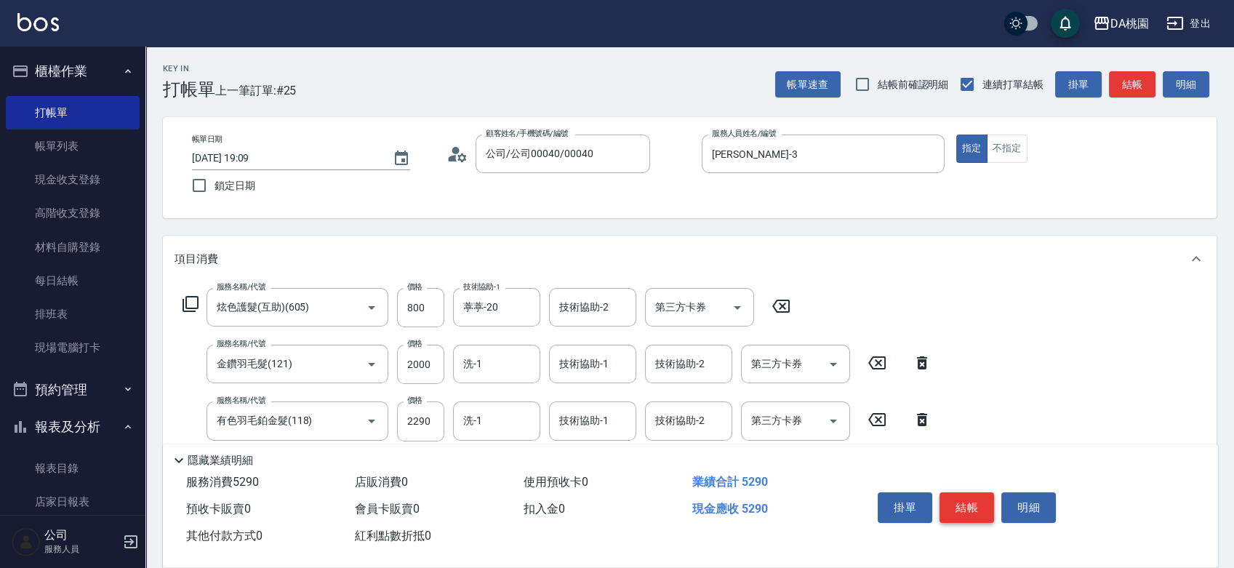
click at [944, 493] on button "結帳" at bounding box center [967, 507] width 55 height 31
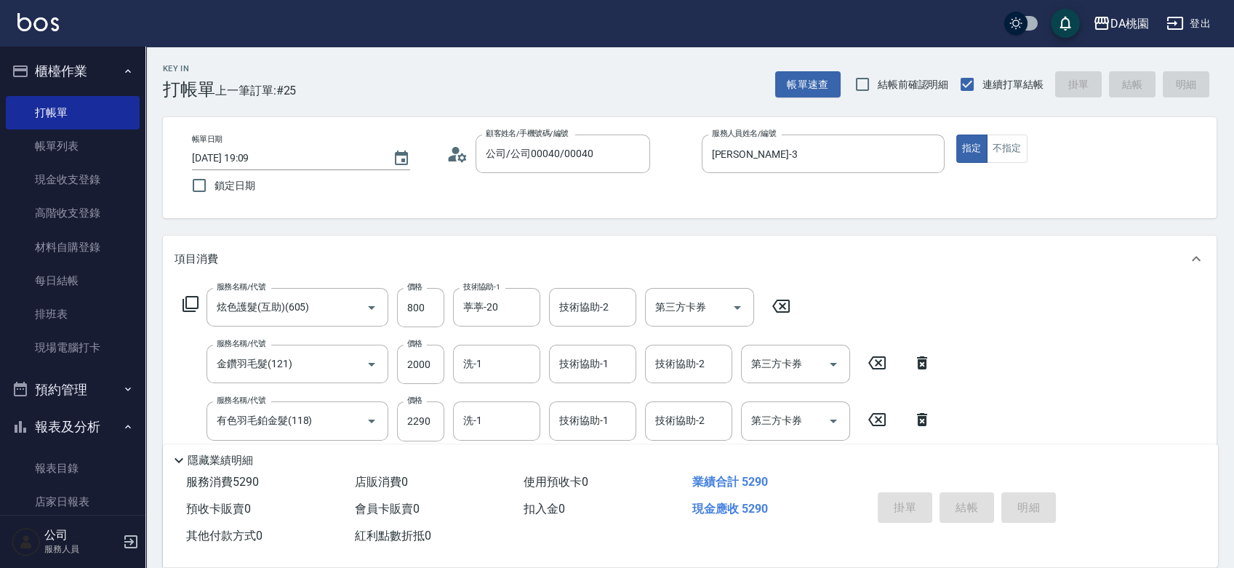
type input "[DATE] 19:11"
type input "0"
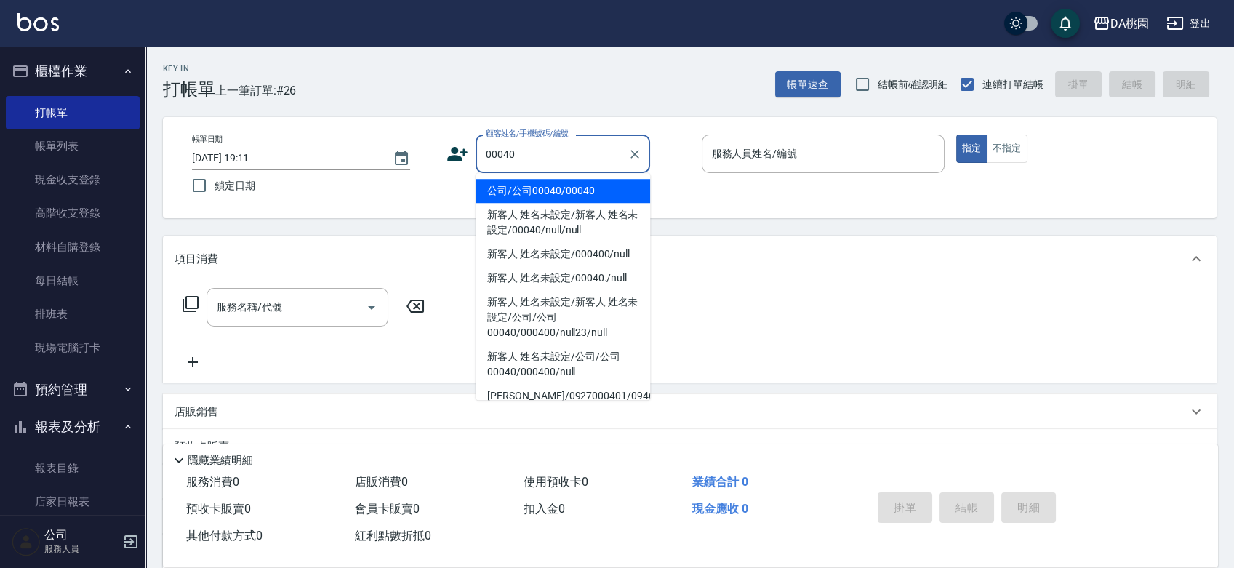
type input "公司/公司00040/00040"
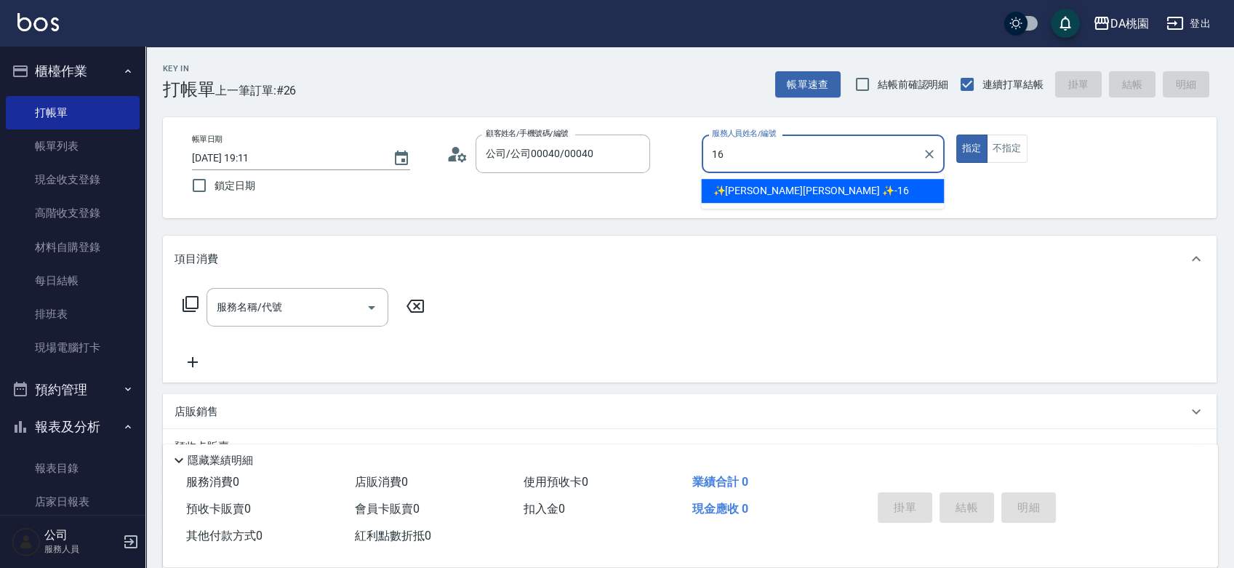
type input "✨[PERSON_NAME][PERSON_NAME] ✨-16"
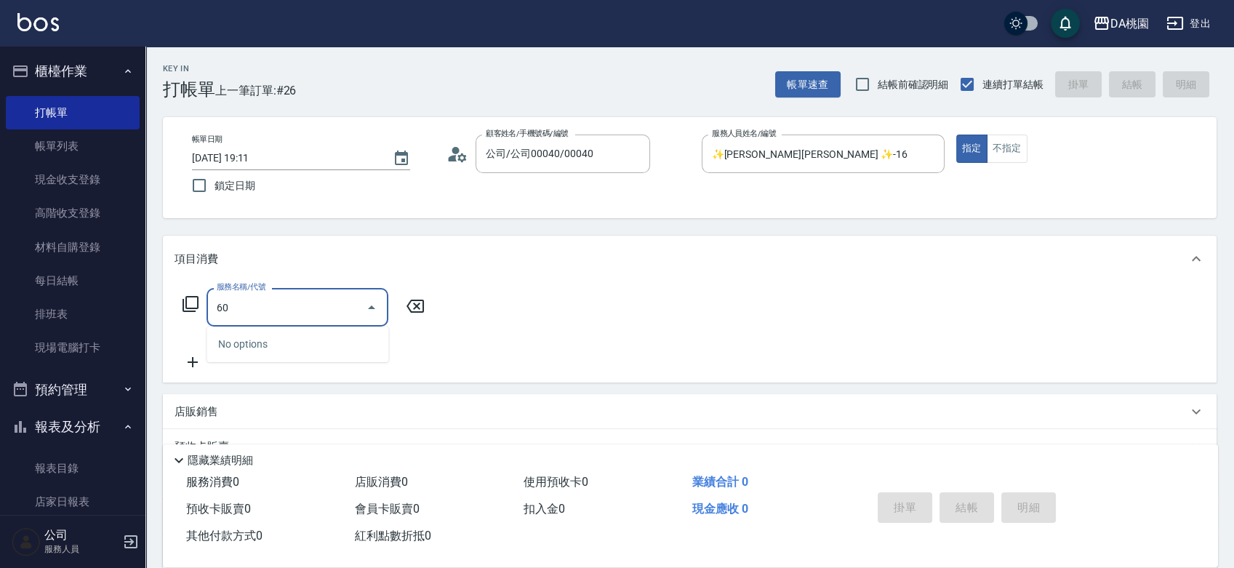
type input "608"
type input "120"
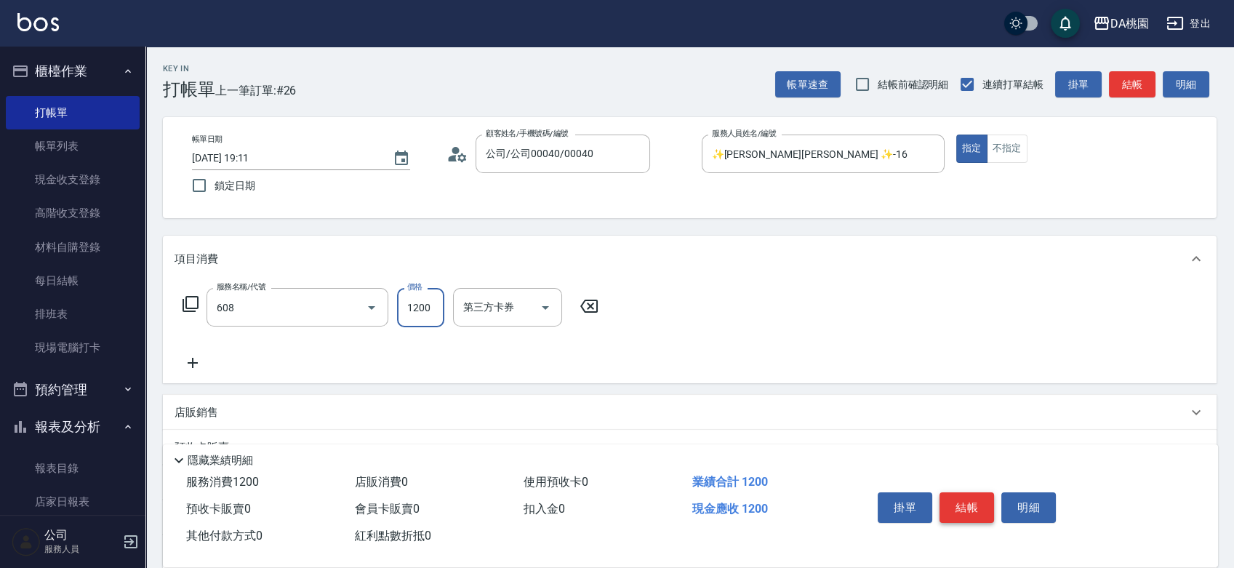
type input "鱗脂質護髮(608)"
type input "2"
type input "0"
type input "25"
type input "20"
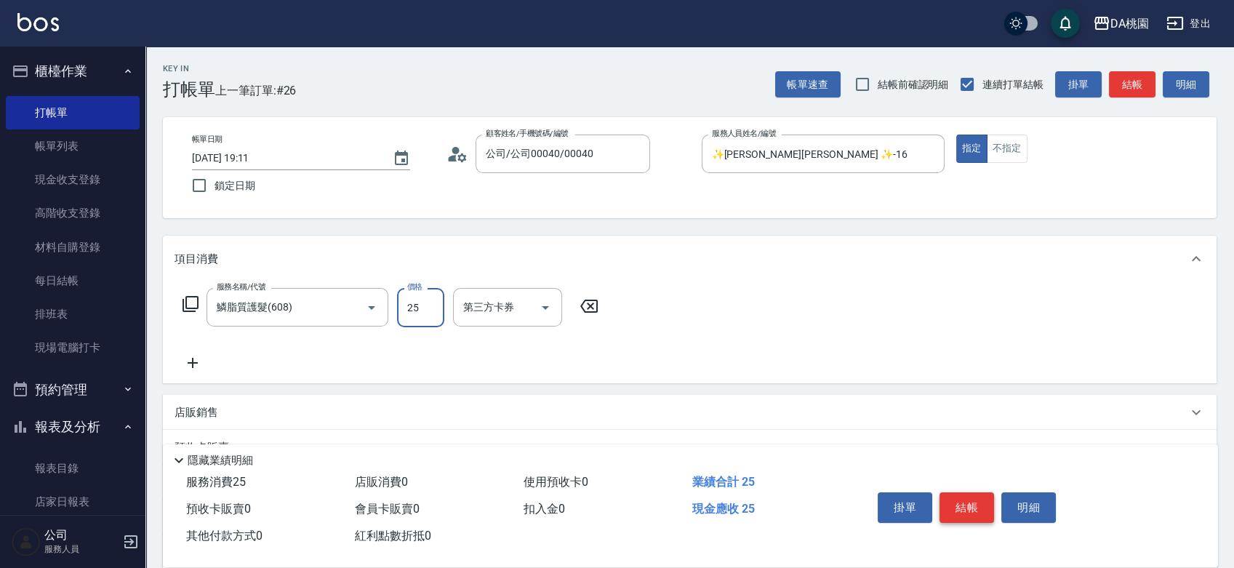
type input "250"
type input "2500"
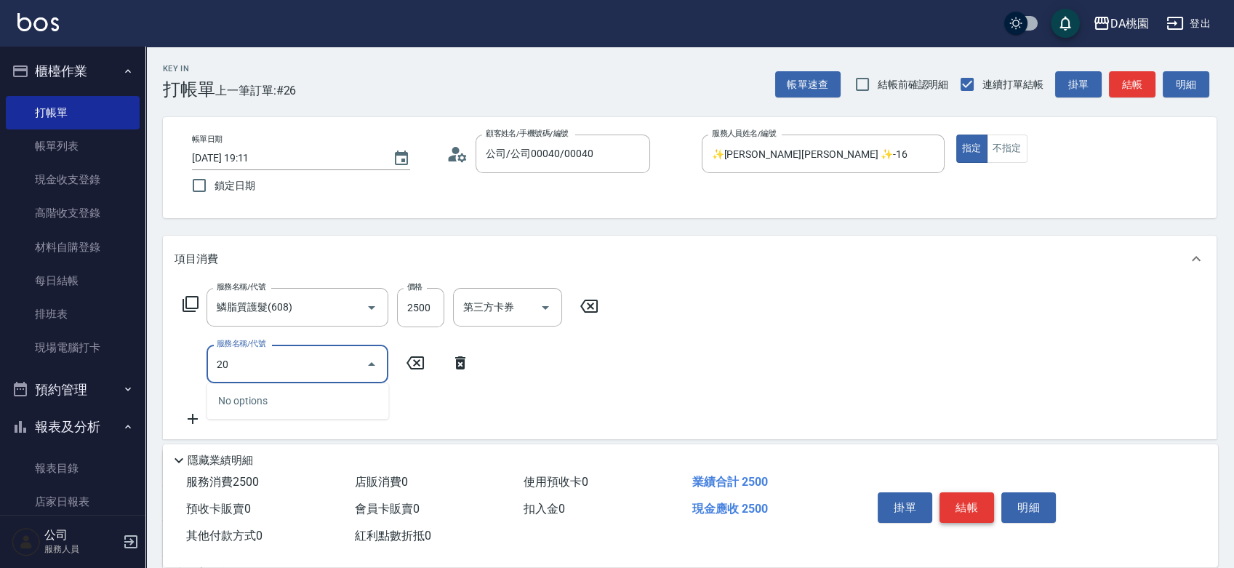
type input "200"
type input "400"
type input "離子燙(200)"
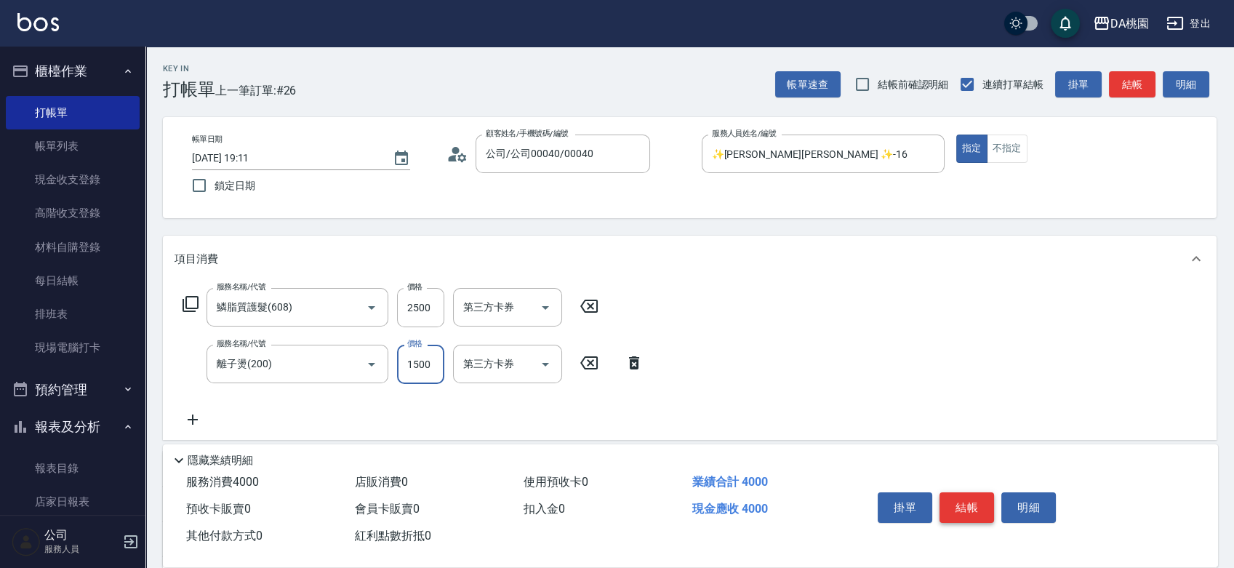
type input "1"
type input "250"
type input "139"
type input "260"
type input "1399"
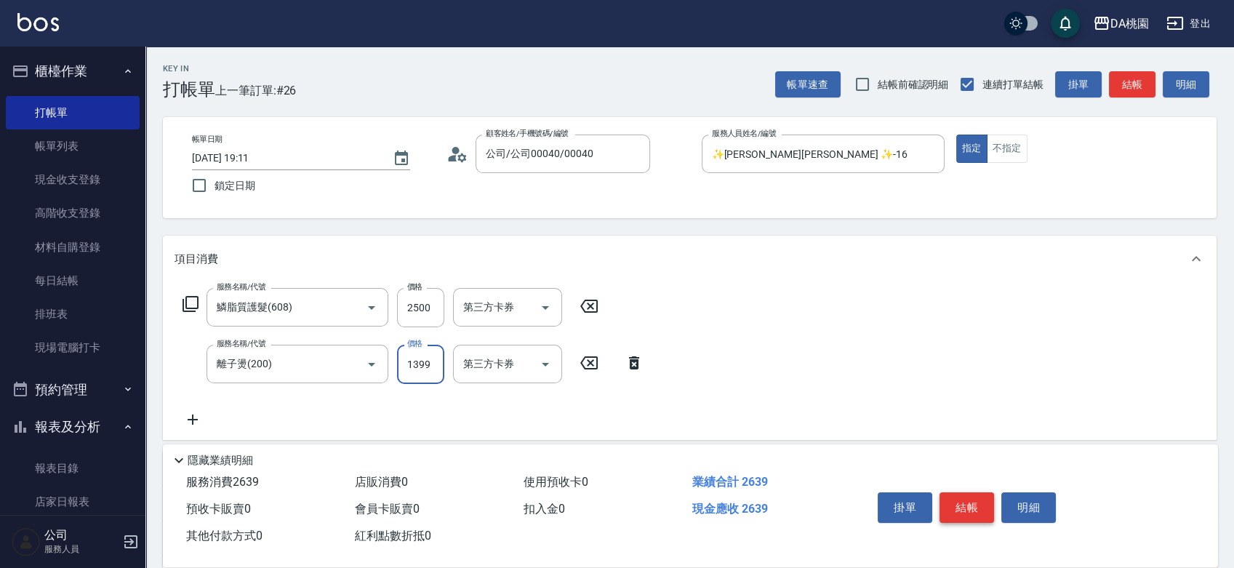
type input "380"
type input "1399"
click at [944, 493] on button "結帳" at bounding box center [967, 507] width 55 height 31
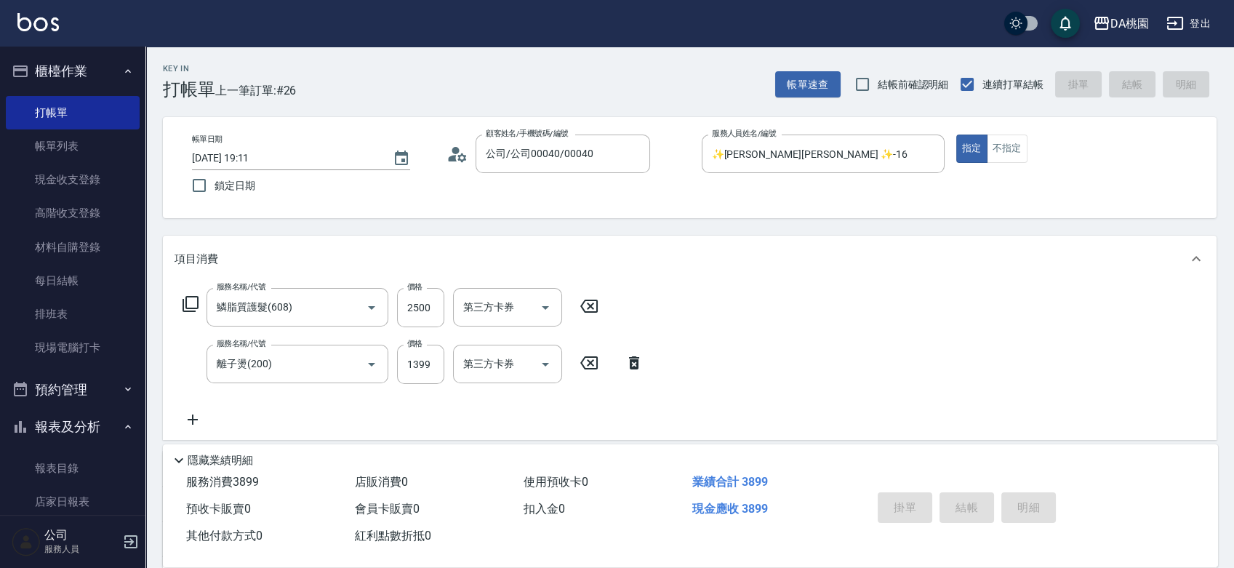
type input "0"
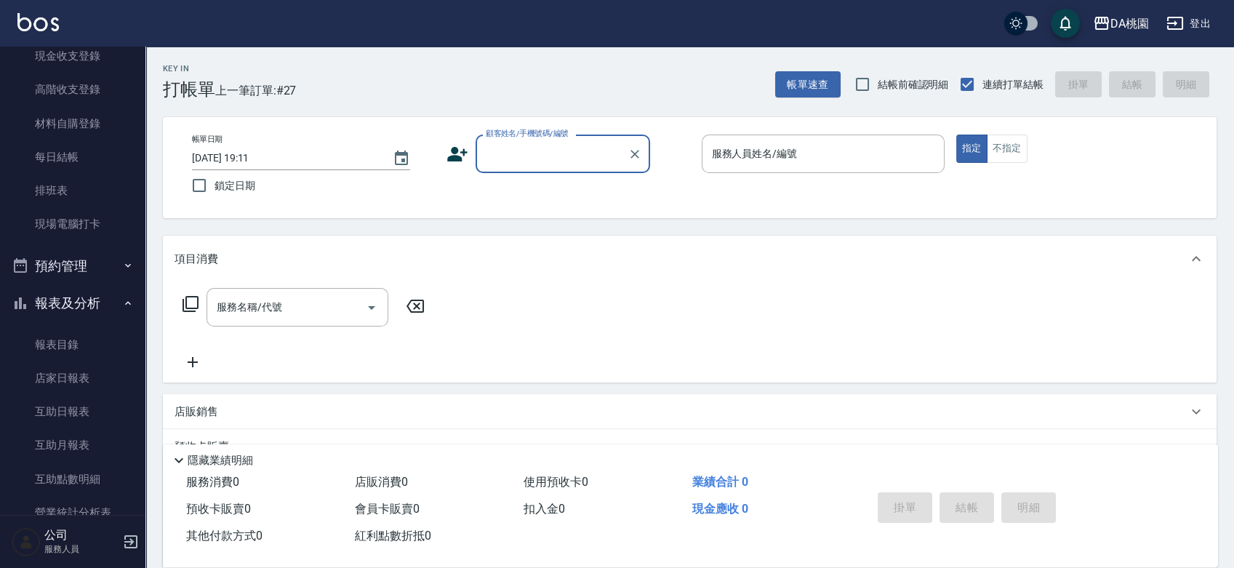
scroll to position [323, 0]
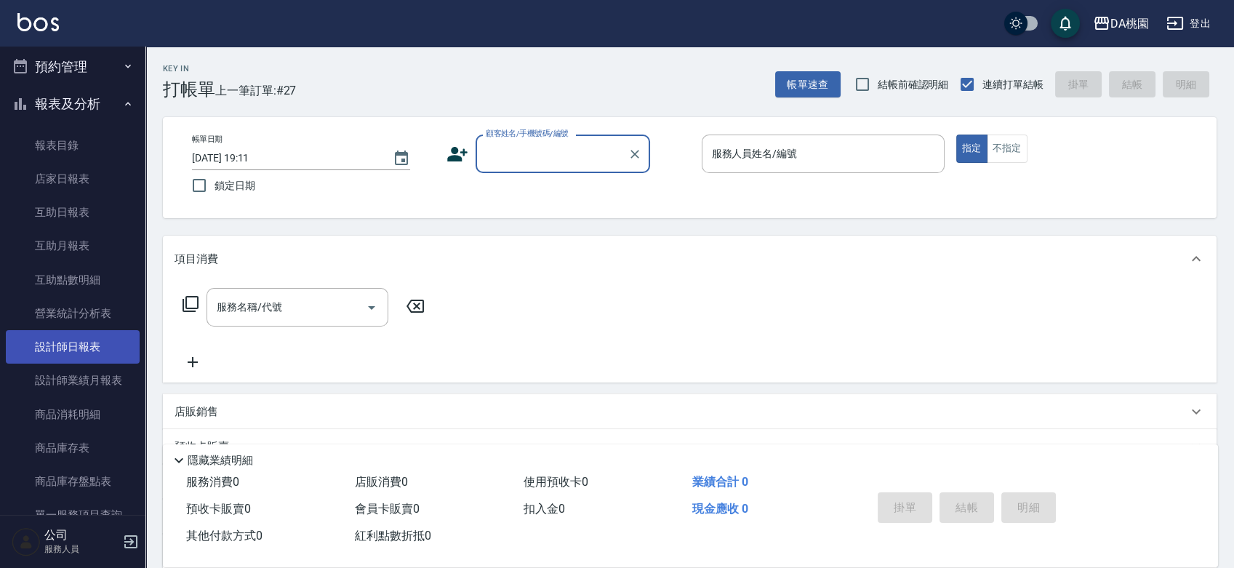
click at [84, 342] on link "設計師日報表" at bounding box center [73, 346] width 134 height 33
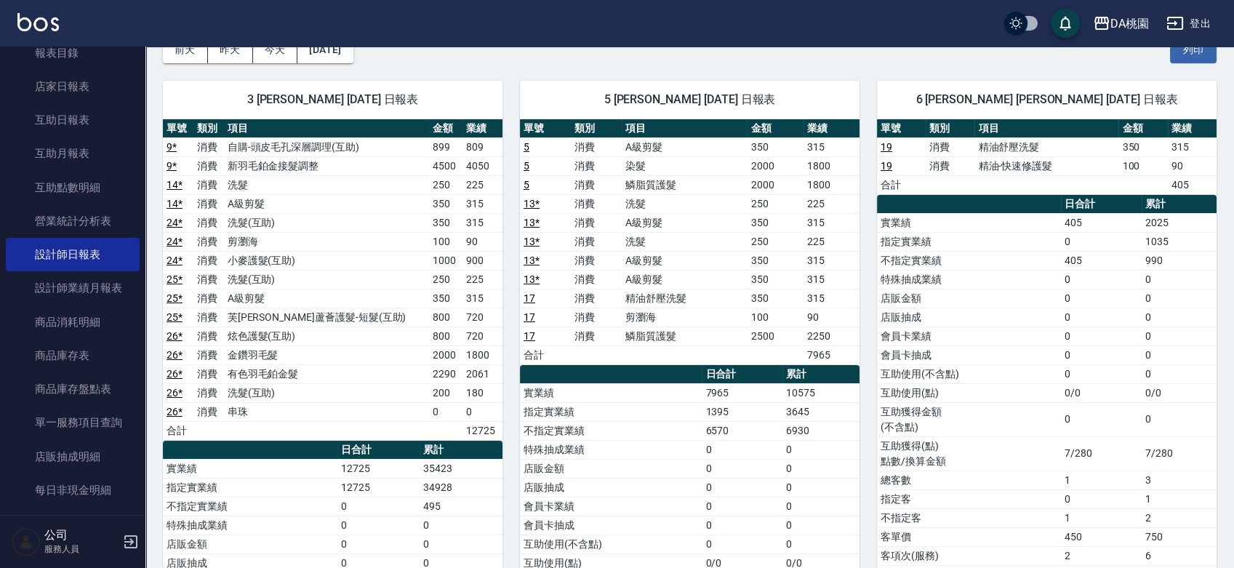
scroll to position [412, 0]
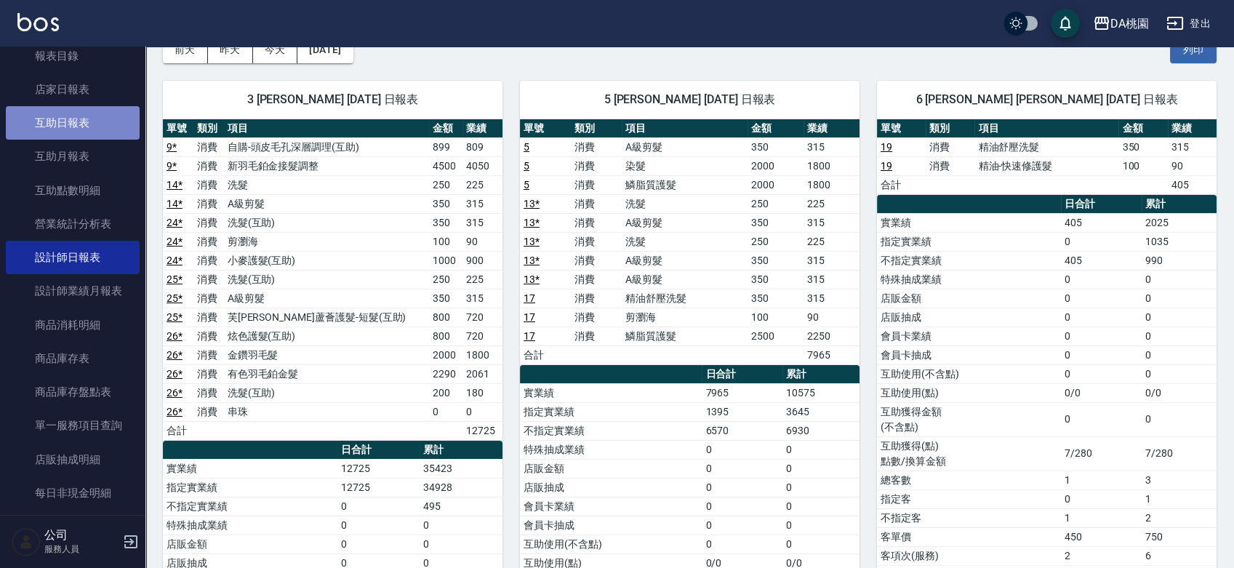
click at [81, 129] on link "互助日報表" at bounding box center [73, 122] width 134 height 33
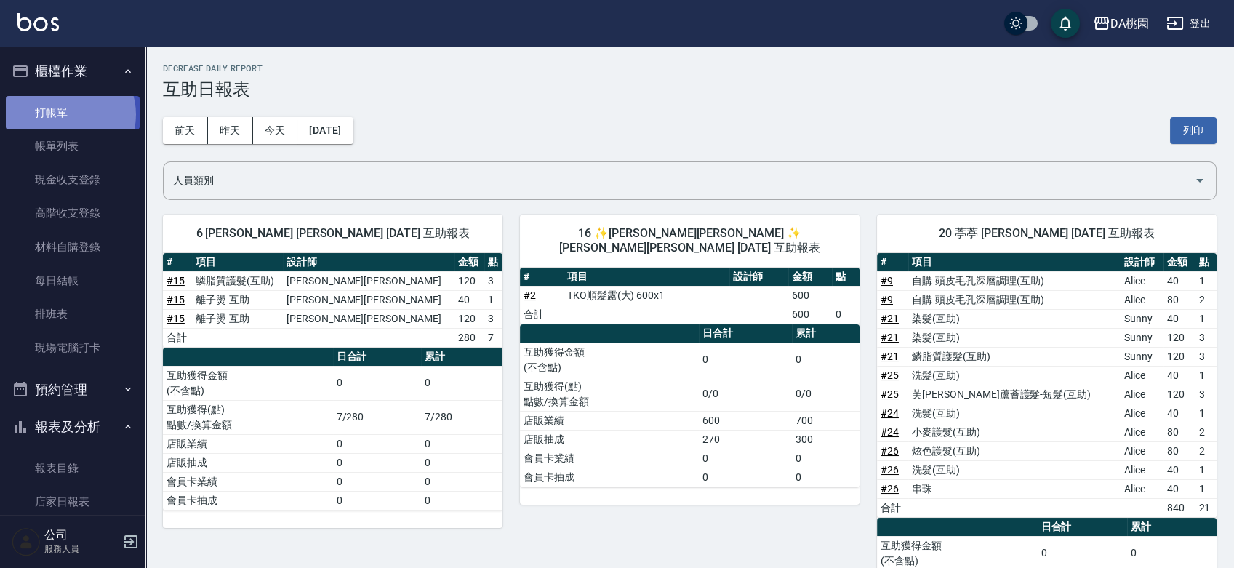
click at [64, 114] on link "打帳單" at bounding box center [73, 112] width 134 height 33
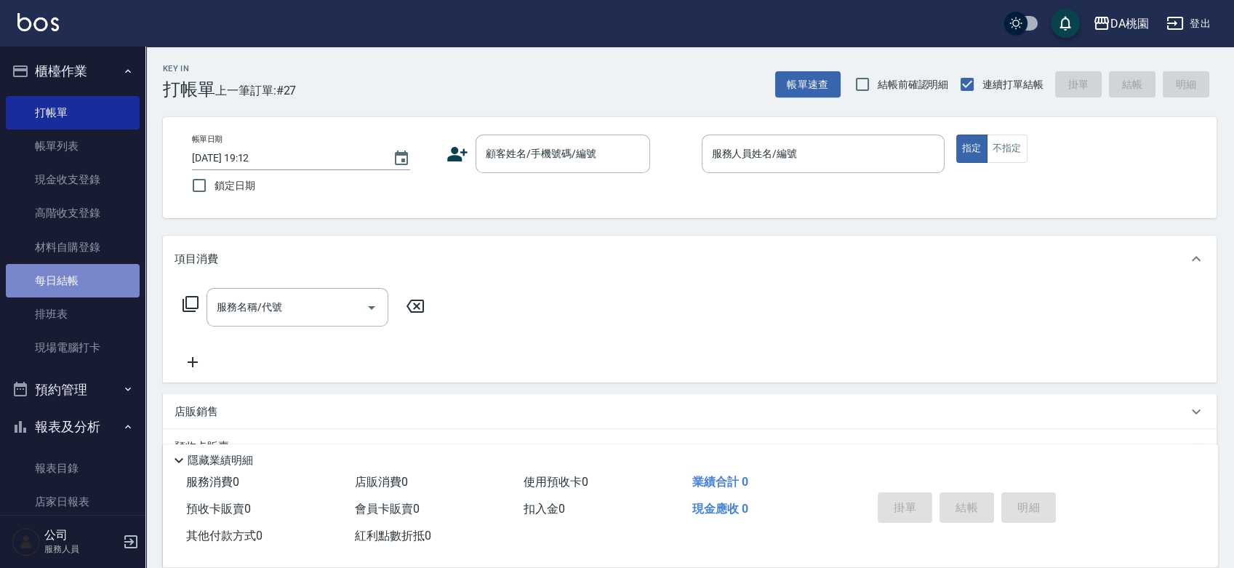
click at [89, 275] on link "每日結帳" at bounding box center [73, 280] width 134 height 33
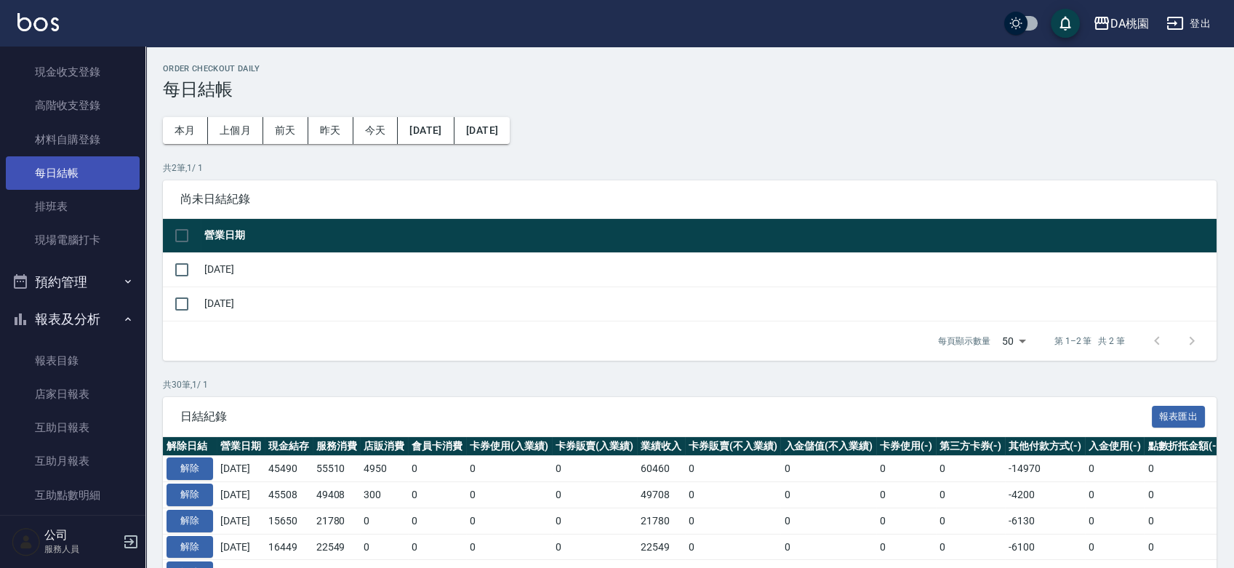
scroll to position [242, 0]
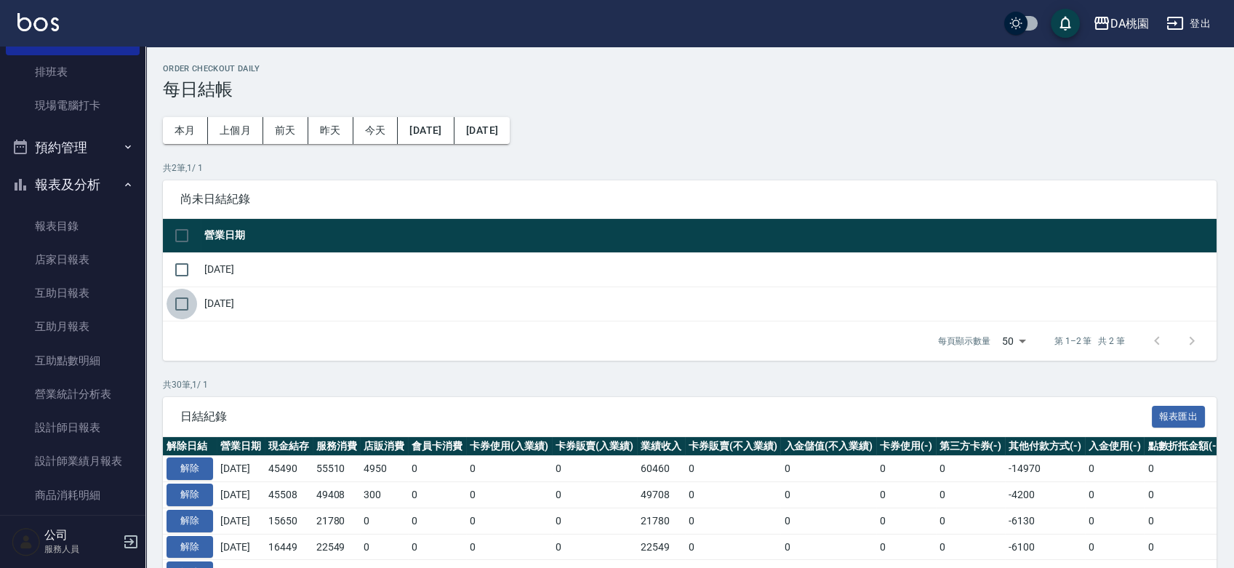
click at [183, 301] on input "checkbox" at bounding box center [182, 304] width 31 height 31
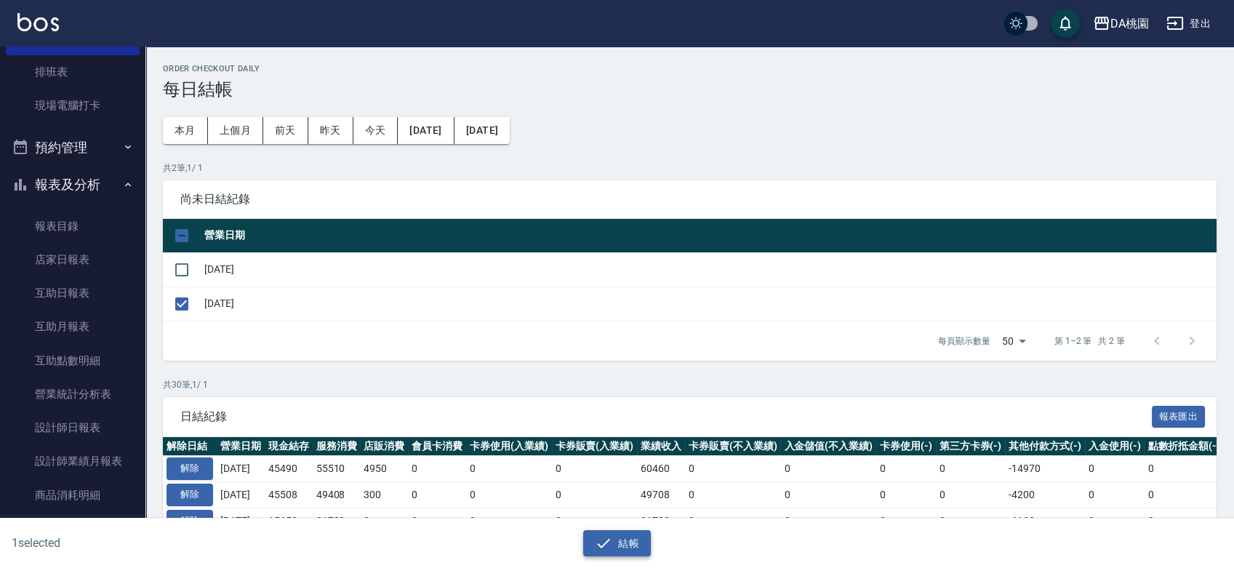
click at [622, 531] on button "結帳" at bounding box center [617, 543] width 68 height 27
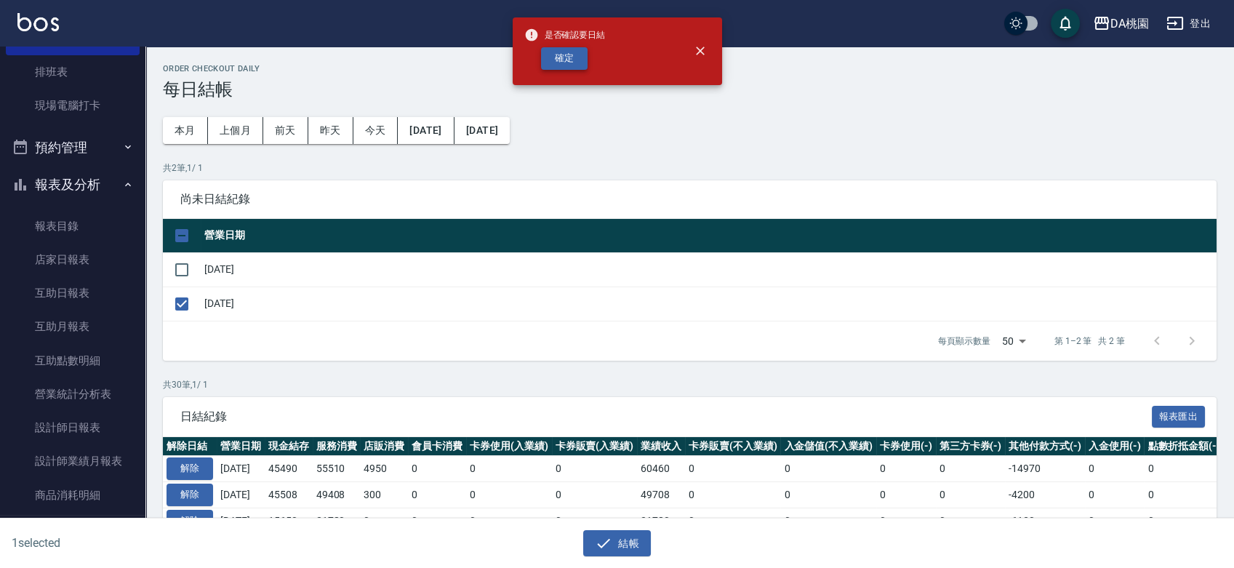
click at [572, 60] on button "確定" at bounding box center [564, 58] width 47 height 23
checkbox input "false"
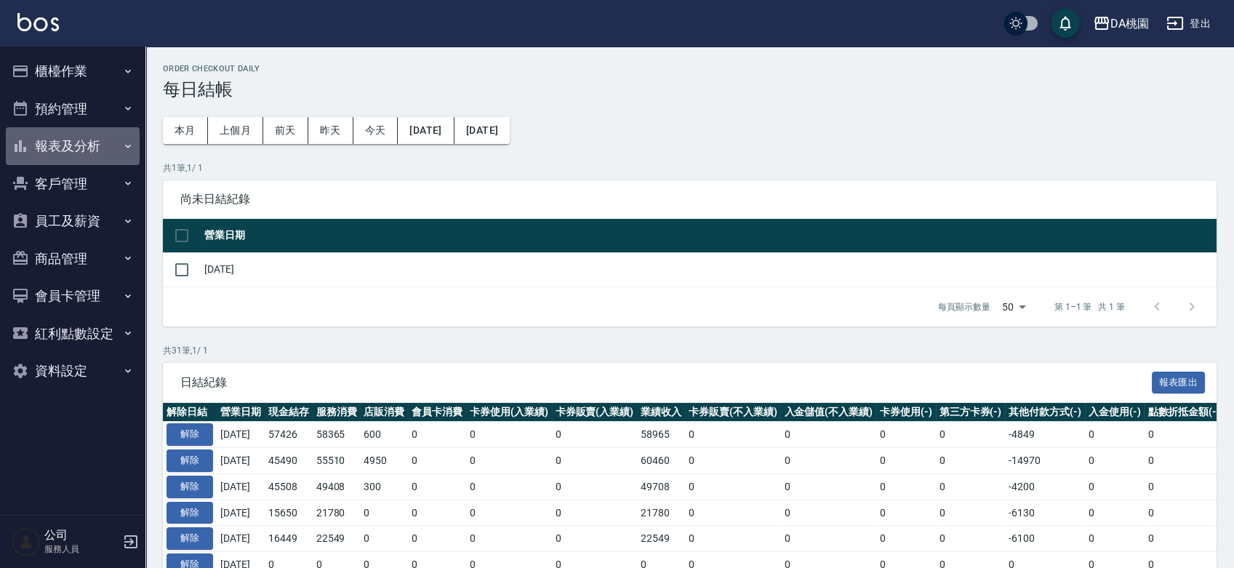
click at [75, 144] on button "報表及分析" at bounding box center [73, 146] width 134 height 38
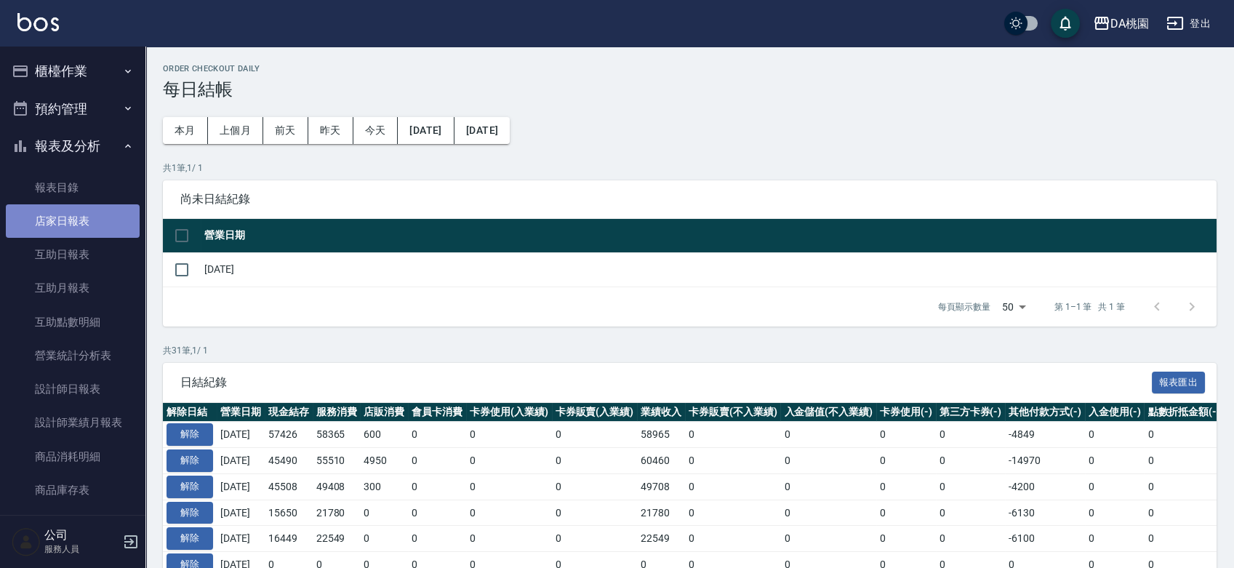
click at [82, 225] on link "店家日報表" at bounding box center [73, 220] width 134 height 33
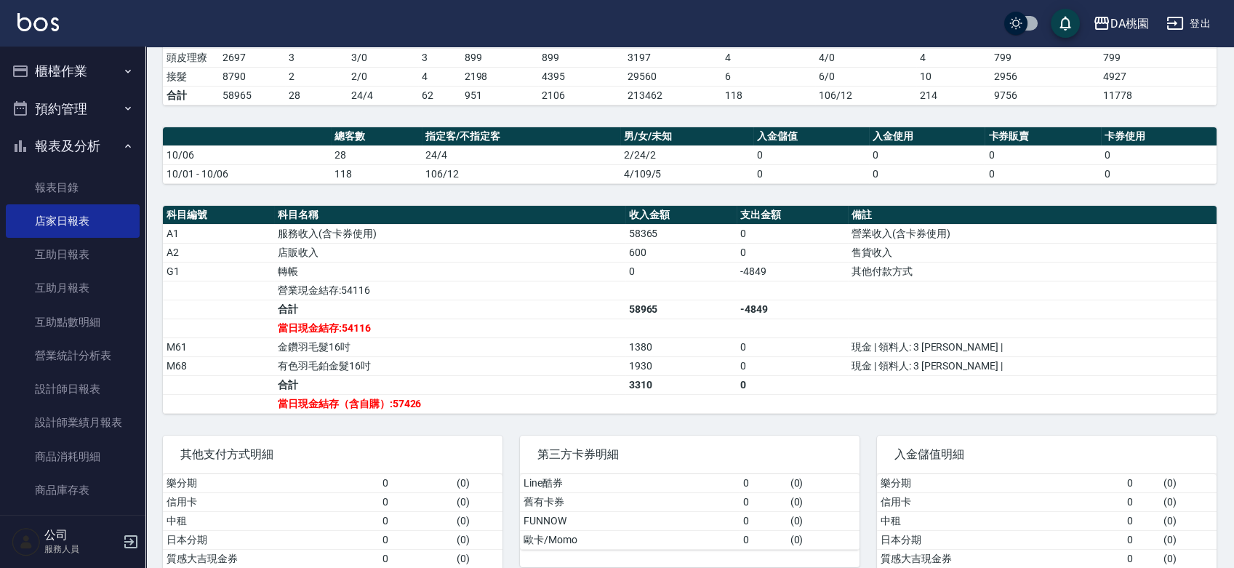
scroll to position [390, 0]
